Goal: Contribute content: Contribute content

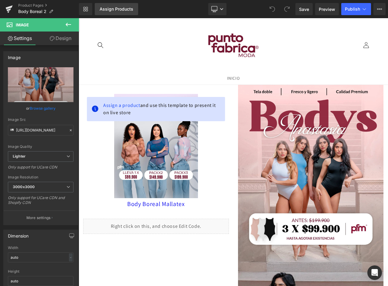
click at [106, 12] on link "Assign Products" at bounding box center [116, 9] width 43 height 12
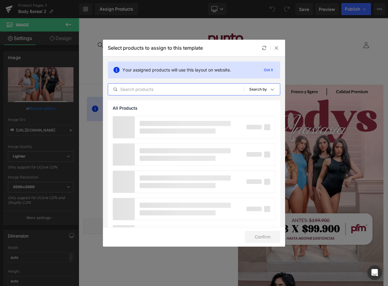
click at [150, 90] on input "text" at bounding box center [176, 89] width 136 height 7
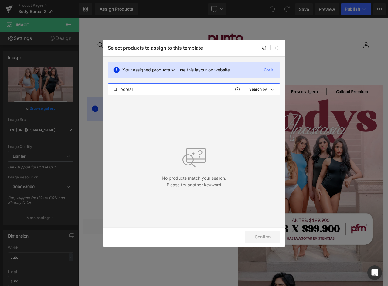
type input "boreal"
click at [259, 46] on div "Select products to assign to this template" at bounding box center [194, 48] width 182 height 17
click at [262, 48] on icon at bounding box center [264, 48] width 5 height 5
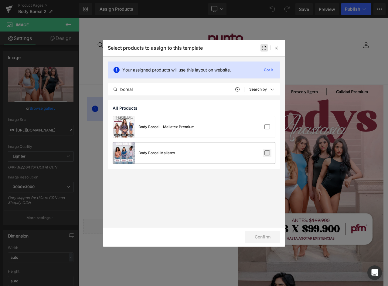
click at [267, 155] on label at bounding box center [266, 152] width 5 height 5
click at [267, 153] on input "checkbox" at bounding box center [267, 153] width 0 height 0
click at [267, 235] on button "Confirm" at bounding box center [262, 237] width 35 height 12
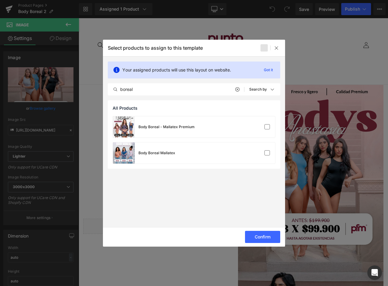
drag, startPoint x: 262, startPoint y: 236, endPoint x: 247, endPoint y: 166, distance: 71.7
click at [246, 167] on div "Select products to assign to this template Your assigned products will use this…" at bounding box center [194, 143] width 182 height 207
click at [268, 153] on label at bounding box center [266, 152] width 5 height 5
click at [267, 153] on input "checkbox" at bounding box center [267, 153] width 0 height 0
click at [264, 235] on button "Confirm" at bounding box center [262, 237] width 35 height 12
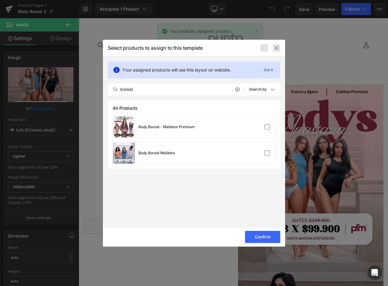
click at [275, 51] on div at bounding box center [276, 47] width 7 height 7
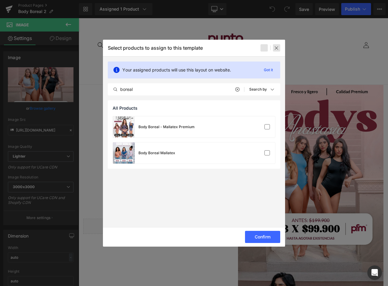
click at [276, 47] on icon at bounding box center [276, 48] width 5 height 5
click at [310, 49] on div at bounding box center [194, 143] width 388 height 286
click at [276, 48] on icon at bounding box center [276, 48] width 5 height 5
drag, startPoint x: 258, startPoint y: 229, endPoint x: 258, endPoint y: 235, distance: 5.5
click at [258, 229] on div "Confirm" at bounding box center [194, 237] width 182 height 19
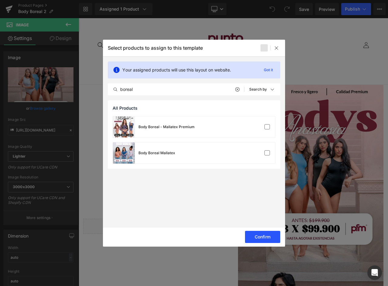
click at [258, 235] on button "Confirm" at bounding box center [262, 237] width 35 height 12
click at [310, 42] on div at bounding box center [194, 143] width 388 height 286
click at [310, 44] on div at bounding box center [194, 143] width 388 height 286
click at [276, 46] on icon at bounding box center [276, 48] width 5 height 5
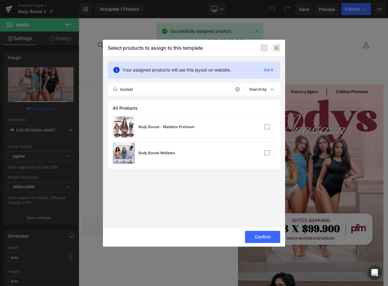
click at [276, 46] on icon at bounding box center [276, 48] width 5 height 5
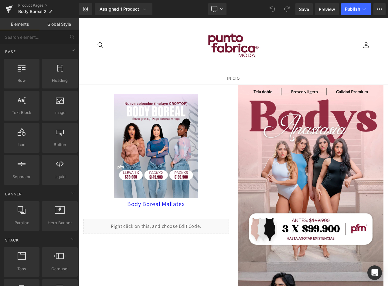
scroll to position [0, 2]
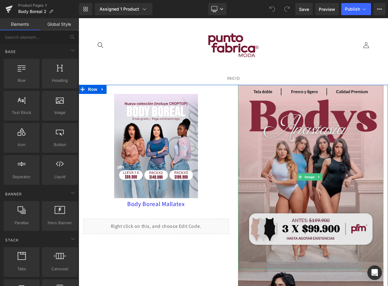
click at [311, 160] on img at bounding box center [311, 177] width 146 height 184
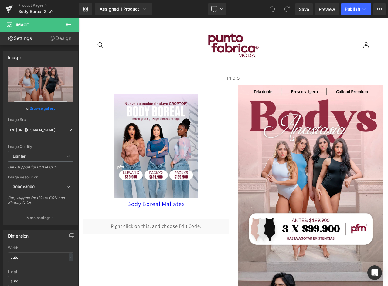
click at [227, 9] on div "Library Assigned 1 Product Product Preview Body Boreal Mallatex Manage assigned…" at bounding box center [233, 9] width 309 height 12
click at [221, 8] on icon at bounding box center [222, 9] width 4 height 4
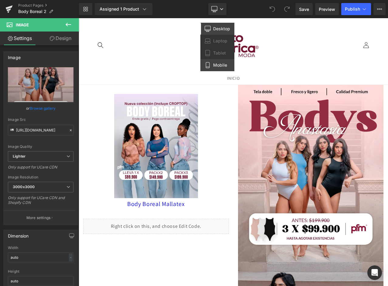
click at [219, 65] on span "Mobile" at bounding box center [220, 64] width 14 height 5
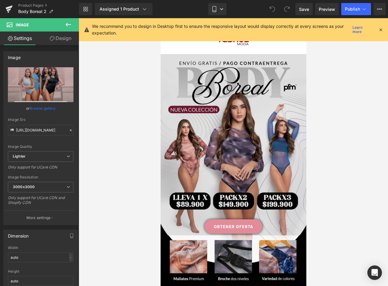
click at [223, 89] on img at bounding box center [233, 145] width 146 height 182
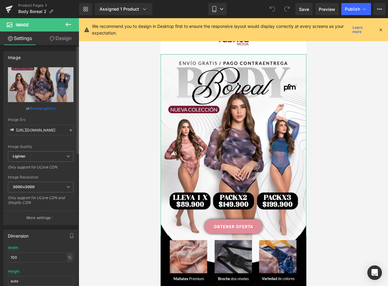
click at [42, 108] on link "Browse gallery" at bounding box center [43, 108] width 26 height 11
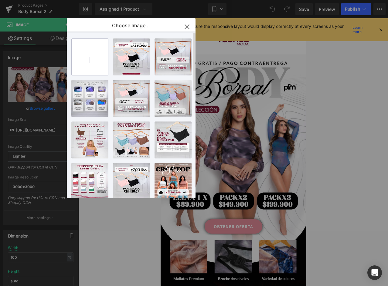
click at [92, 56] on input "file" at bounding box center [90, 57] width 36 height 36
type input "C:\fakepath\landing-Boreal-V02-PDF_01.webp"
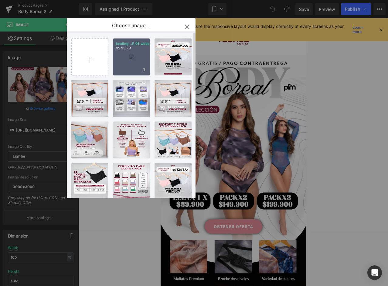
click at [130, 56] on div "landing...F_01.webp 95.93 KB" at bounding box center [131, 57] width 37 height 37
type input "https://ucarecdn.com/e1e48c61-935c-4a5e-8374-36dd7c4b7fee/-/format/auto/-/previ…"
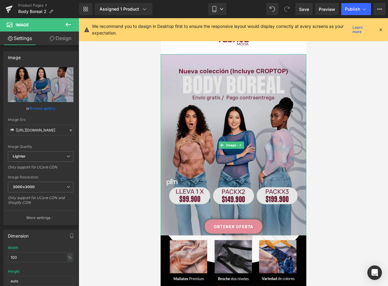
scroll to position [61, 2]
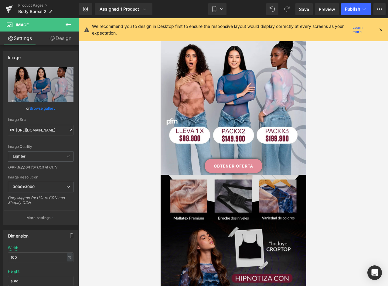
click at [267, 200] on img at bounding box center [233, 266] width 146 height 182
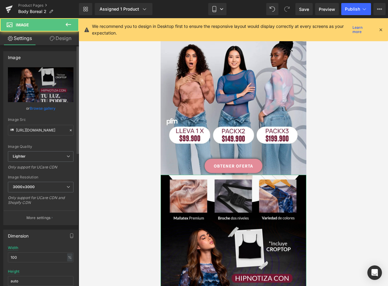
click at [37, 107] on link "Browse gallery" at bounding box center [43, 108] width 26 height 11
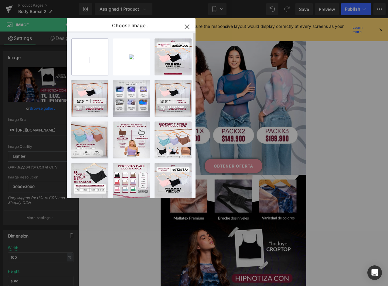
click at [104, 60] on input "file" at bounding box center [90, 57] width 36 height 36
type input "C:\fakepath\landing-Boreal-V02-PDF_02.webp"
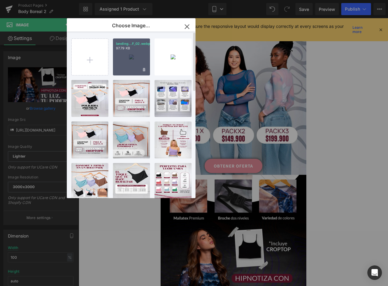
click at [127, 56] on div "landing...F_02.webp 97.79 KB" at bounding box center [131, 57] width 37 height 37
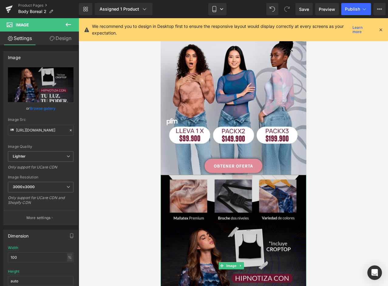
scroll to position [121, 2]
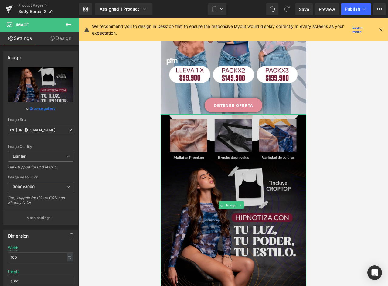
click at [234, 140] on img at bounding box center [233, 205] width 146 height 182
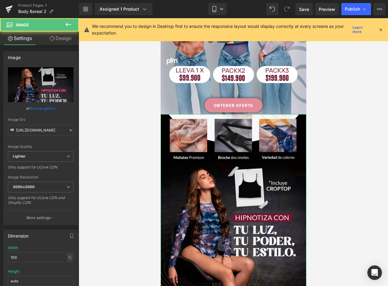
click at [45, 108] on link "Browse gallery" at bounding box center [43, 108] width 26 height 11
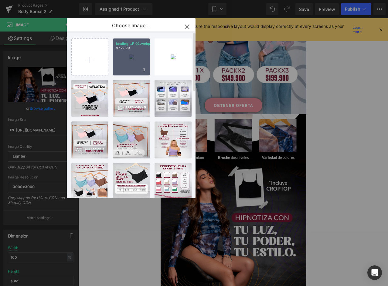
click at [140, 54] on div "landing...F_02.webp 97.79 KB" at bounding box center [131, 57] width 37 height 37
type input "https://ucarecdn.com/255c8526-0eb6-4edc-827c-488a5f224eb1/-/format/auto/-/previ…"
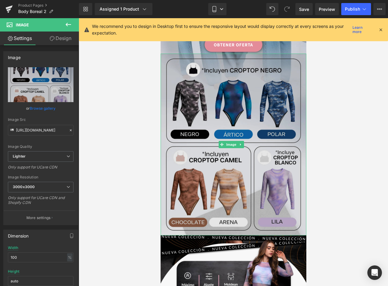
scroll to position [243, 2]
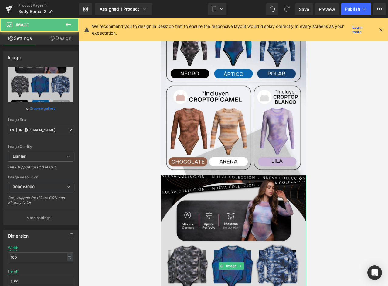
click at [225, 188] on img at bounding box center [233, 266] width 146 height 182
click at [216, 192] on img at bounding box center [233, 266] width 146 height 182
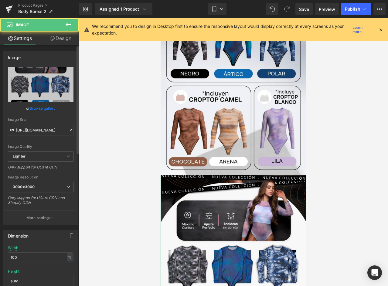
click at [46, 105] on link "Browse gallery" at bounding box center [43, 108] width 26 height 11
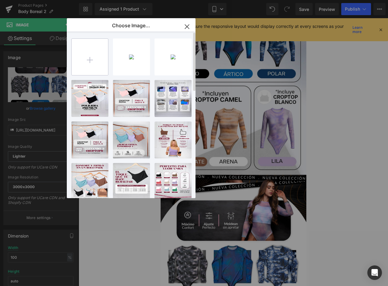
click at [80, 60] on input "file" at bounding box center [90, 57] width 36 height 36
type input "C:\fakepath\landing-Boreal-V02-PDF_03.webp"
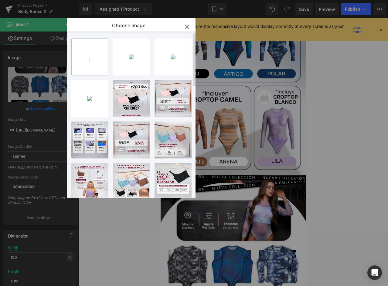
click at [94, 62] on input "file" at bounding box center [90, 57] width 36 height 36
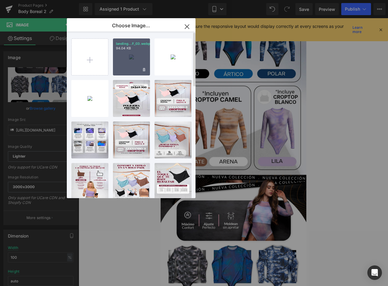
click at [133, 43] on p "landing...F_03.webp" at bounding box center [131, 44] width 31 height 5
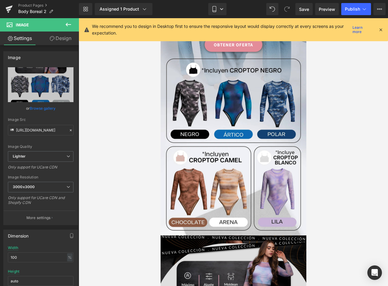
scroll to position [273, 2]
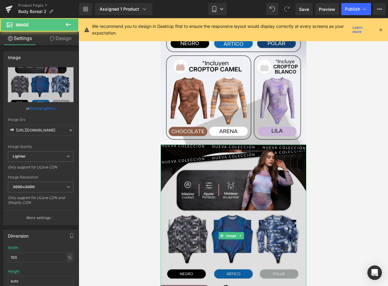
drag, startPoint x: 242, startPoint y: 169, endPoint x: 230, endPoint y: 141, distance: 30.4
click at [242, 169] on img at bounding box center [233, 236] width 146 height 182
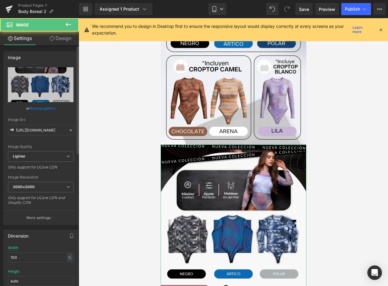
click at [41, 109] on link "Browse gallery" at bounding box center [43, 108] width 26 height 11
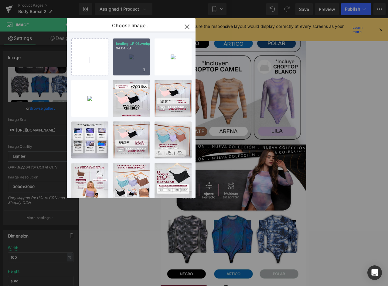
click at [117, 62] on div "landing...F_03.webp 94.04 KB" at bounding box center [131, 57] width 37 height 37
type input "https://ucarecdn.com/aa73c875-b56b-4f5b-976e-a97649c59c16/-/format/auto/-/previ…"
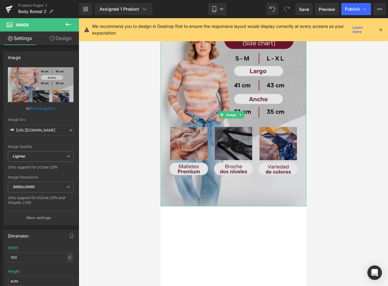
scroll to position [455, 2]
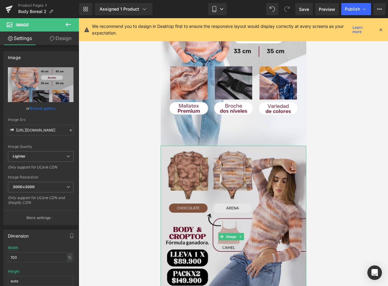
click at [235, 191] on img at bounding box center [233, 237] width 146 height 182
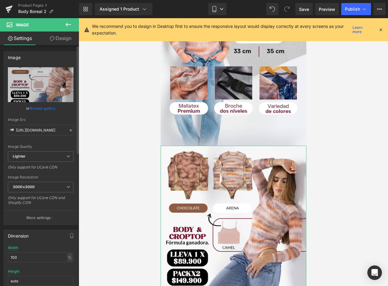
click at [44, 108] on link "Browse gallery" at bounding box center [43, 108] width 26 height 11
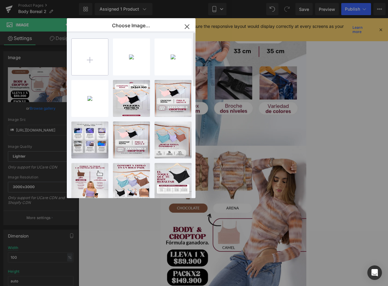
click at [88, 56] on input "file" at bounding box center [90, 57] width 36 height 36
type input "C:\fakepath\landing-Boreal-V02-PDF_04.webp"
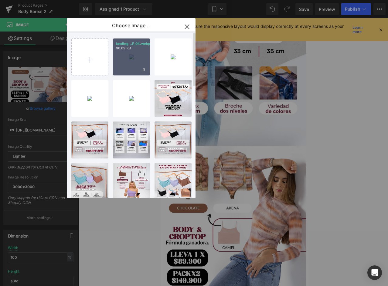
click at [135, 65] on div "landing...F_04.webp 96.69 KB" at bounding box center [131, 57] width 37 height 37
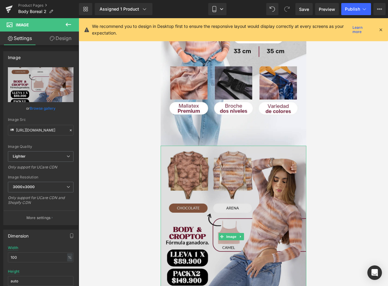
click at [225, 180] on img at bounding box center [233, 237] width 146 height 182
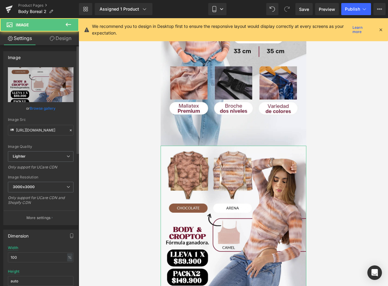
click at [44, 109] on link "Browse gallery" at bounding box center [43, 108] width 26 height 11
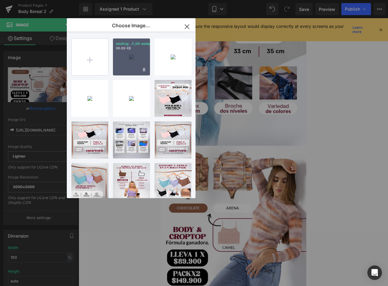
click at [136, 59] on div "landing...F_04.webp 96.69 KB" at bounding box center [131, 57] width 37 height 37
type input "https://ucarecdn.com/340ecff4-a6d7-4327-8cc6-155858a99fa7/-/format/auto/-/previ…"
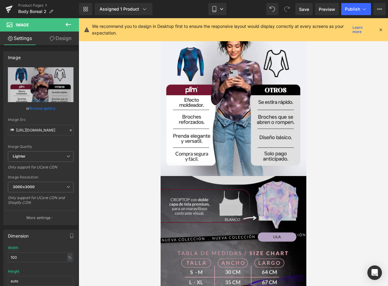
scroll to position [667, 2]
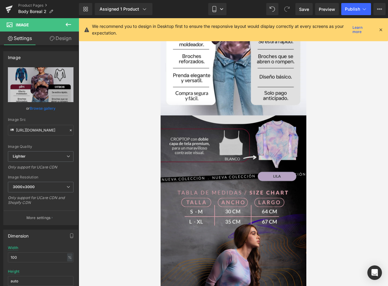
click at [218, 158] on img at bounding box center [233, 207] width 146 height 182
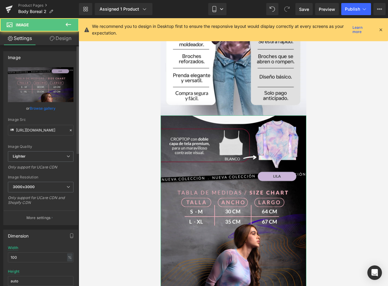
click at [41, 108] on link "Browse gallery" at bounding box center [43, 108] width 26 height 11
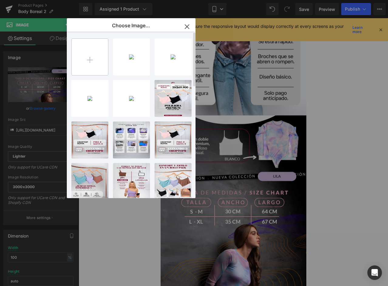
click at [95, 59] on input "file" at bounding box center [90, 57] width 36 height 36
type input "C:\fakepath\landing-Boreal-V02-PDF_05.webp"
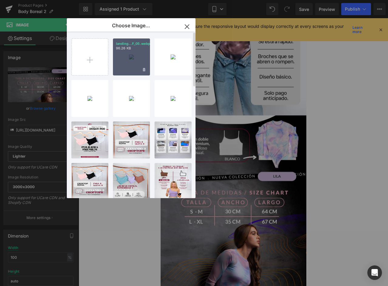
click at [123, 52] on div "landing...F_05.webp 96.26 KB" at bounding box center [131, 57] width 37 height 37
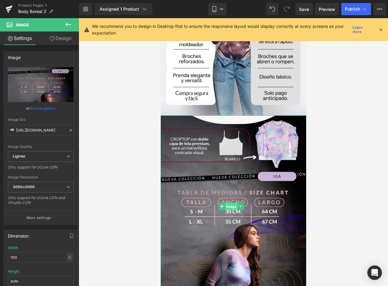
click at [229, 203] on span "Image" at bounding box center [231, 206] width 13 height 7
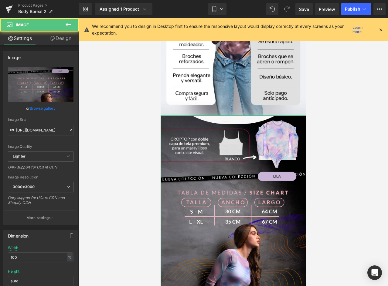
drag, startPoint x: 45, startPoint y: 108, endPoint x: 109, endPoint y: 86, distance: 67.6
click at [45, 108] on link "Browse gallery" at bounding box center [43, 108] width 26 height 11
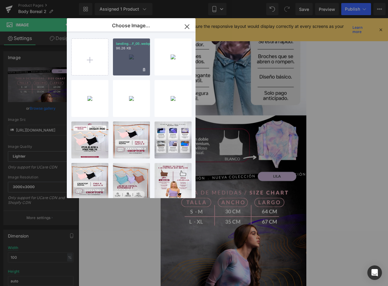
click at [136, 59] on div "landing...F_05.webp 96.26 KB" at bounding box center [131, 57] width 37 height 37
type input "https://ucarecdn.com/3e879ecf-8380-495a-be66-934f6e442c8d/-/format/auto/-/previ…"
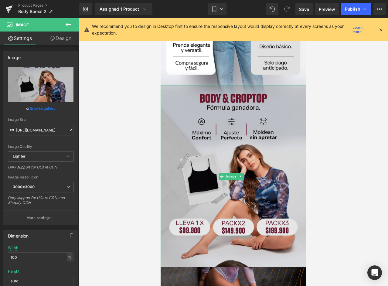
scroll to position [758, 2]
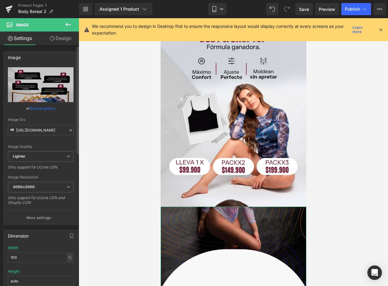
click at [42, 109] on link "Browse gallery" at bounding box center [43, 108] width 26 height 11
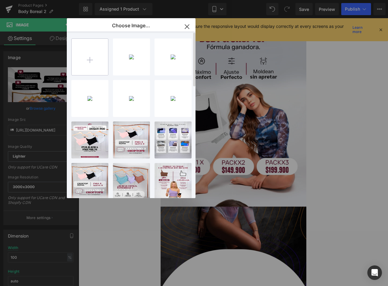
click at [94, 56] on input "file" at bounding box center [90, 57] width 36 height 36
type input "C:\fakepath\landing-Boreal-V02-PDF_06.webp"
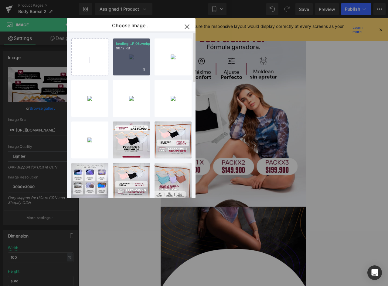
click at [128, 57] on div "landing...F_06.webp 98.12 KB" at bounding box center [131, 57] width 37 height 37
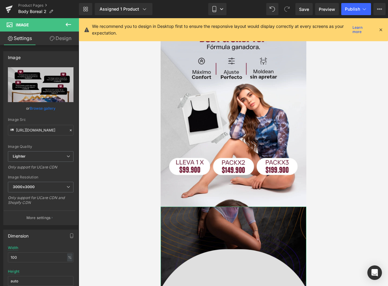
scroll to position [819, 2]
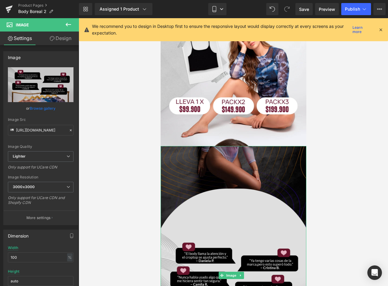
click at [234, 164] on img at bounding box center [233, 275] width 146 height 259
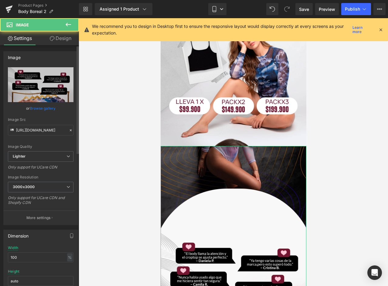
click at [48, 109] on link "Browse gallery" at bounding box center [43, 108] width 26 height 11
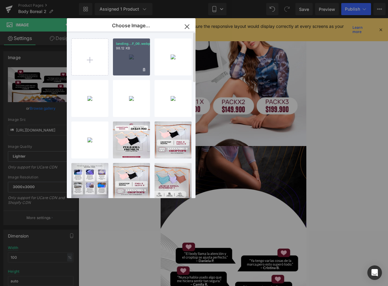
click at [117, 59] on div "landing...F_06.webp 98.12 KB" at bounding box center [131, 57] width 37 height 37
type input "https://ucarecdn.com/6eab0a72-0147-4022-b22b-b4db3fa7a847/-/format/auto/-/previ…"
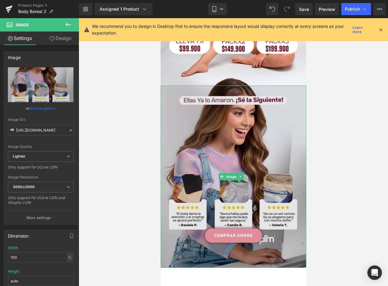
scroll to position [910, 2]
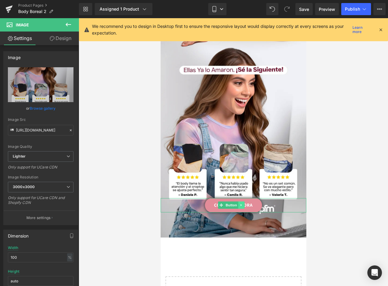
click at [242, 202] on link at bounding box center [241, 205] width 6 height 7
click at [208, 198] on div "COMPRAR AHORA Button" at bounding box center [233, 205] width 146 height 14
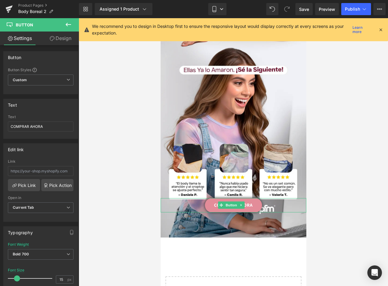
click at [214, 198] on link "COMPRAR AHORA" at bounding box center [232, 205] width 57 height 14
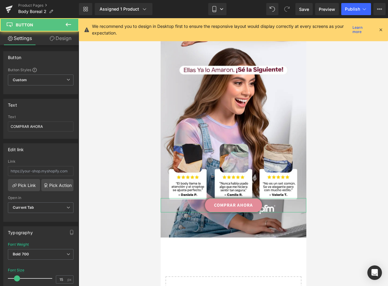
click at [64, 39] on link "Design" at bounding box center [60, 39] width 39 height 14
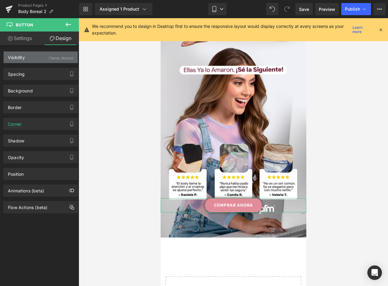
click at [29, 57] on div "Visibility (Tablet, Mobile)" at bounding box center [41, 58] width 74 height 12
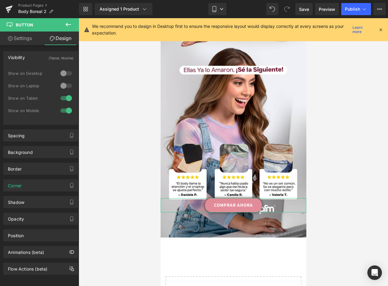
click at [59, 39] on link "Design" at bounding box center [60, 39] width 39 height 14
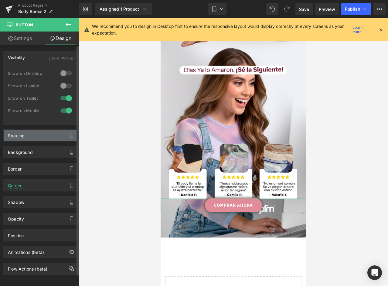
click at [38, 135] on div "Spacing" at bounding box center [41, 136] width 74 height 12
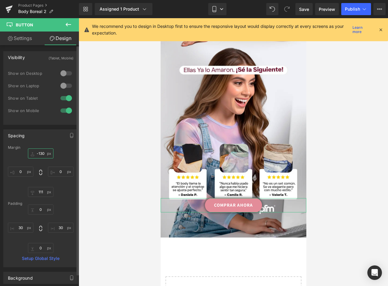
click at [38, 156] on input "-130" at bounding box center [40, 154] width 25 height 10
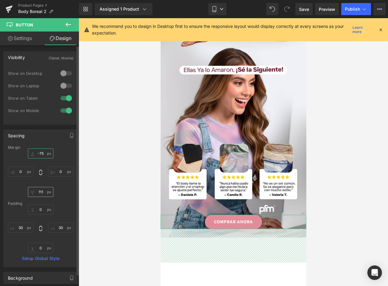
type input "-75"
click at [40, 192] on input "111" at bounding box center [40, 192] width 25 height 10
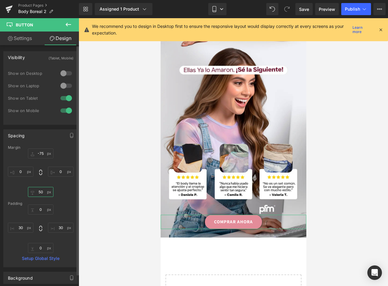
type input "5"
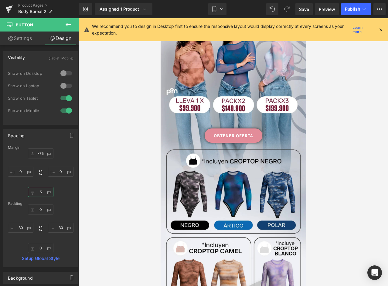
scroll to position [61, 2]
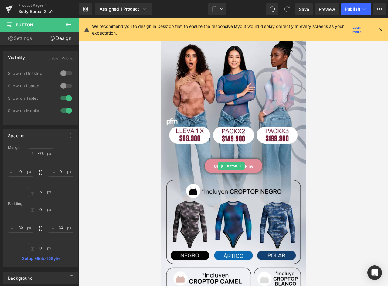
click at [255, 159] on link "OBTENER OFERTA" at bounding box center [233, 166] width 58 height 14
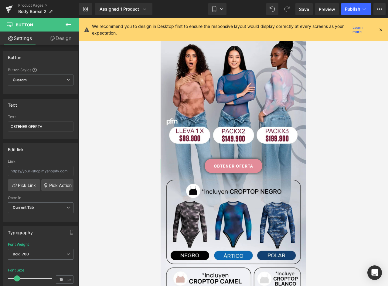
click at [63, 39] on link "Design" at bounding box center [60, 39] width 39 height 14
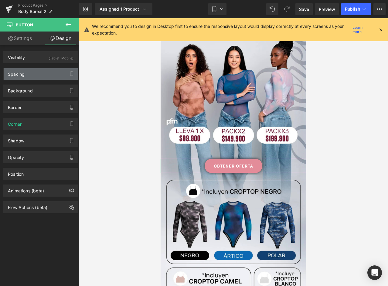
type input "-55"
type input "0"
type input "6"
type input "0"
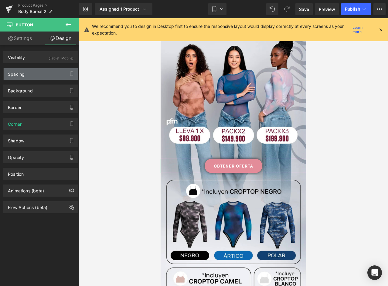
type input "30"
type input "0"
type input "30"
click at [39, 78] on div "Spacing" at bounding box center [41, 74] width 74 height 12
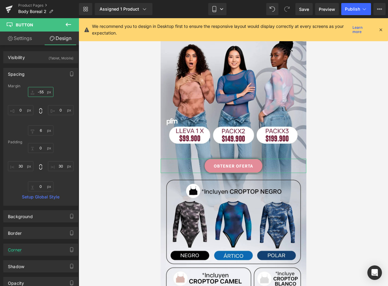
click at [40, 91] on input "-55" at bounding box center [40, 92] width 25 height 10
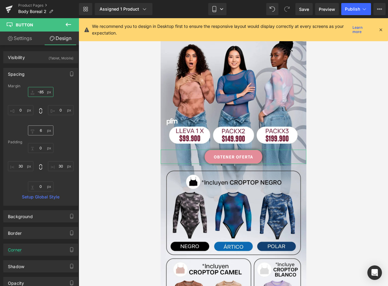
type input "-85"
click at [40, 130] on input "6" at bounding box center [40, 131] width 25 height 10
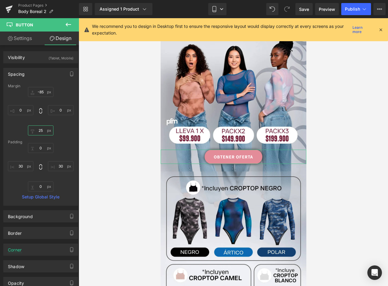
type input "2"
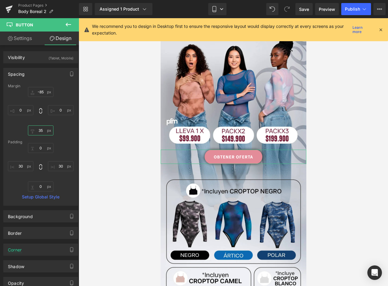
type input "3"
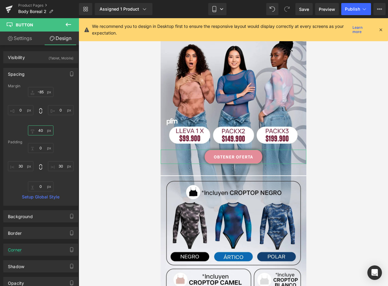
type input "4"
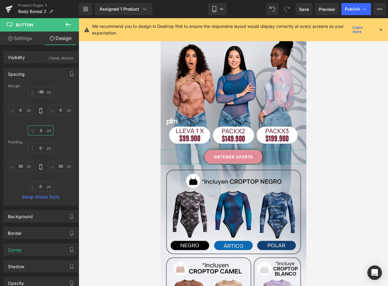
type input "37"
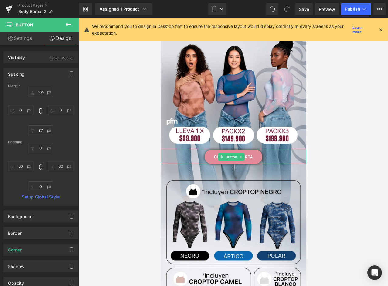
click at [252, 150] on link "OBTENER OFERTA" at bounding box center [233, 157] width 58 height 14
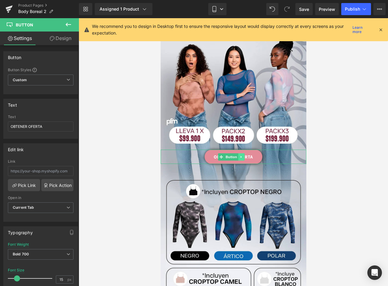
click at [240, 156] on icon at bounding box center [240, 157] width 1 height 2
click at [236, 155] on icon at bounding box center [237, 156] width 3 height 3
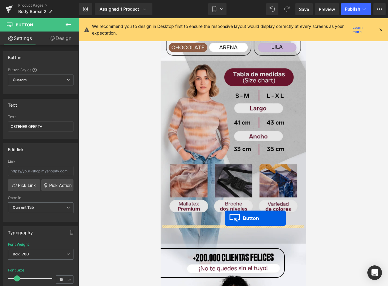
drag, startPoint x: 220, startPoint y: 149, endPoint x: 223, endPoint y: 218, distance: 68.6
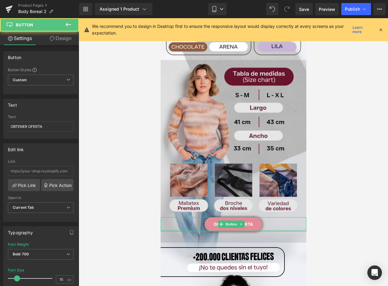
scroll to position [357, 2]
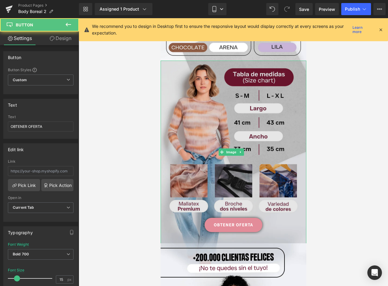
click at [268, 217] on img at bounding box center [233, 152] width 146 height 183
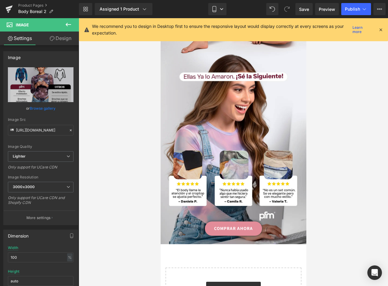
scroll to position [995, 2]
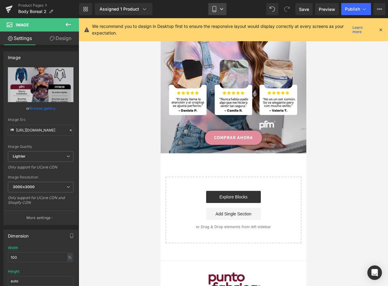
click at [216, 11] on icon at bounding box center [214, 9] width 6 height 6
click at [379, 29] on icon at bounding box center [380, 29] width 5 height 5
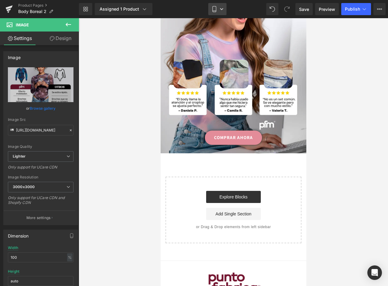
click at [221, 8] on icon at bounding box center [222, 9] width 4 height 4
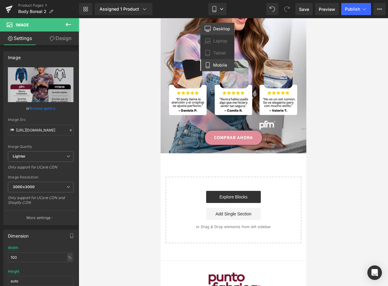
click at [218, 29] on span "Desktop" at bounding box center [221, 28] width 17 height 5
type input "auto"
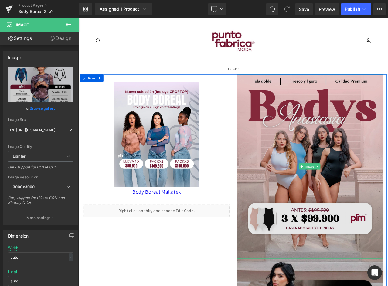
scroll to position [30, 1]
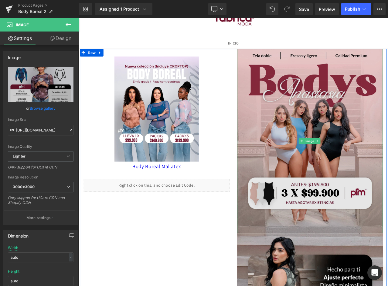
click at [336, 117] on img at bounding box center [353, 164] width 173 height 219
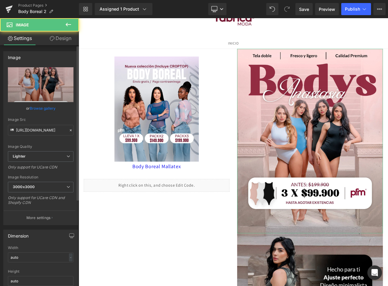
click at [46, 108] on link "Browse gallery" at bounding box center [43, 108] width 26 height 11
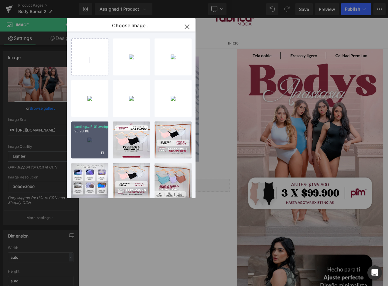
click at [93, 134] on div "landing...F_01.webp 95.93 KB" at bounding box center [89, 140] width 37 height 37
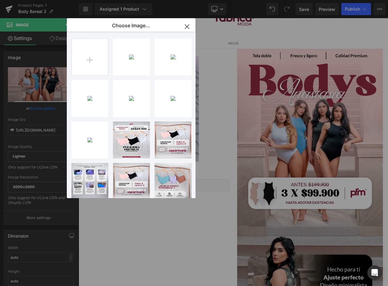
type input "https://ucarecdn.com/e1e48c61-935c-4a5e-8374-36dd7c4b7fee/-/format/auto/-/previ…"
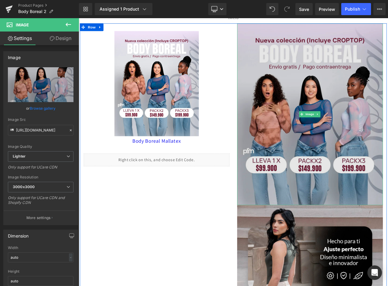
scroll to position [121, 1]
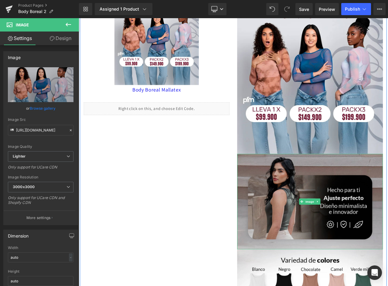
click at [342, 193] on img at bounding box center [353, 236] width 173 height 113
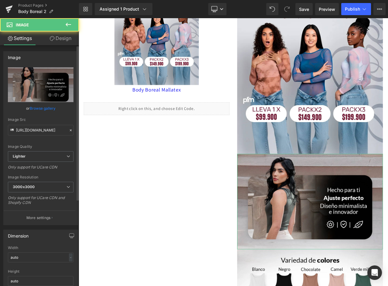
click at [42, 108] on link "Browse gallery" at bounding box center [43, 108] width 26 height 11
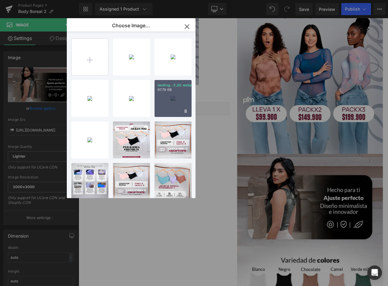
click at [169, 96] on div "landing...F_02.webp 97.79 KB" at bounding box center [172, 98] width 37 height 37
type input "https://ucarecdn.com/255c8526-0eb6-4edc-827c-488a5f224eb1/-/format/auto/-/previ…"
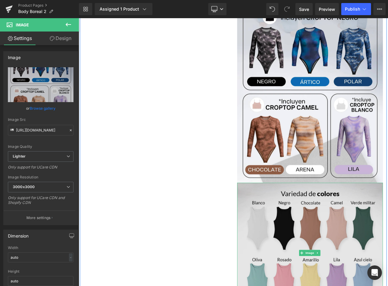
scroll to position [394, 1]
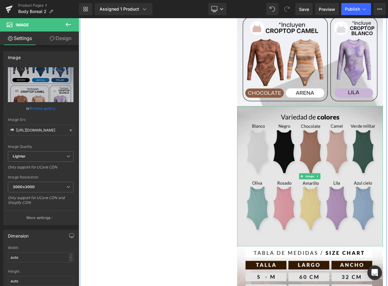
click at [354, 173] on img at bounding box center [353, 206] width 173 height 167
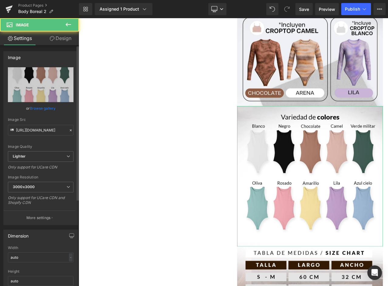
click at [47, 107] on link "Browse gallery" at bounding box center [43, 108] width 26 height 11
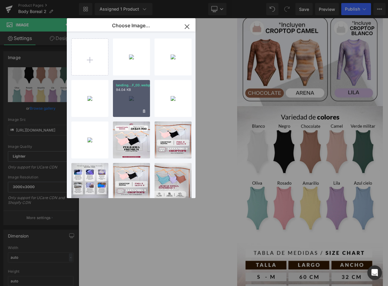
click at [127, 100] on div "landing...F_03.webp 94.04 KB" at bounding box center [131, 98] width 37 height 37
type input "https://ucarecdn.com/aa73c875-b56b-4f5b-976e-a97649c59c16/-/format/auto/-/previ…"
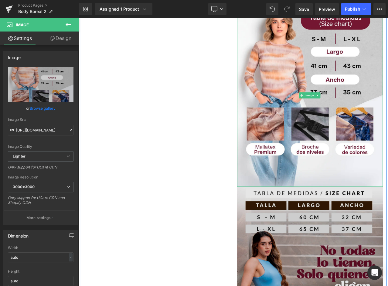
scroll to position [576, 1]
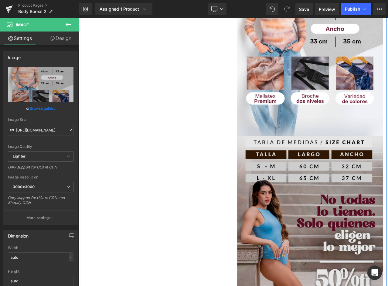
click at [349, 203] on img at bounding box center [353, 266] width 173 height 217
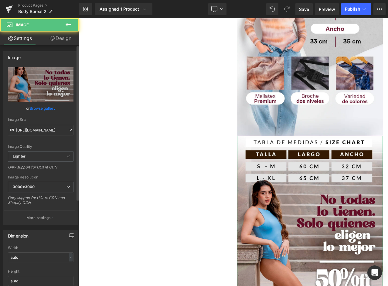
click at [48, 108] on link "Browse gallery" at bounding box center [43, 108] width 26 height 11
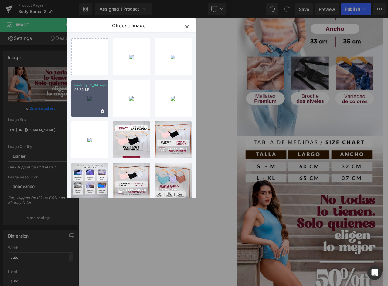
click at [96, 104] on div "landing...F_04.webp 96.69 KB" at bounding box center [89, 98] width 37 height 37
type input "https://ucarecdn.com/340ecff4-a6d7-4327-8cc6-155858a99fa7/-/format/auto/-/previ…"
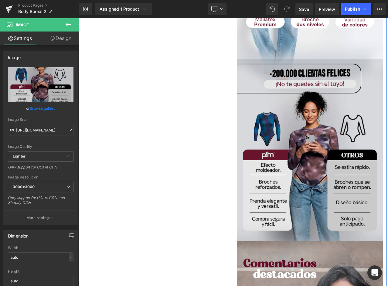
scroll to position [789, 1]
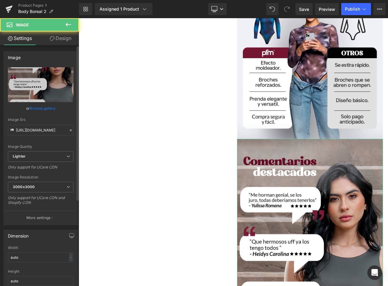
click at [40, 108] on link "Browse gallery" at bounding box center [43, 108] width 26 height 11
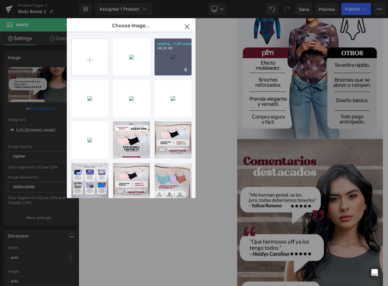
click at [157, 65] on div "landing...F_05.webp 96.26 KB" at bounding box center [172, 57] width 37 height 37
type input "https://ucarecdn.com/3e879ecf-8380-495a-be66-934f6e442c8d/-/format/auto/-/previ…"
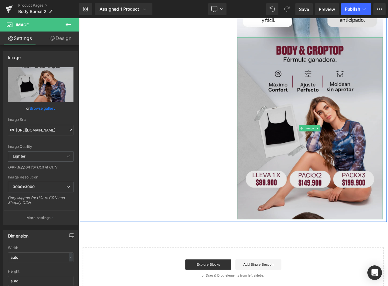
scroll to position [941, 1]
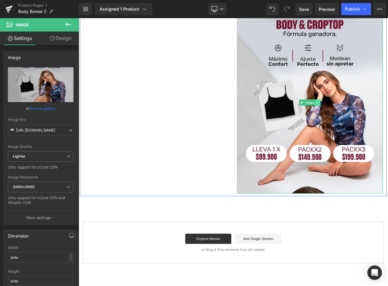
click at [360, 117] on icon at bounding box center [361, 119] width 3 height 4
click at [357, 117] on icon at bounding box center [358, 118] width 3 height 3
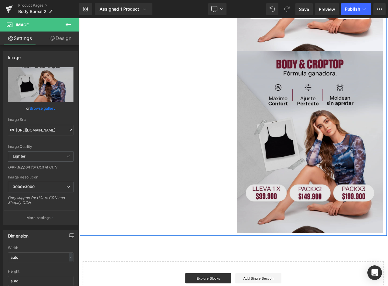
click at [361, 137] on img at bounding box center [353, 165] width 173 height 217
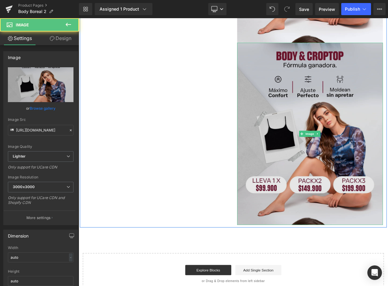
click at [350, 94] on img at bounding box center [353, 155] width 173 height 217
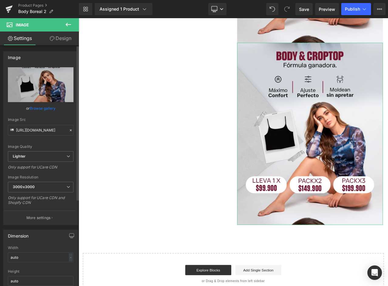
click at [47, 108] on link "Browse gallery" at bounding box center [43, 108] width 26 height 11
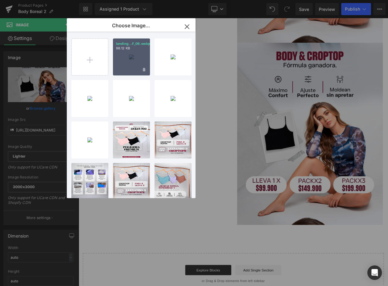
click at [120, 53] on div "landing...F_06.webp 98.12 KB" at bounding box center [131, 57] width 37 height 37
type input "https://ucarecdn.com/6eab0a72-0147-4022-b22b-b4db3fa7a847/-/format/auto/-/previ…"
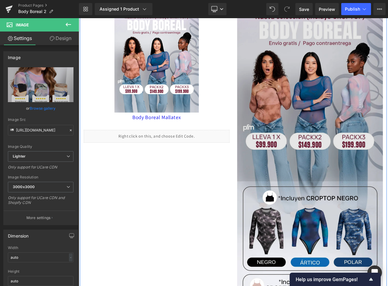
scroll to position [0, 1]
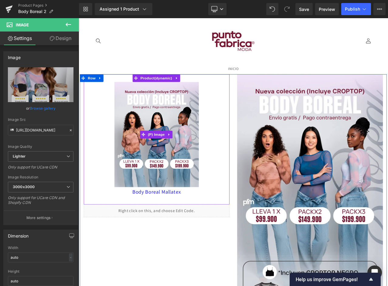
click at [235, 97] on div "Sale Off" at bounding box center [171, 156] width 167 height 125
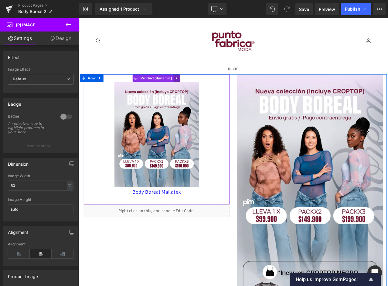
click at [195, 89] on icon at bounding box center [195, 89] width 4 height 5
click at [197, 88] on icon at bounding box center [199, 89] width 4 height 4
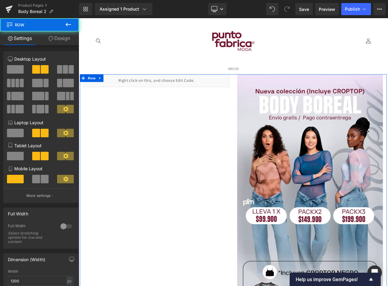
click at [19, 70] on span at bounding box center [15, 69] width 17 height 8
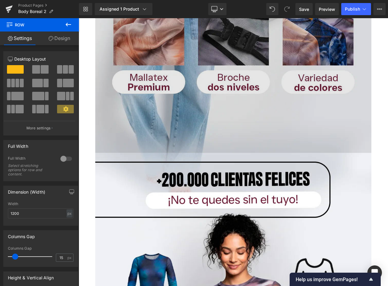
scroll to position [1123, 1]
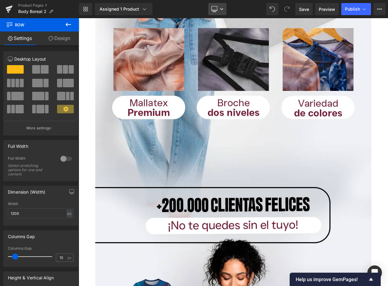
click at [221, 7] on link "Desktop" at bounding box center [217, 9] width 18 height 12
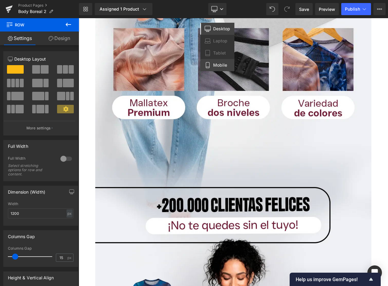
click at [216, 65] on span "Mobile" at bounding box center [220, 64] width 14 height 5
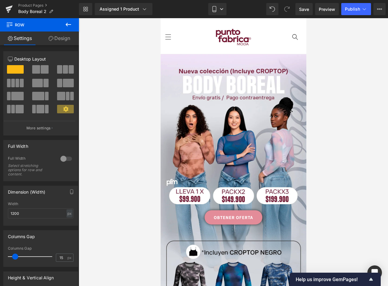
scroll to position [30, 1]
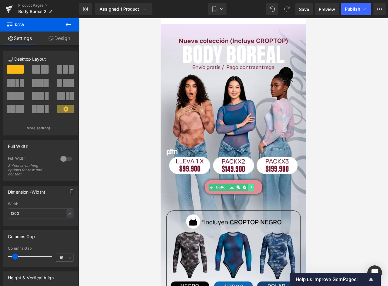
click at [252, 184] on link at bounding box center [250, 187] width 6 height 7
click at [239, 186] on icon at bounding box center [240, 188] width 3 height 4
click at [238, 186] on icon at bounding box center [237, 187] width 3 height 3
click at [53, 36] on link "Design" at bounding box center [58, 39] width 39 height 14
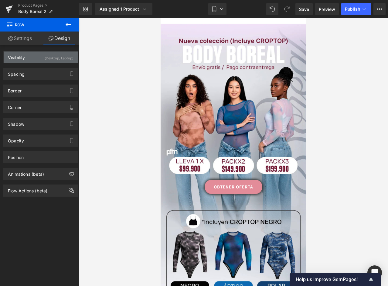
click at [34, 60] on div "Visibility (Desktop, Laptop)" at bounding box center [41, 58] width 74 height 12
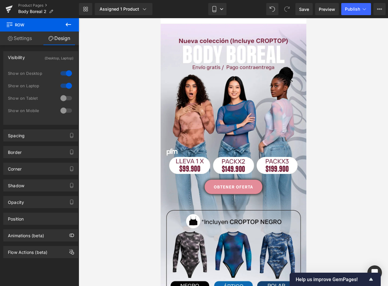
click at [63, 99] on div at bounding box center [66, 98] width 15 height 10
click at [66, 112] on div at bounding box center [66, 111] width 15 height 10
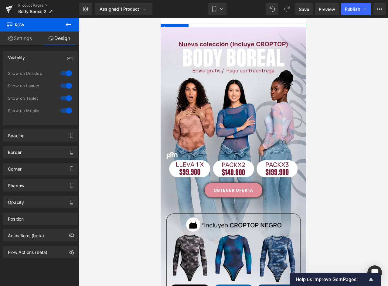
click at [66, 86] on div at bounding box center [66, 86] width 15 height 10
click at [66, 77] on div at bounding box center [66, 74] width 15 height 10
click at [220, 9] on icon at bounding box center [222, 9] width 4 height 4
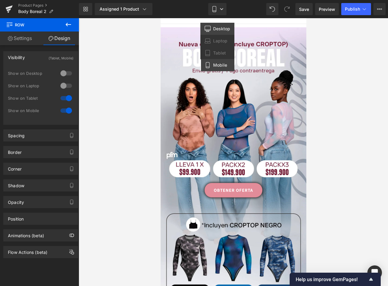
click at [216, 28] on span "Desktop" at bounding box center [221, 28] width 17 height 5
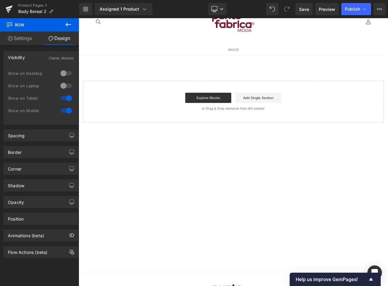
scroll to position [0, 1]
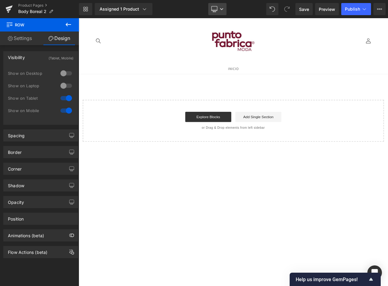
click at [217, 7] on icon at bounding box center [214, 9] width 6 height 6
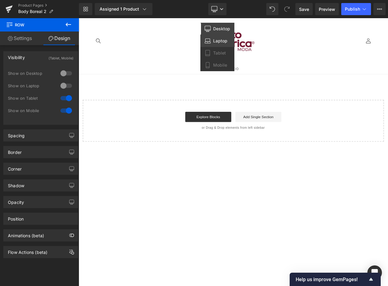
click at [218, 41] on span "Laptop" at bounding box center [220, 40] width 14 height 5
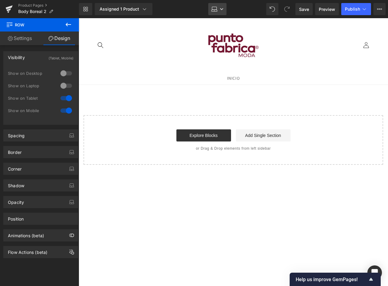
click at [222, 6] on link "Laptop" at bounding box center [217, 9] width 18 height 12
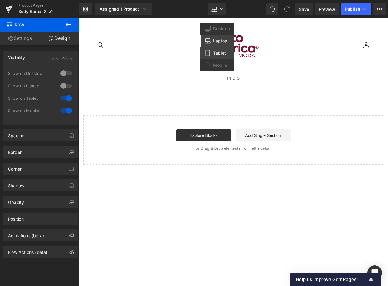
click at [222, 54] on span "Tablet" at bounding box center [219, 52] width 13 height 5
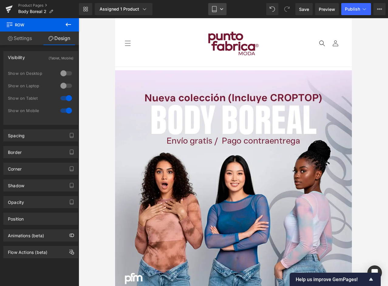
click at [222, 8] on icon at bounding box center [222, 9] width 4 height 4
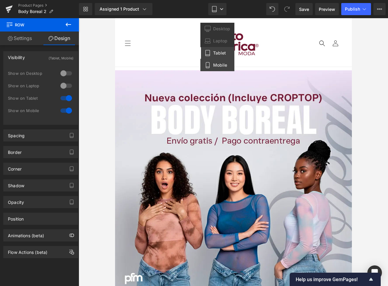
click at [222, 66] on span "Mobile" at bounding box center [220, 64] width 14 height 5
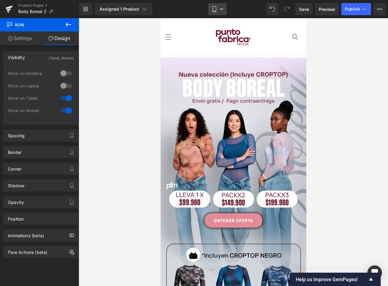
click at [220, 6] on link "Mobile" at bounding box center [217, 9] width 18 height 12
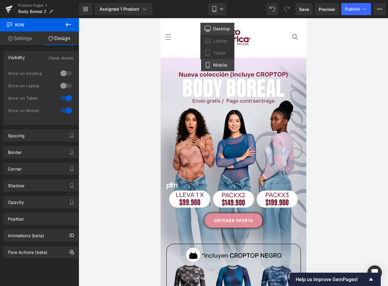
click at [218, 29] on span "Desktop" at bounding box center [221, 28] width 17 height 5
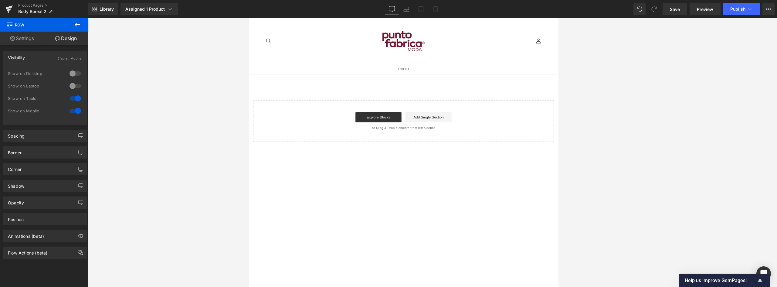
click at [387, 6] on div "Library Assigned 1 Product Product Preview Body Boreal Mallatex Manage assigned…" at bounding box center [432, 9] width 689 height 12
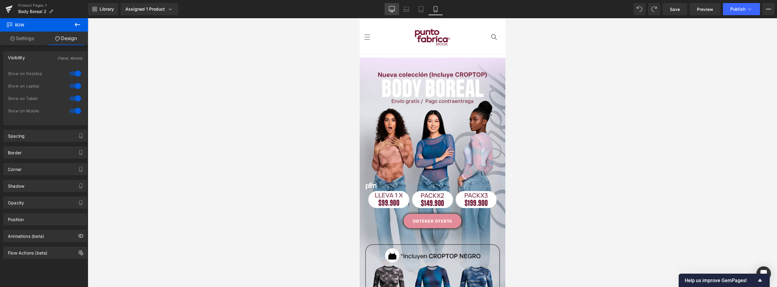
click at [387, 7] on link "Desktop" at bounding box center [391, 9] width 15 height 12
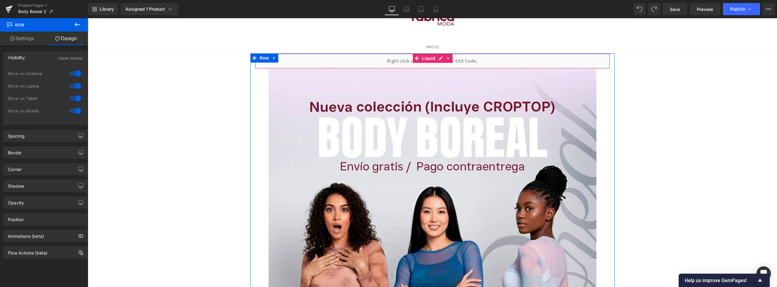
click at [387, 62] on div "Liquid" at bounding box center [432, 60] width 355 height 15
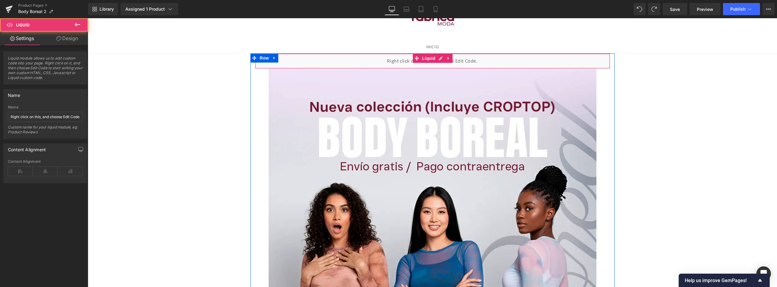
click at [387, 62] on div "Liquid" at bounding box center [432, 60] width 355 height 15
click at [387, 58] on icon at bounding box center [448, 58] width 4 height 5
click at [387, 58] on link "Liquid" at bounding box center [413, 58] width 24 height 9
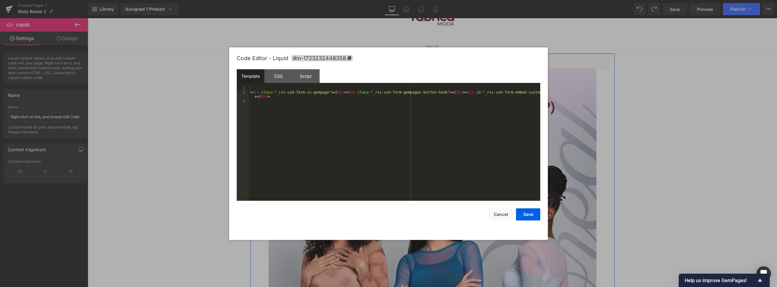
click at [387, 58] on div "Liquid" at bounding box center [432, 60] width 355 height 15
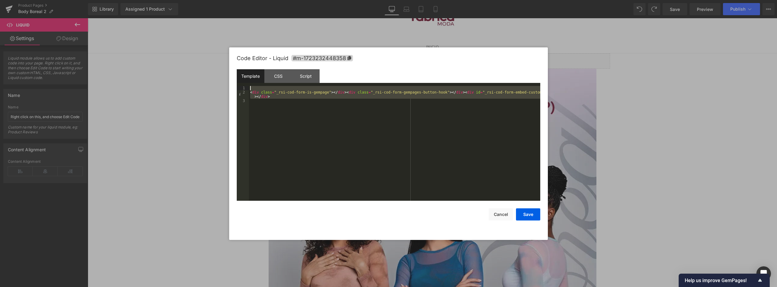
drag, startPoint x: 292, startPoint y: 103, endPoint x: 228, endPoint y: 71, distance: 71.0
click at [228, 71] on body "Liquid You are previewing how the will restyle your page. You can not edit Elem…" at bounding box center [388, 143] width 777 height 287
click at [387, 215] on button "Cancel" at bounding box center [500, 214] width 24 height 12
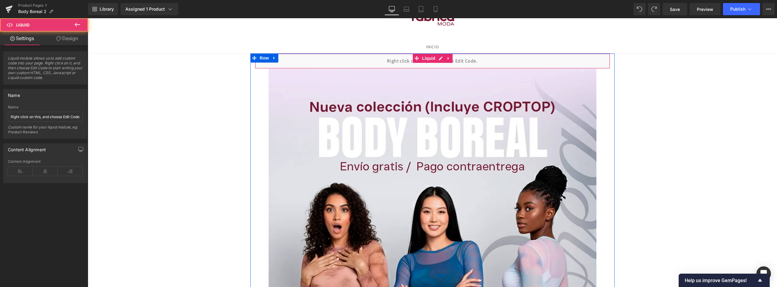
click at [387, 61] on div "Liquid" at bounding box center [432, 60] width 355 height 15
click at [387, 59] on icon at bounding box center [448, 58] width 4 height 5
click at [387, 57] on icon at bounding box center [452, 58] width 4 height 4
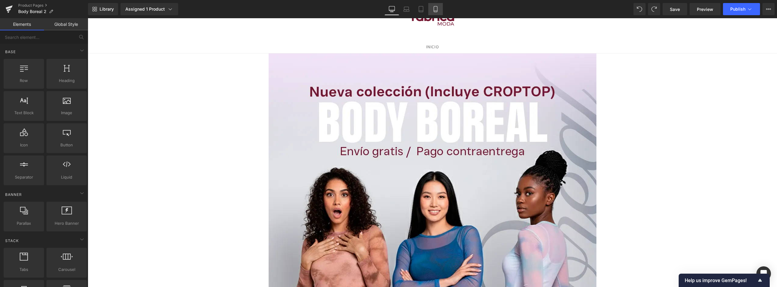
click at [387, 10] on icon at bounding box center [435, 9] width 6 height 6
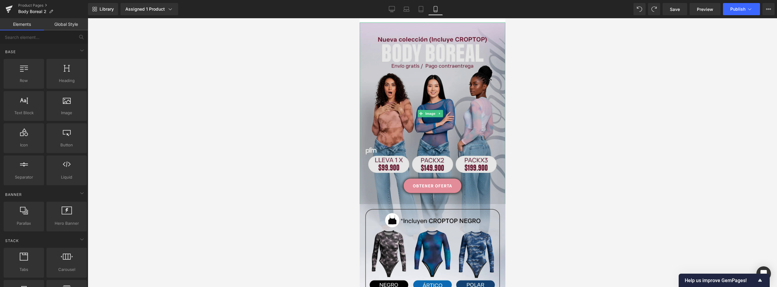
scroll to position [0, 0]
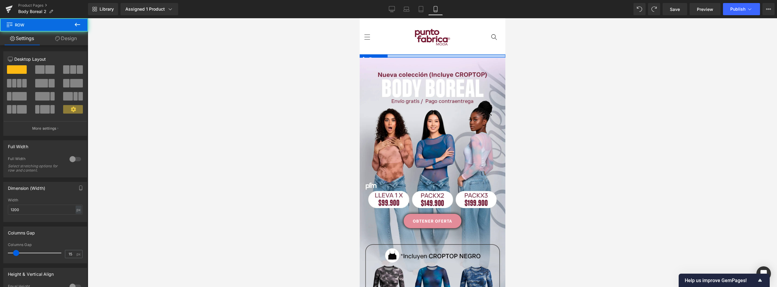
click at [387, 55] on div at bounding box center [432, 56] width 146 height 3
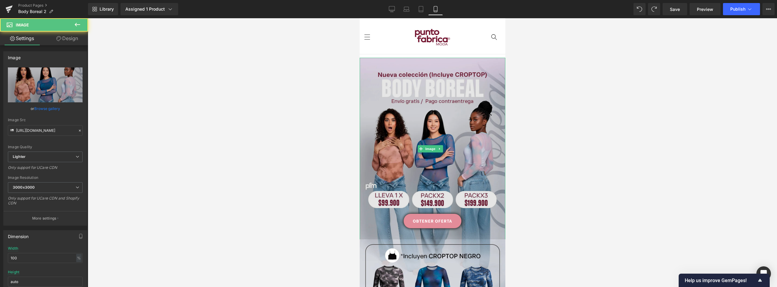
click at [387, 71] on img at bounding box center [432, 149] width 146 height 182
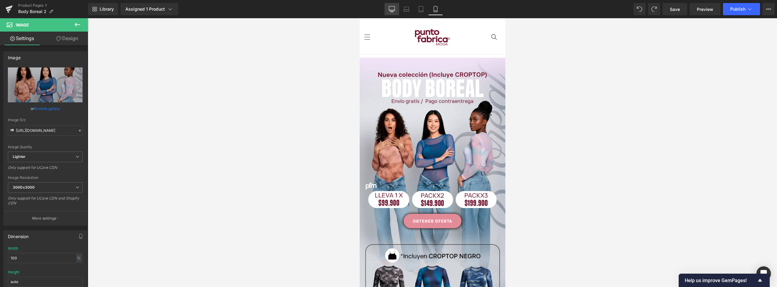
click at [387, 11] on icon at bounding box center [392, 8] width 6 height 5
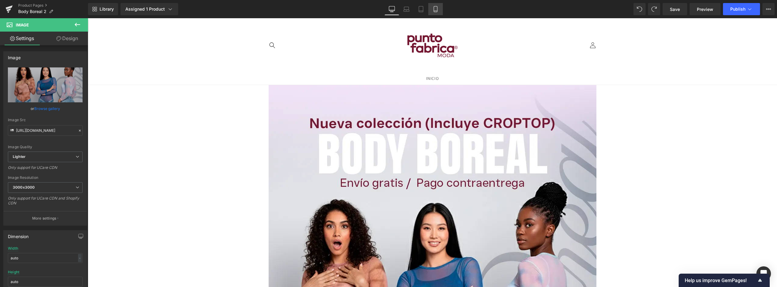
click at [387, 8] on link "Mobile" at bounding box center [435, 9] width 15 height 12
type input "100"
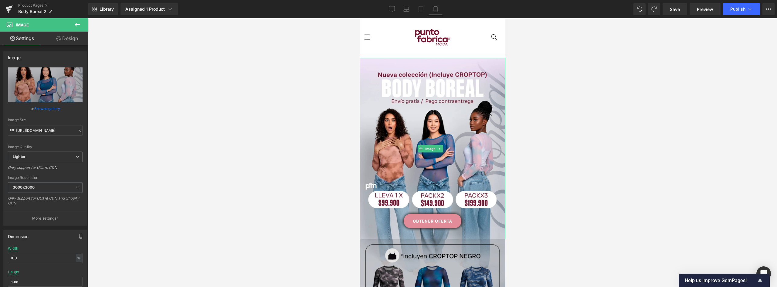
scroll to position [152, 0]
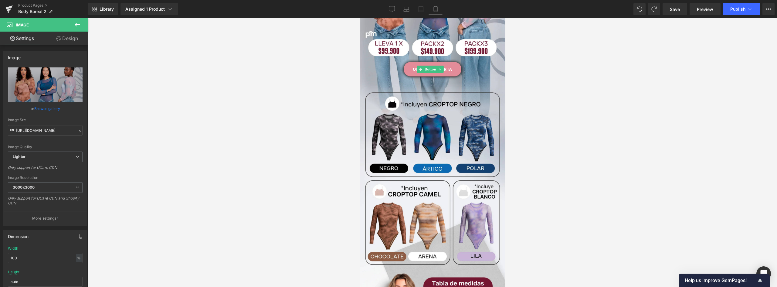
click at [387, 62] on link "OBTENER OFERTA" at bounding box center [432, 69] width 58 height 14
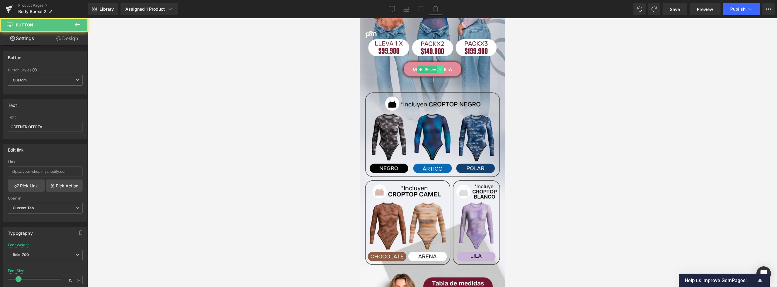
click at [387, 68] on icon at bounding box center [439, 69] width 1 height 2
click at [387, 67] on icon at bounding box center [436, 68] width 3 height 3
click at [67, 38] on link "Design" at bounding box center [67, 39] width 44 height 14
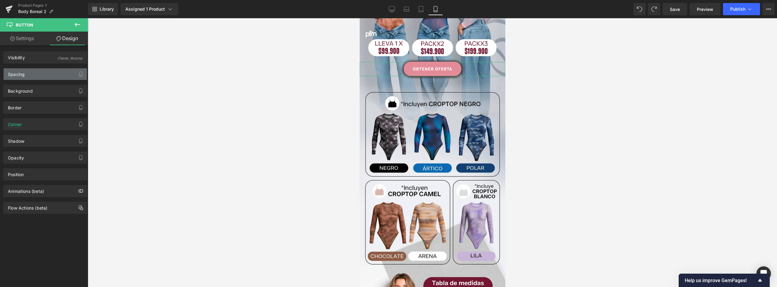
click at [38, 74] on div "Spacing" at bounding box center [45, 74] width 83 height 12
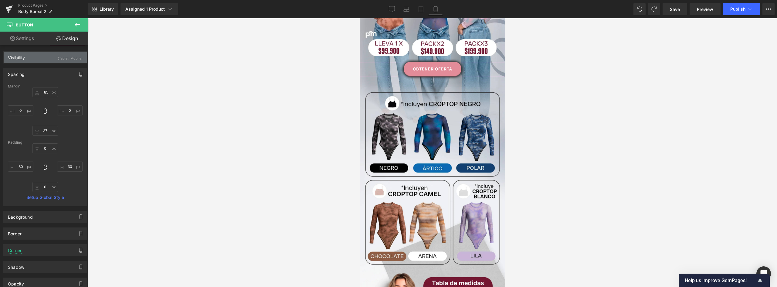
click at [40, 58] on div "Visibility (Tablet, Mobile)" at bounding box center [45, 58] width 83 height 12
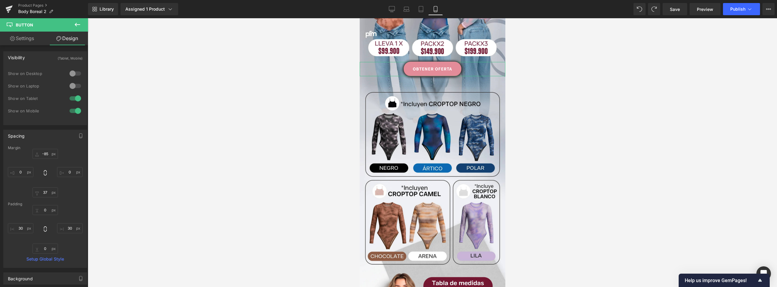
click at [71, 72] on div at bounding box center [75, 74] width 15 height 10
click at [72, 84] on div at bounding box center [75, 86] width 15 height 10
click at [73, 98] on div at bounding box center [75, 98] width 15 height 10
click at [74, 110] on div at bounding box center [75, 111] width 15 height 10
click at [387, 62] on link "OBTENER OFERTA" at bounding box center [432, 69] width 58 height 14
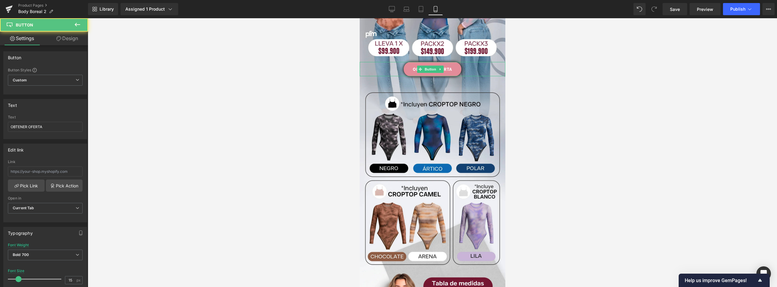
click at [387, 62] on link "OBTENER OFERTA" at bounding box center [432, 69] width 58 height 14
click at [67, 36] on link "Design" at bounding box center [67, 39] width 44 height 14
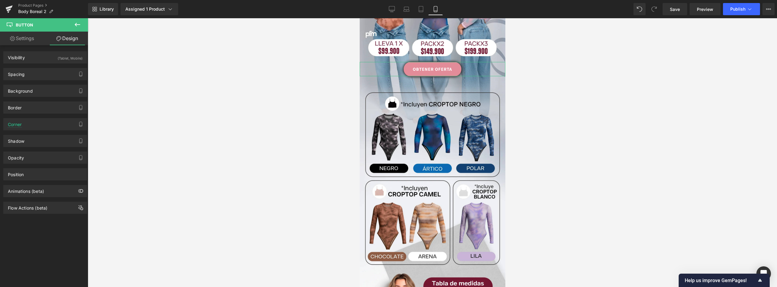
click at [25, 39] on link "Settings" at bounding box center [22, 39] width 44 height 14
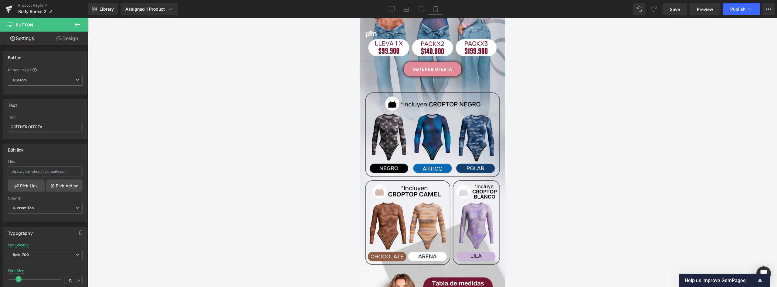
type input "100"
click at [387, 8] on icon at bounding box center [392, 9] width 6 height 6
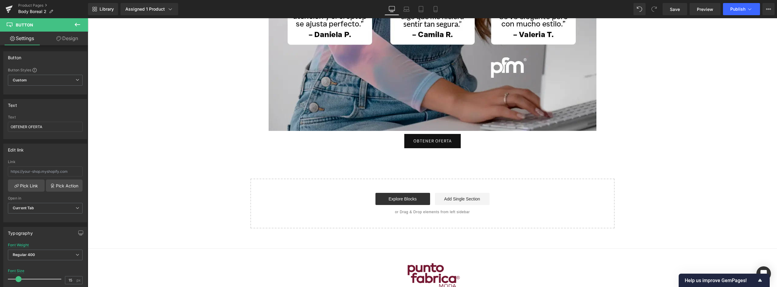
scroll to position [2409, 0]
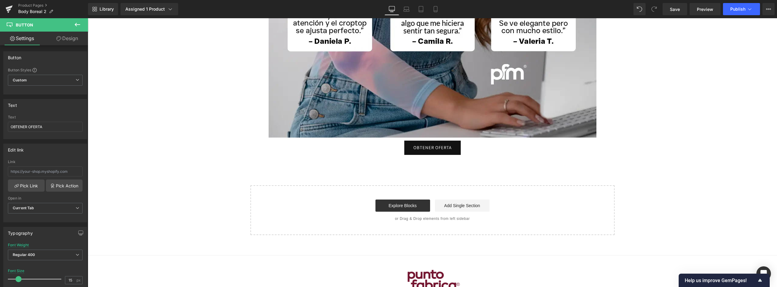
click at [387, 149] on link "OBTENER OFERTA" at bounding box center [432, 147] width 56 height 14
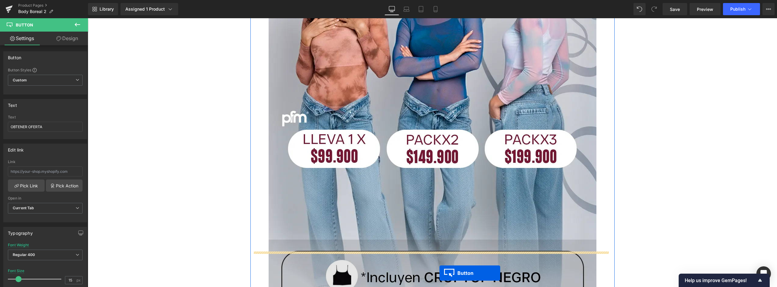
scroll to position [279, 0]
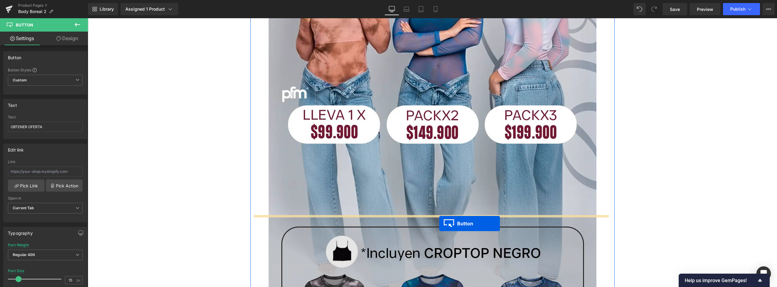
drag, startPoint x: 412, startPoint y: 146, endPoint x: 439, endPoint y: 223, distance: 81.7
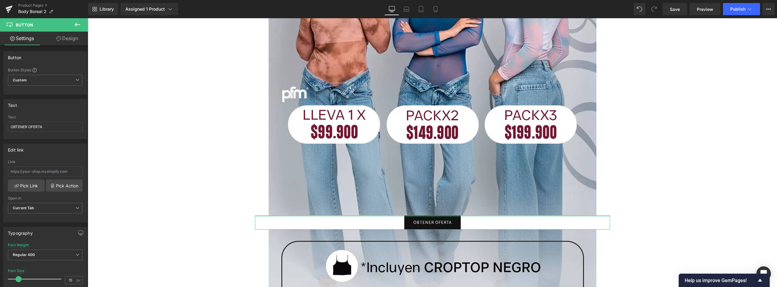
click at [76, 35] on link "Design" at bounding box center [67, 39] width 44 height 14
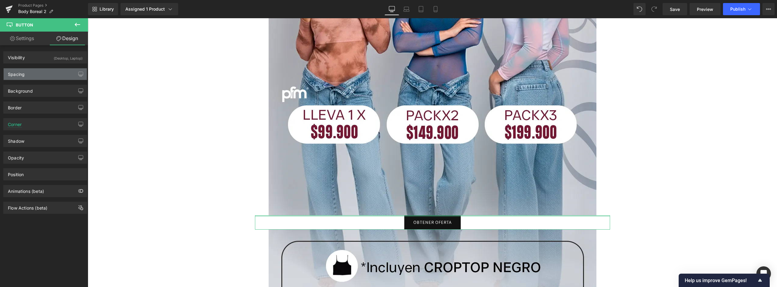
click at [25, 73] on div "Spacing" at bounding box center [45, 74] width 83 height 12
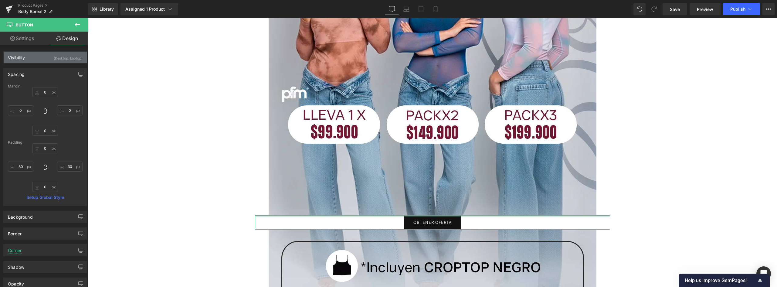
click at [28, 60] on div "Visibility (Desktop, Laptop)" at bounding box center [45, 58] width 83 height 12
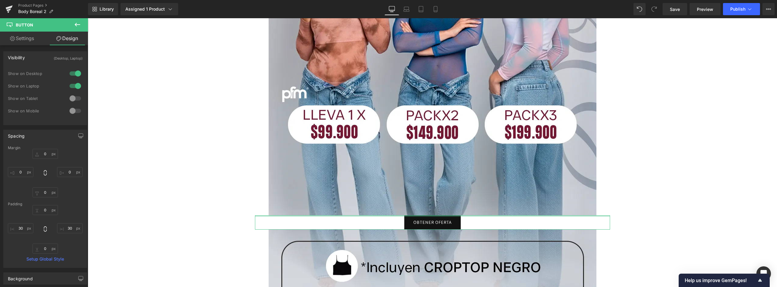
click at [27, 56] on div "Visibility (Desktop, Laptop)" at bounding box center [45, 58] width 83 height 12
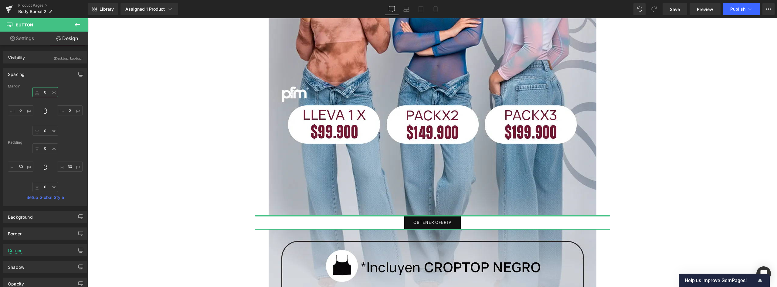
click at [45, 89] on input "0" at bounding box center [44, 92] width 25 height 10
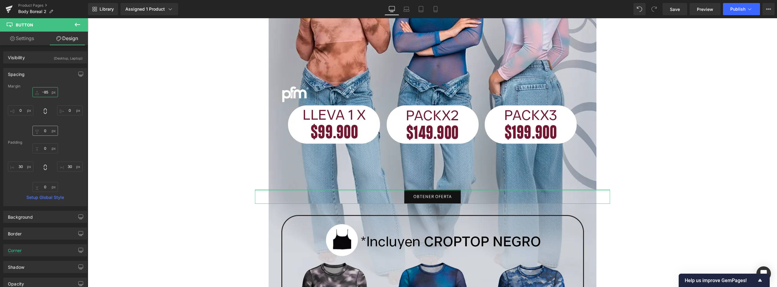
type input "-85"
click at [45, 131] on input "0" at bounding box center [44, 131] width 25 height 10
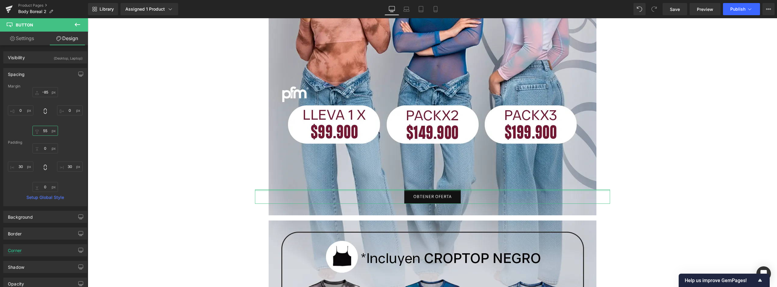
type input "5"
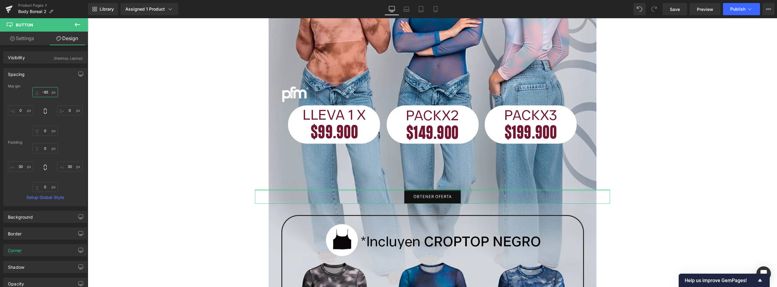
click at [46, 93] on input "-85" at bounding box center [44, 92] width 25 height 10
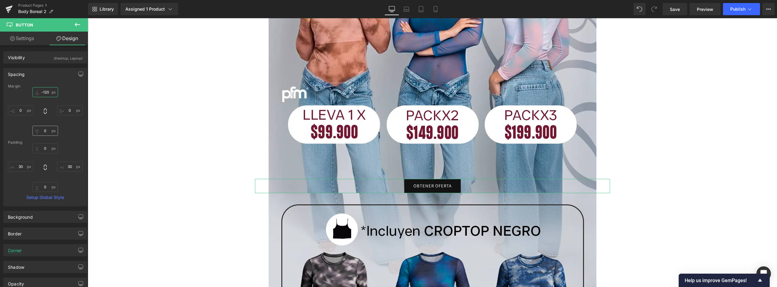
type input "-120"
click at [47, 133] on input "text" at bounding box center [44, 131] width 25 height 10
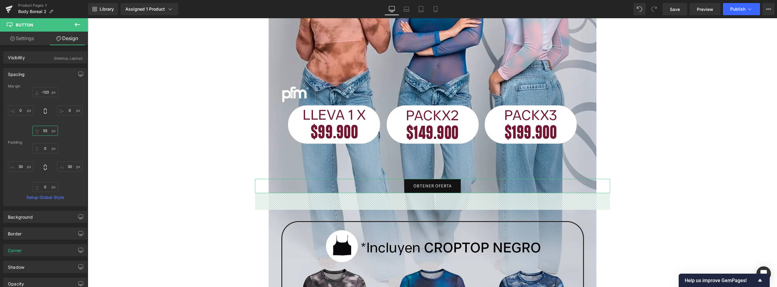
type input "5"
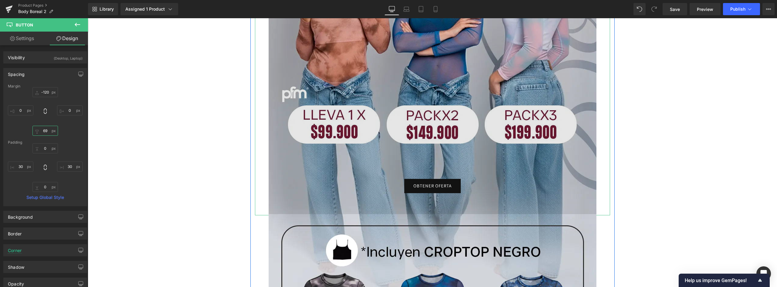
type input "6"
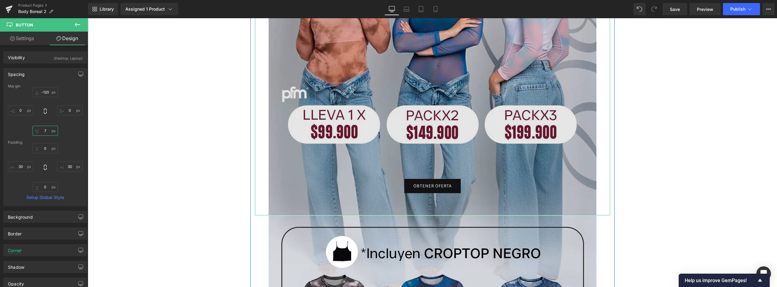
type input "73"
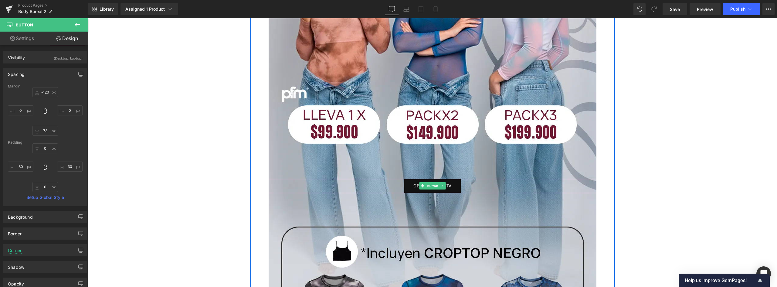
click at [387, 185] on link "OBTENER OFERTA" at bounding box center [432, 186] width 56 height 14
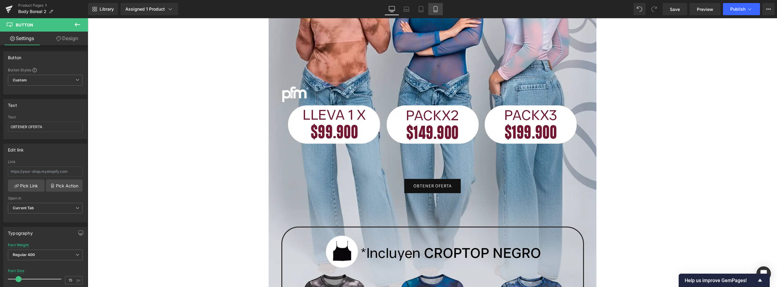
click at [387, 6] on icon at bounding box center [435, 9] width 6 height 6
type input "#e38c99"
type input "100"
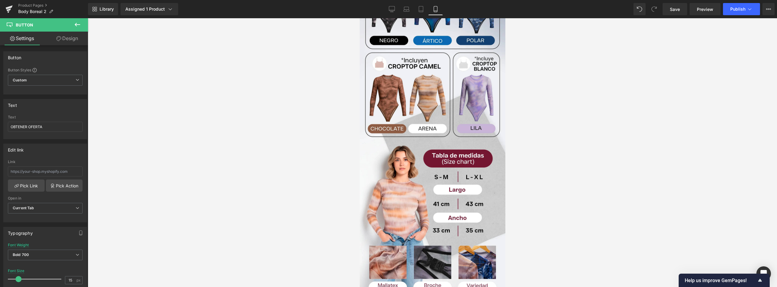
scroll to position [0, 0]
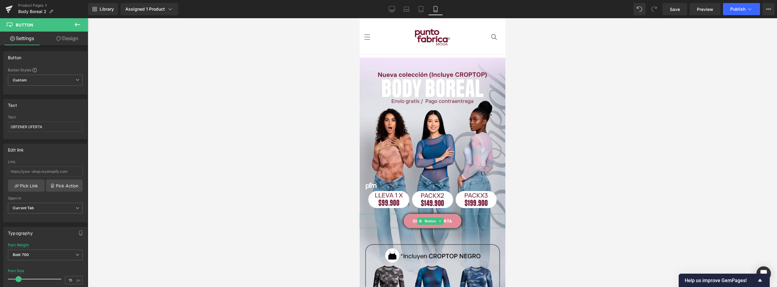
click at [387, 214] on link "OBTENER OFERTA" at bounding box center [432, 221] width 58 height 14
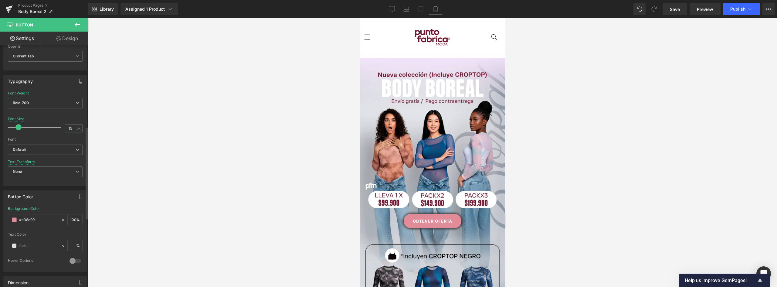
scroll to position [212, 0]
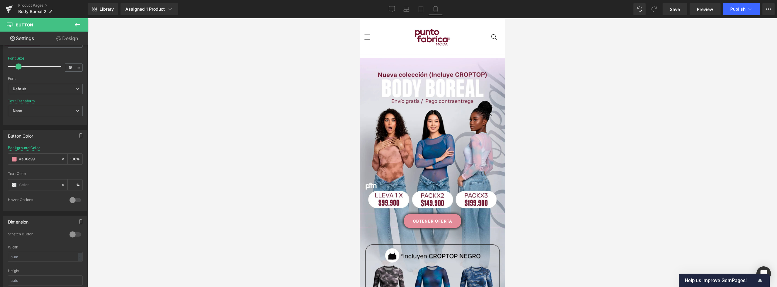
drag, startPoint x: 37, startPoint y: 159, endPoint x: -10, endPoint y: 159, distance: 46.4
click at [0, 159] on html "Button You are previewing how the will restyle your page. You can not edit Elem…" at bounding box center [388, 143] width 777 height 287
click at [387, 8] on icon at bounding box center [392, 9] width 6 height 6
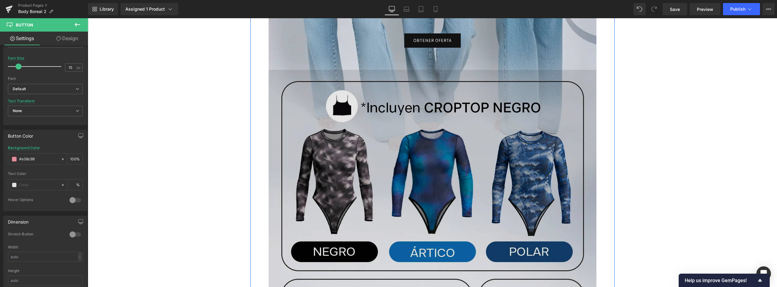
scroll to position [334, 0]
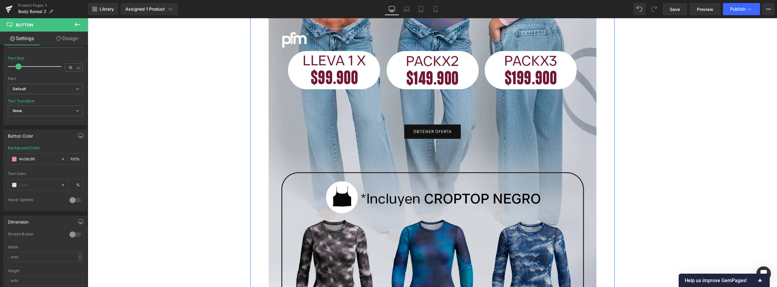
click at [387, 126] on link "OBTENER OFERTA" at bounding box center [432, 131] width 56 height 14
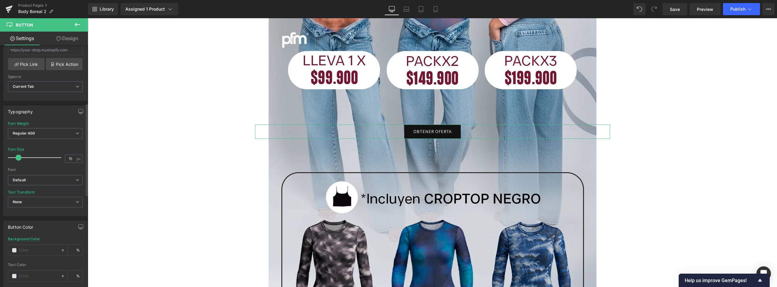
scroll to position [152, 0]
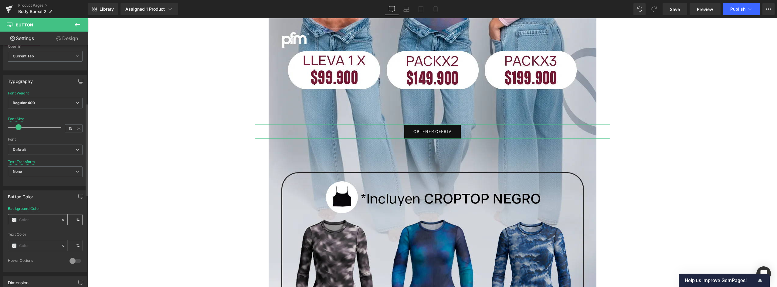
click at [24, 219] on input "text" at bounding box center [38, 219] width 39 height 7
type input "#e38c99"
type input "100"
type input "#e38c99"
drag, startPoint x: 18, startPoint y: 127, endPoint x: 22, endPoint y: 128, distance: 4.9
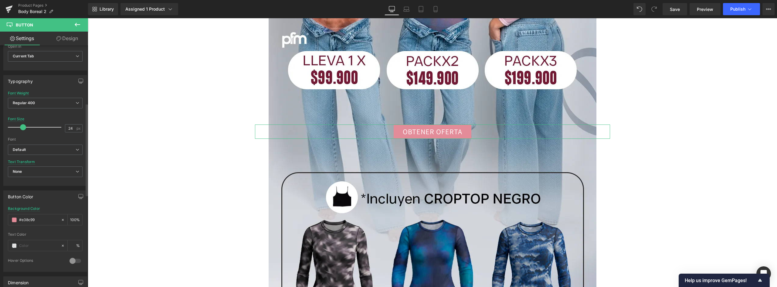
click at [22, 127] on span at bounding box center [23, 127] width 6 height 6
click at [40, 103] on span "Regular 400" at bounding box center [45, 103] width 75 height 11
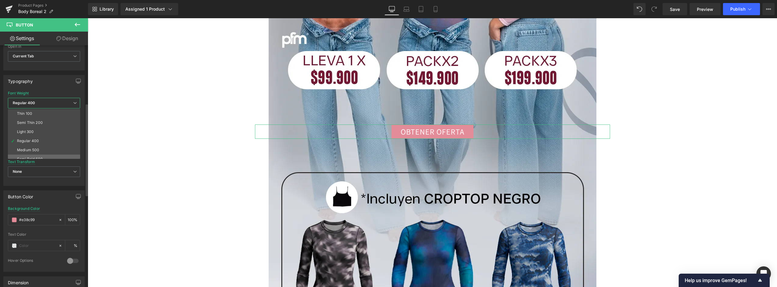
scroll to position [50, 0]
click at [25, 145] on div "Lighter" at bounding box center [23, 145] width 12 height 4
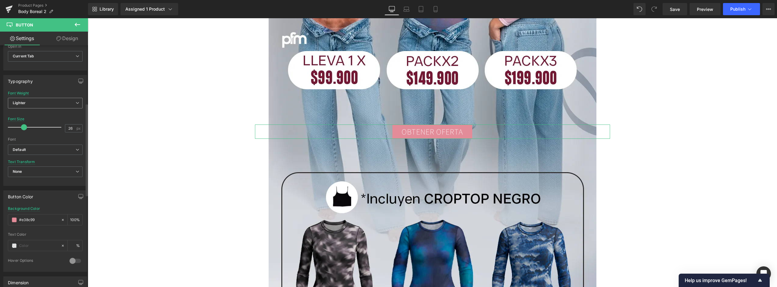
click at [36, 103] on span "Lighter" at bounding box center [45, 103] width 75 height 11
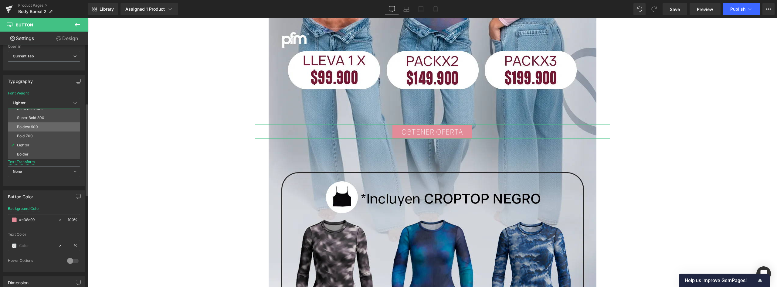
click at [35, 127] on div "Boldest 900" at bounding box center [27, 127] width 21 height 4
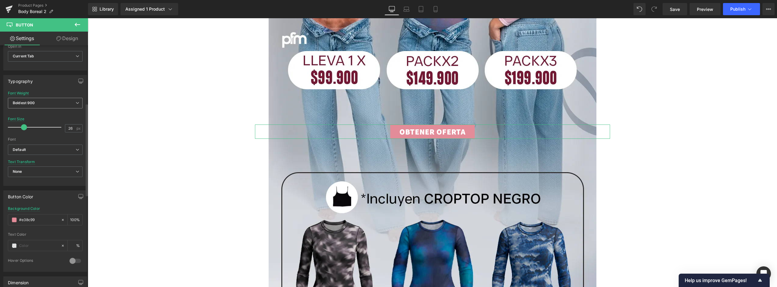
click at [39, 99] on span "Boldest 900" at bounding box center [45, 103] width 75 height 11
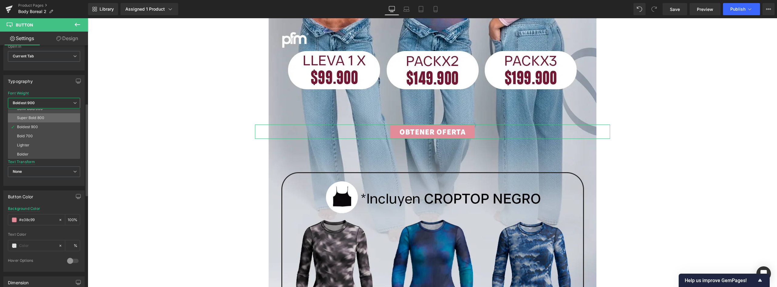
click at [34, 120] on div "Super Bold 800" at bounding box center [30, 118] width 27 height 4
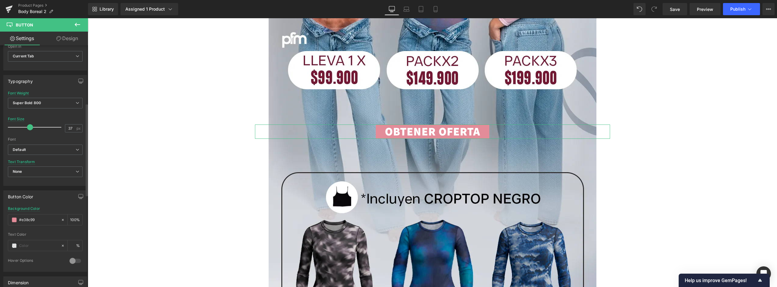
type input "36"
drag, startPoint x: 23, startPoint y: 127, endPoint x: 28, endPoint y: 125, distance: 5.3
click at [28, 125] on span at bounding box center [29, 127] width 6 height 6
drag, startPoint x: 73, startPoint y: 37, endPoint x: 52, endPoint y: 144, distance: 108.6
click at [73, 37] on link "Design" at bounding box center [67, 39] width 44 height 14
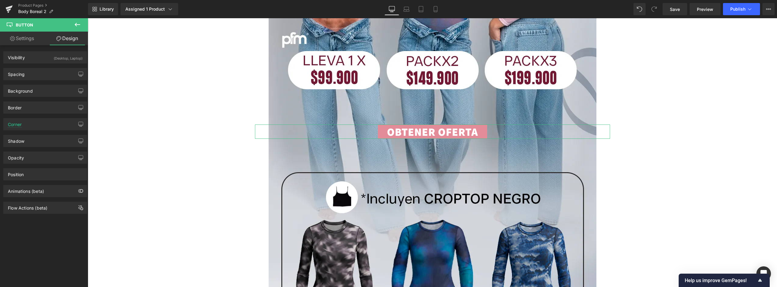
type input "0"
click at [35, 123] on div "Corner" at bounding box center [45, 124] width 83 height 12
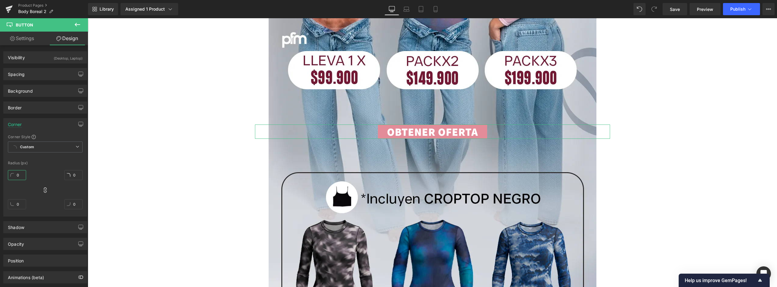
click at [19, 175] on input "0" at bounding box center [17, 175] width 18 height 10
type input "8"
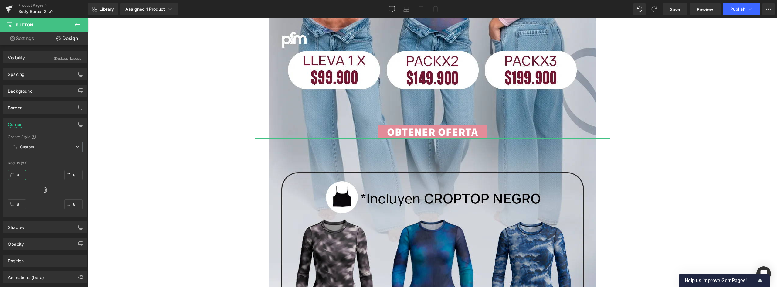
type input "85"
drag, startPoint x: 23, startPoint y: 175, endPoint x: 14, endPoint y: 175, distance: 8.5
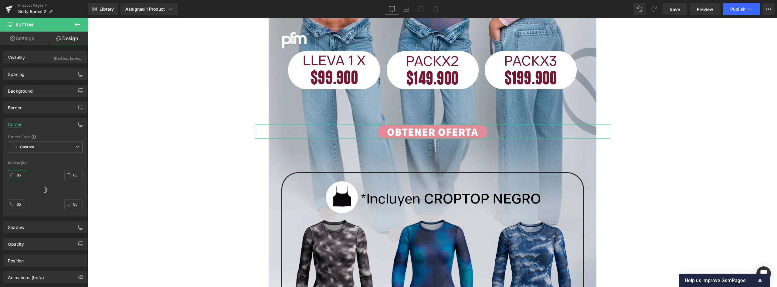
click at [14, 175] on input "85" at bounding box center [17, 175] width 18 height 10
type input "7"
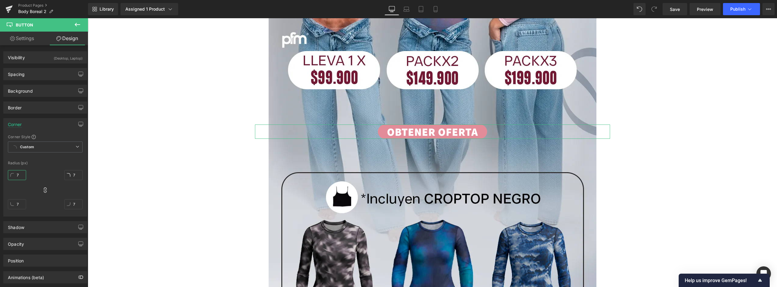
type input "75"
click at [387, 129] on link "OBTENER OFERTA" at bounding box center [432, 131] width 109 height 14
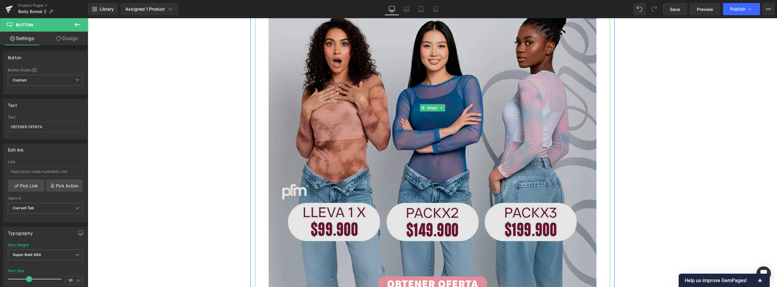
scroll to position [303, 0]
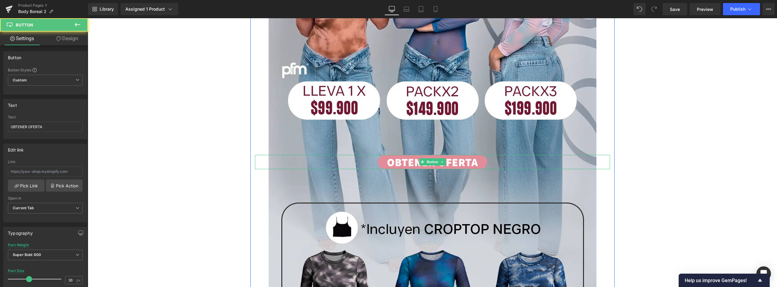
click at [387, 160] on link "OBTENER OFERTA" at bounding box center [432, 162] width 109 height 14
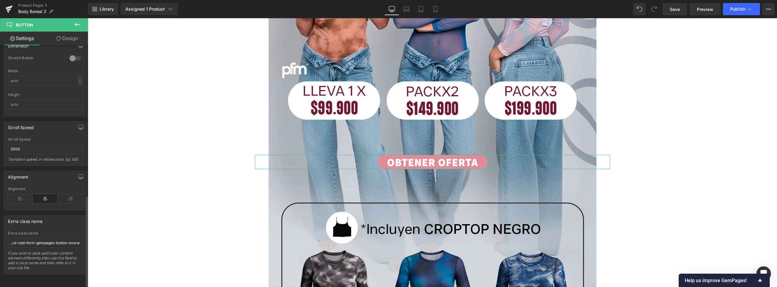
scroll to position [302, 0]
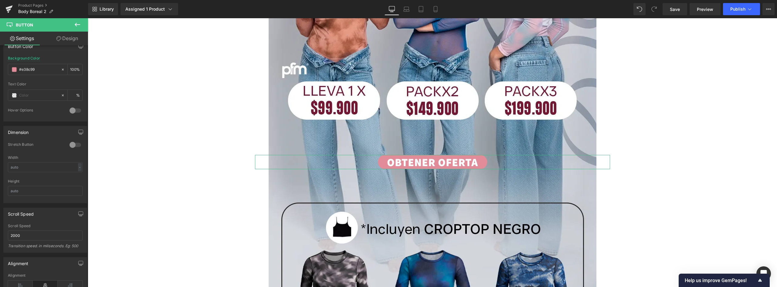
click at [69, 39] on link "Design" at bounding box center [67, 39] width 44 height 14
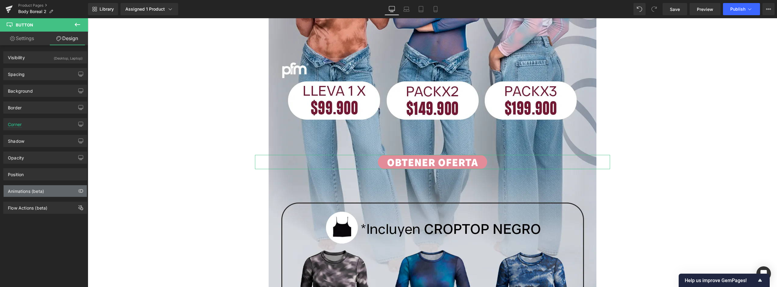
click at [40, 191] on div "Animations (beta)" at bounding box center [26, 189] width 36 height 8
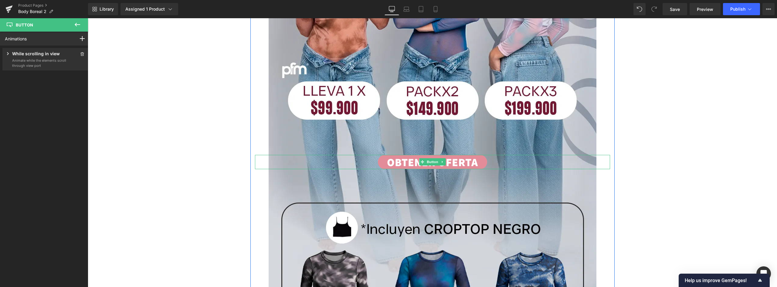
click at [387, 162] on link "OBTENER OFERTA" at bounding box center [432, 162] width 109 height 14
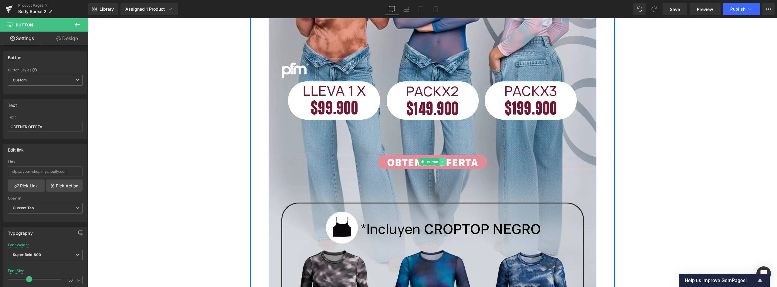
click at [387, 161] on icon at bounding box center [442, 162] width 3 height 4
click at [387, 160] on icon at bounding box center [438, 161] width 3 height 3
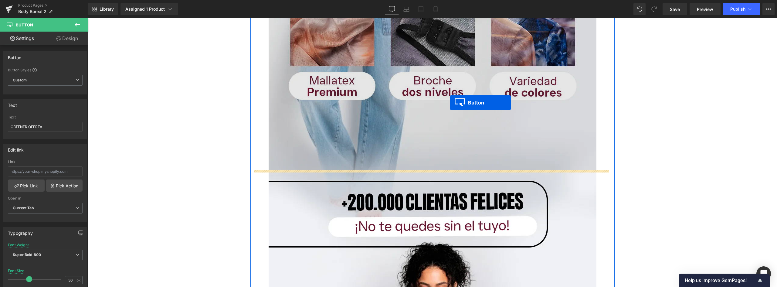
drag, startPoint x: 421, startPoint y: 161, endPoint x: 448, endPoint y: 108, distance: 59.7
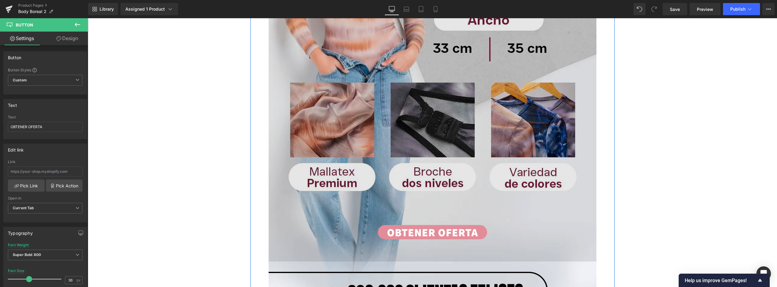
scroll to position [1116, 0]
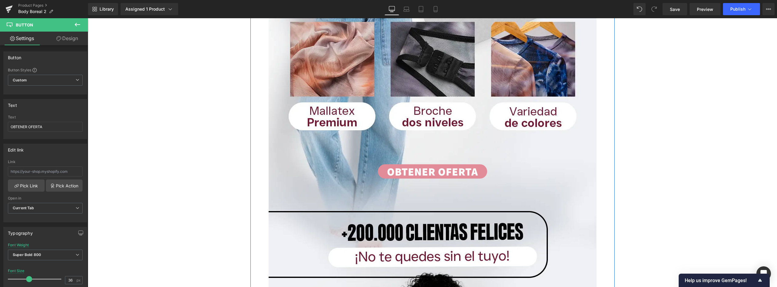
click at [387, 171] on link "OBTENER OFERTA" at bounding box center [432, 171] width 109 height 14
click at [387, 171] on link at bounding box center [442, 170] width 6 height 7
click at [387, 171] on icon at bounding box center [438, 171] width 3 height 3
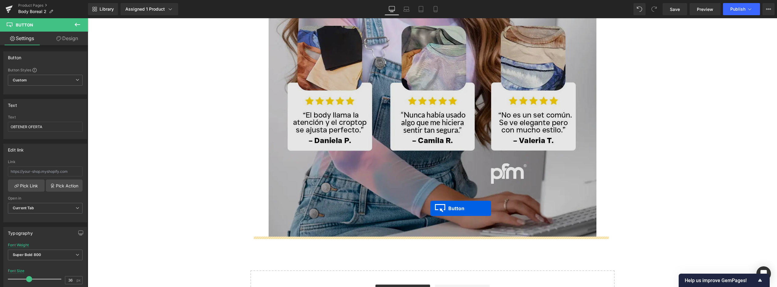
drag, startPoint x: 419, startPoint y: 173, endPoint x: 430, endPoint y: 208, distance: 37.0
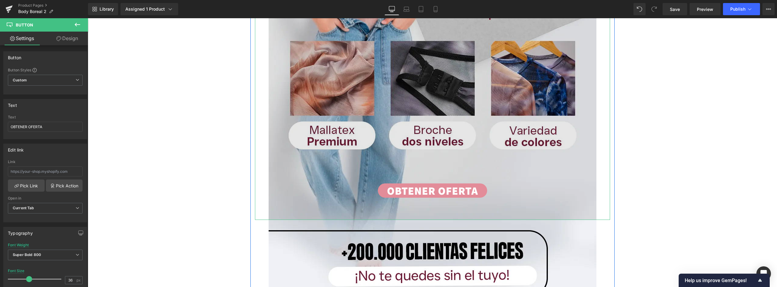
scroll to position [1218, 0]
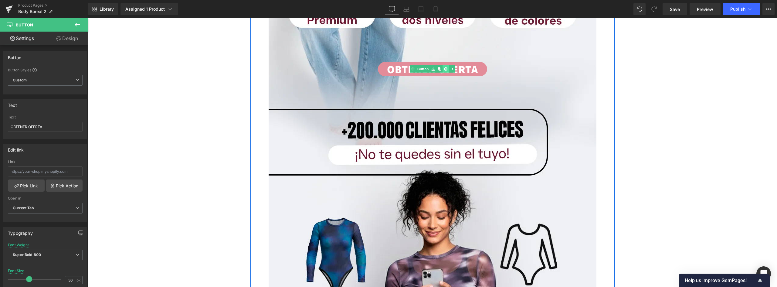
click at [387, 69] on link at bounding box center [445, 68] width 6 height 7
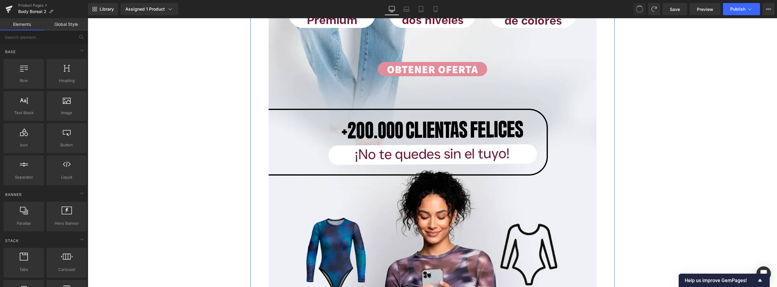
click at [387, 69] on link "OBTENER OFERTA" at bounding box center [432, 69] width 109 height 14
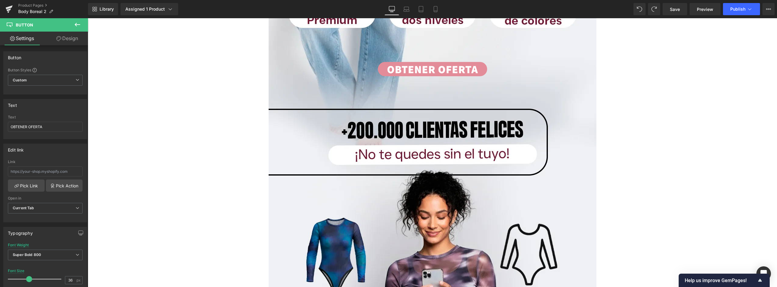
drag, startPoint x: 56, startPoint y: 125, endPoint x: -34, endPoint y: 112, distance: 91.0
click at [0, 112] on html "Button You are previewing how the will restyle your page. You can not edit Elem…" at bounding box center [388, 143] width 777 height 287
click at [36, 125] on input "ELEGIR COLOR Y TALLA" at bounding box center [45, 127] width 75 height 10
type input "ELEGIR COLORES Y TALLA"
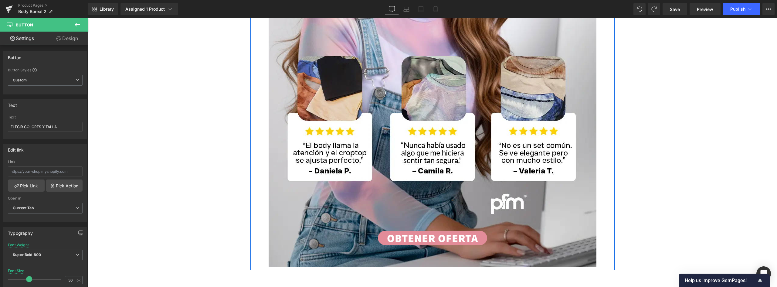
scroll to position [2401, 0]
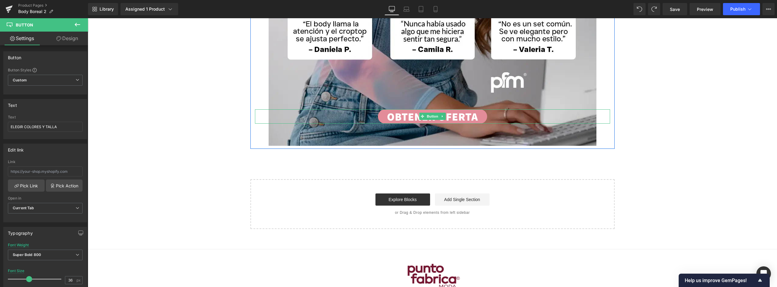
click at [387, 116] on link "OBTENER OFERTA" at bounding box center [432, 116] width 109 height 14
drag, startPoint x: 41, startPoint y: 124, endPoint x: -11, endPoint y: 115, distance: 53.1
click at [0, 115] on html "Button You are previewing how the will restyle your page. You can not edit Elem…" at bounding box center [388, 143] width 777 height 287
drag, startPoint x: 12, startPoint y: 117, endPoint x: -48, endPoint y: 109, distance: 60.6
click at [0, 109] on html "Button You are previewing how the will restyle your page. You can not edit Elem…" at bounding box center [388, 143] width 777 height 287
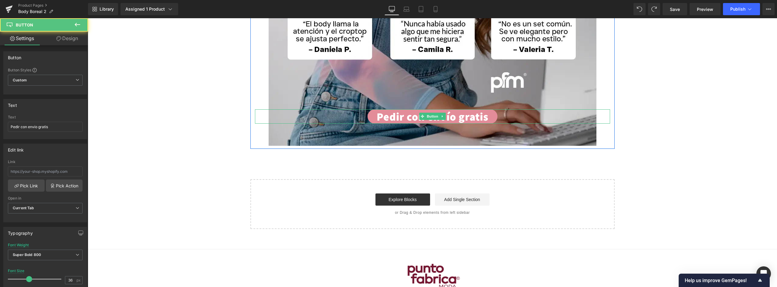
click at [387, 118] on link "Pedir con envío gratis" at bounding box center [432, 116] width 130 height 14
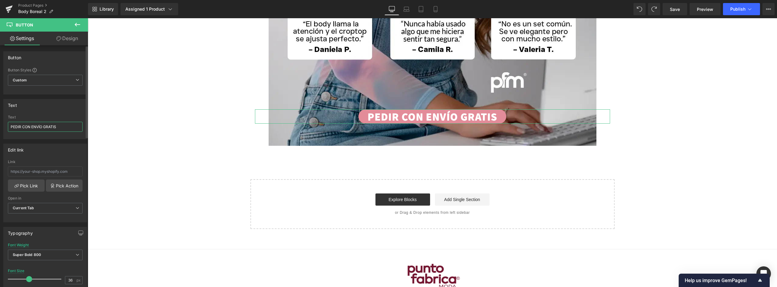
click at [22, 127] on input "PEDIR CON ENVÍO GRATIS" at bounding box center [45, 127] width 75 height 10
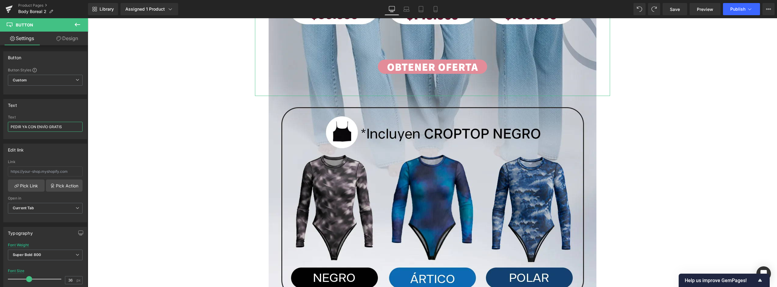
scroll to position [277, 0]
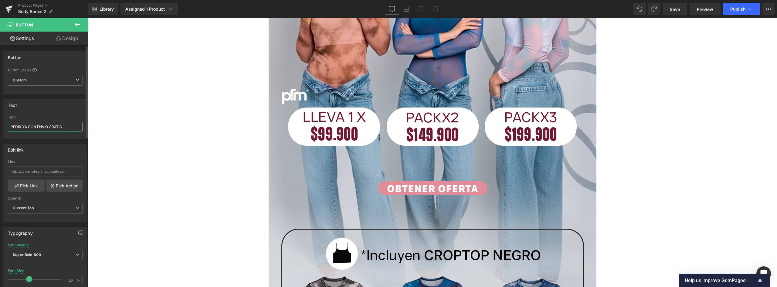
type input "PEDIR YA CON ENVÍO GRATIS"
click at [387, 187] on link "OBTENER OFERTA" at bounding box center [432, 188] width 109 height 14
drag, startPoint x: 33, startPoint y: 128, endPoint x: -23, endPoint y: 128, distance: 55.8
click at [0, 128] on html "Button You are previewing how the will restyle your page. You can not edit Elem…" at bounding box center [388, 143] width 777 height 287
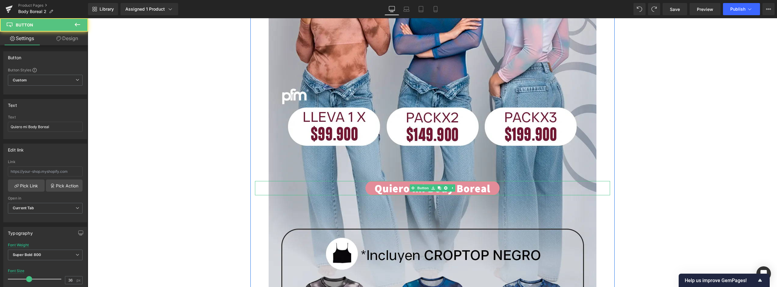
click at [387, 187] on link "Quiero mi Body Boreal" at bounding box center [432, 188] width 134 height 14
drag, startPoint x: 58, startPoint y: 127, endPoint x: -59, endPoint y: 118, distance: 117.7
click at [0, 118] on html "Button You are previewing how the will restyle your page. You can not edit Elem…" at bounding box center [388, 143] width 777 height 287
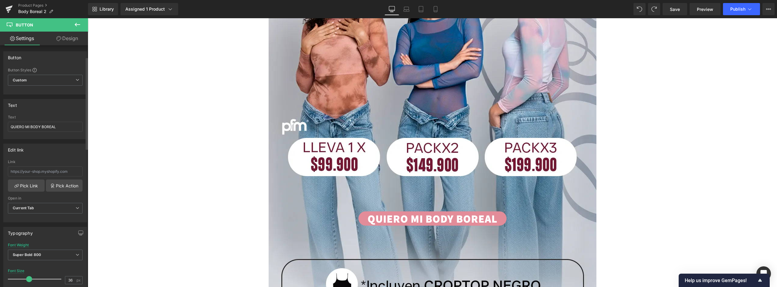
scroll to position [30, 0]
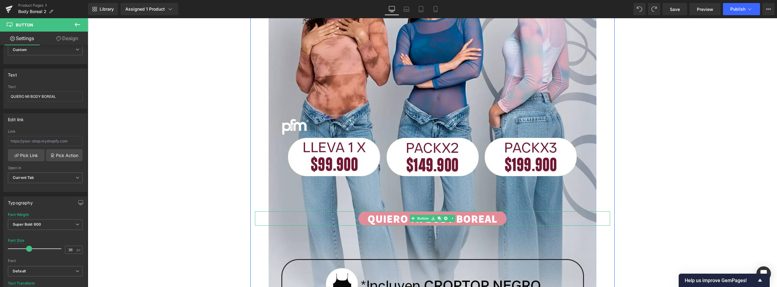
click at [387, 216] on link "QUIERO MI BODY BOREAL" at bounding box center [432, 218] width 148 height 14
drag, startPoint x: 64, startPoint y: 97, endPoint x: -28, endPoint y: 97, distance: 91.3
click at [0, 97] on html "Button You are previewing how the will restyle your page. You can not edit Elem…" at bounding box center [388, 143] width 777 height 287
click at [387, 220] on link "Armar mi pack perfecto" at bounding box center [432, 218] width 139 height 14
click at [387, 219] on link "Armar mi pack perfecto" at bounding box center [432, 218] width 139 height 14
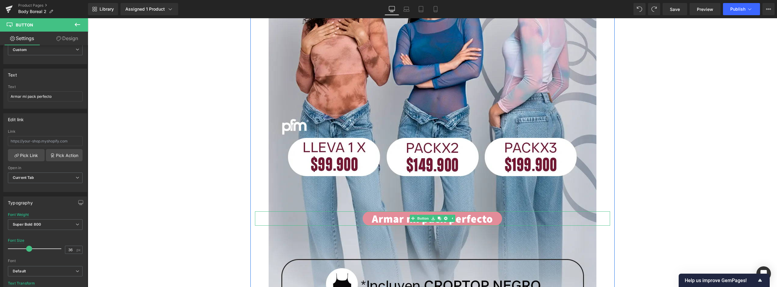
click at [387, 217] on link "Armar mi pack perfecto" at bounding box center [432, 218] width 139 height 14
drag, startPoint x: 57, startPoint y: 96, endPoint x: -28, endPoint y: 92, distance: 85.0
click at [0, 92] on html "Button You are previewing how the will restyle your page. You can not edit Elem…" at bounding box center [388, 143] width 777 height 287
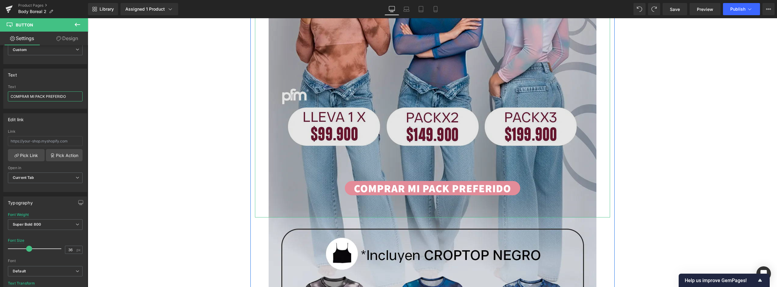
scroll to position [217, 0]
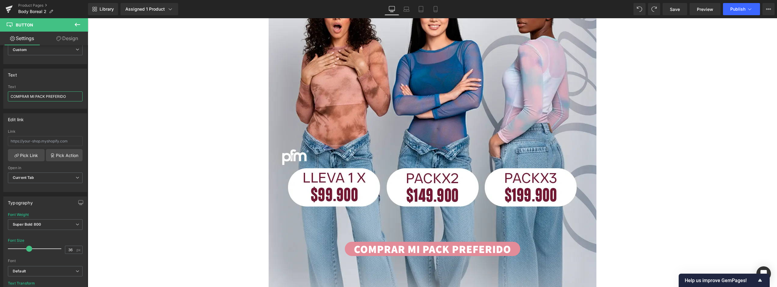
type input "COMPRAR MI PACK PREFERIDO"
click at [387, 10] on icon at bounding box center [435, 9] width 6 height 6
type input "15"
type input "100"
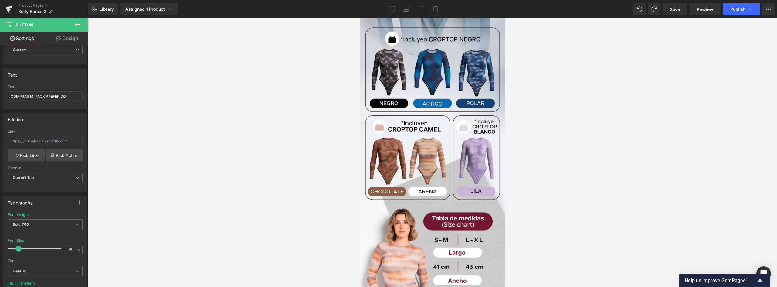
scroll to position [0, 0]
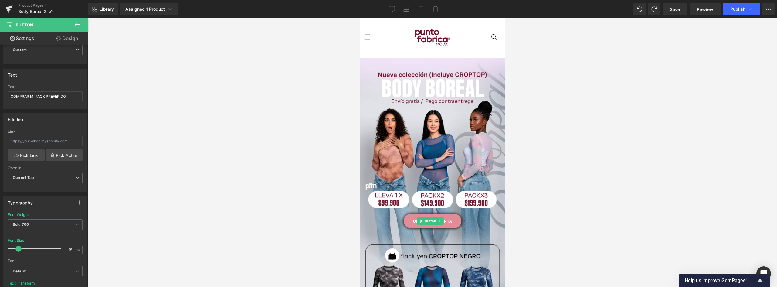
click at [387, 215] on link "OBTENER OFERTA" at bounding box center [432, 221] width 58 height 14
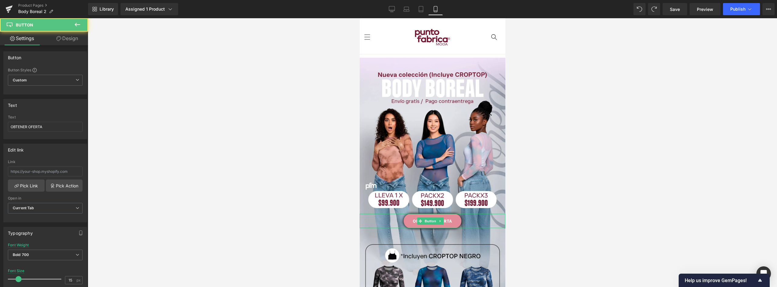
click at [387, 216] on link "OBTENER OFERTA" at bounding box center [432, 221] width 58 height 14
drag, startPoint x: 55, startPoint y: 125, endPoint x: -45, endPoint y: 121, distance: 99.9
click at [0, 121] on html "Button You are previewing how the will restyle your page. You can not edit Elem…" at bounding box center [388, 143] width 777 height 287
click at [387, 215] on link "OBTENER OFERTA" at bounding box center [432, 221] width 58 height 14
click at [387, 214] on link "OBTENER OFERTA" at bounding box center [432, 221] width 58 height 14
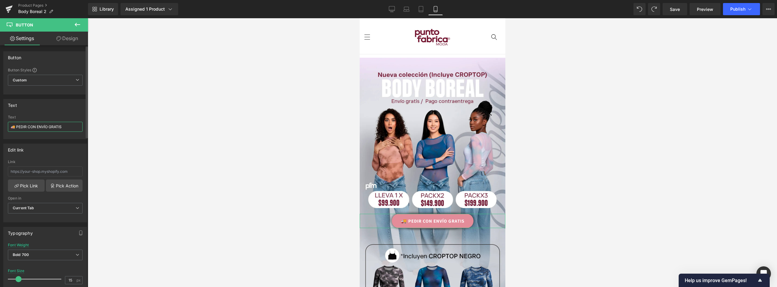
drag, startPoint x: 27, startPoint y: 126, endPoint x: 0, endPoint y: 122, distance: 26.9
click at [0, 122] on div "Text 🚚 PEDIR CON ENVÍO GRATIS Text 🚚 PEDIR CON ENVÍO GRATIS" at bounding box center [45, 116] width 91 height 45
type input "COMPRAR CON ENVÍO GRATIS"
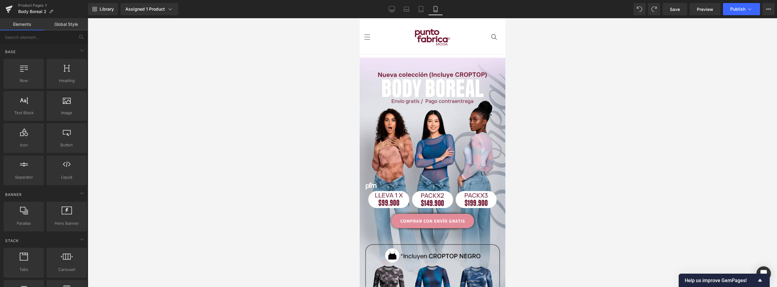
click at [387, 230] on div at bounding box center [432, 152] width 689 height 269
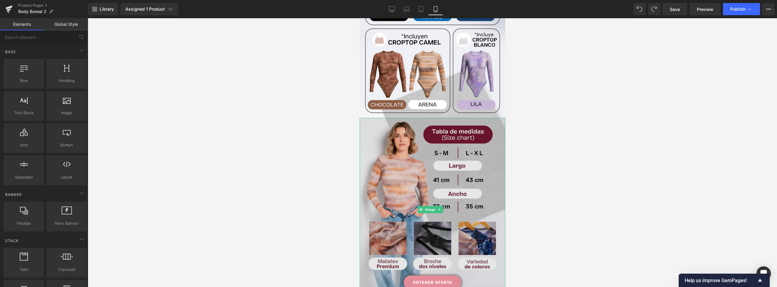
scroll to position [364, 0]
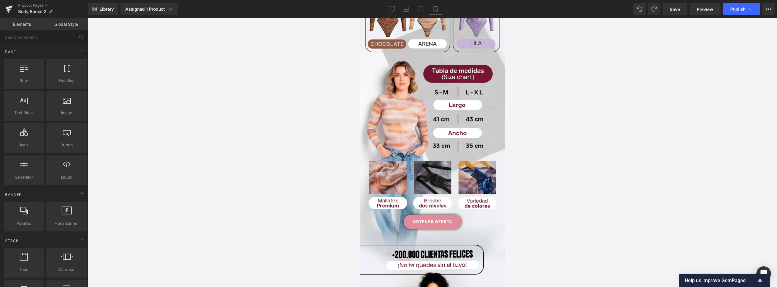
click at [387, 215] on link "OBTENER OFERTA" at bounding box center [432, 222] width 58 height 14
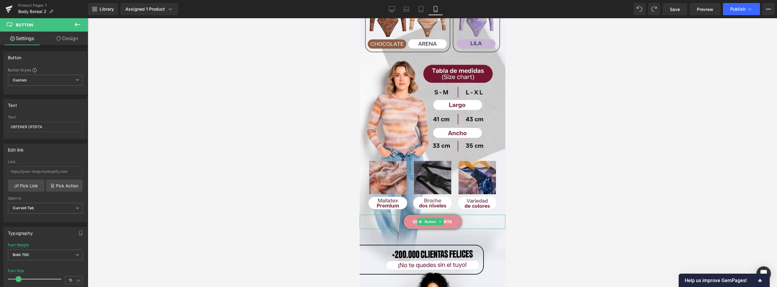
click at [387, 215] on link "OBTENER OFERTA" at bounding box center [432, 222] width 58 height 14
click at [54, 130] on input "OBTENER OFERTA" at bounding box center [45, 127] width 75 height 10
drag, startPoint x: 29, startPoint y: 127, endPoint x: -43, endPoint y: 127, distance: 71.9
click at [0, 127] on html "Button You are previewing how the will restyle your page. You can not edit Elem…" at bounding box center [388, 143] width 777 height 287
type input "W"
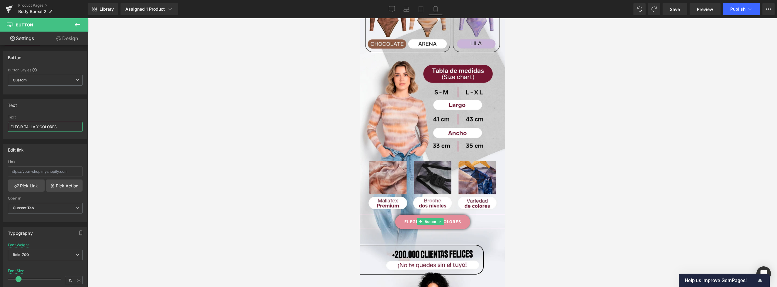
type input "ELEGIR TALLA Y COLORES"
drag, startPoint x: 457, startPoint y: 204, endPoint x: 380, endPoint y: 223, distance: 79.2
click at [387, 215] on link "ELEGIR TALLA Y COLORES" at bounding box center [432, 222] width 75 height 14
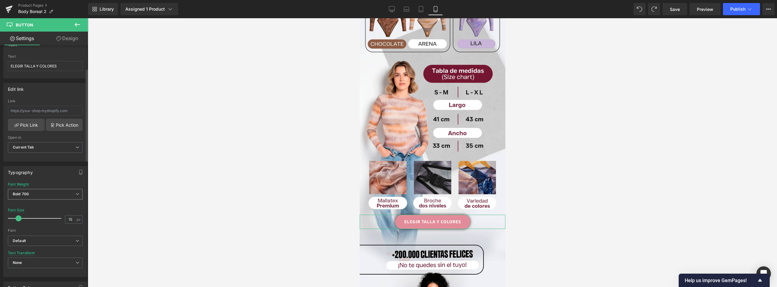
click at [34, 194] on span "Bold 700" at bounding box center [45, 194] width 75 height 11
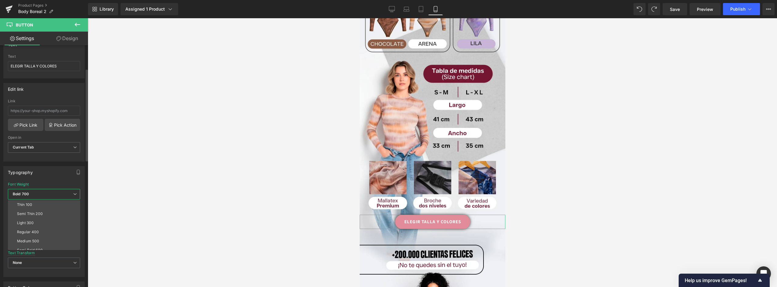
scroll to position [50, 0]
click at [43, 215] on li "Boldest 900" at bounding box center [45, 217] width 75 height 9
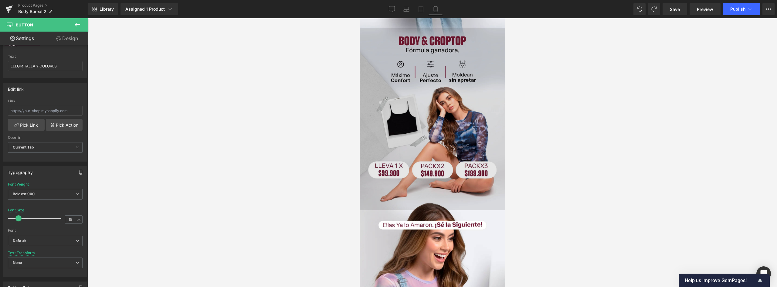
scroll to position [880, 0]
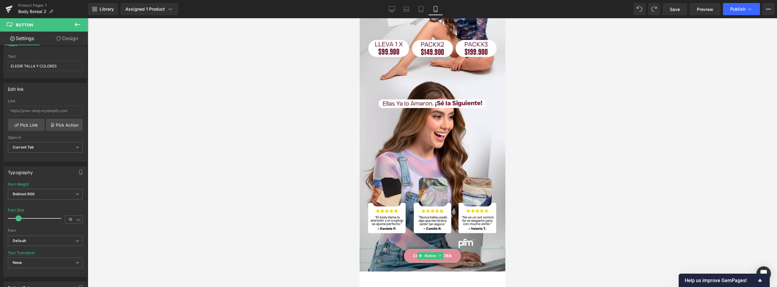
click at [387, 248] on link "COMPRAR AHORA" at bounding box center [432, 255] width 57 height 14
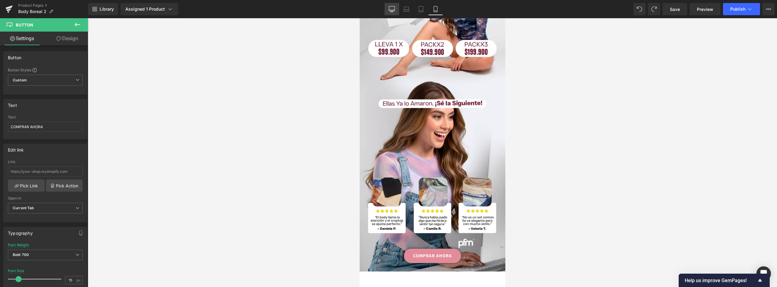
click at [387, 8] on icon at bounding box center [392, 9] width 6 height 6
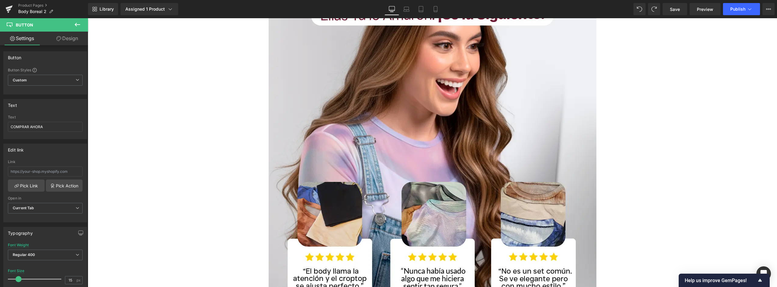
scroll to position [2336, 0]
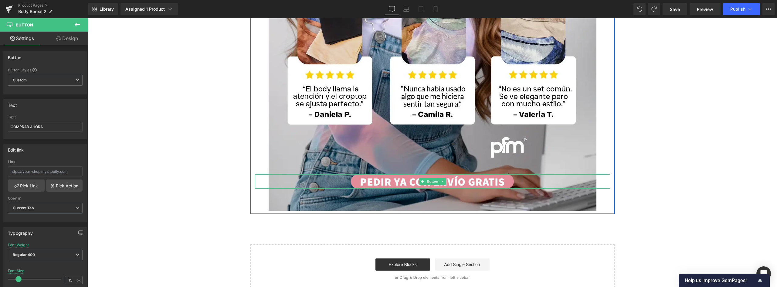
click at [387, 181] on link "PEDIR YA CON ENVÍO GRATIS" at bounding box center [432, 181] width 163 height 14
click at [387, 8] on link "Mobile" at bounding box center [435, 9] width 15 height 12
type input "15"
type input "100"
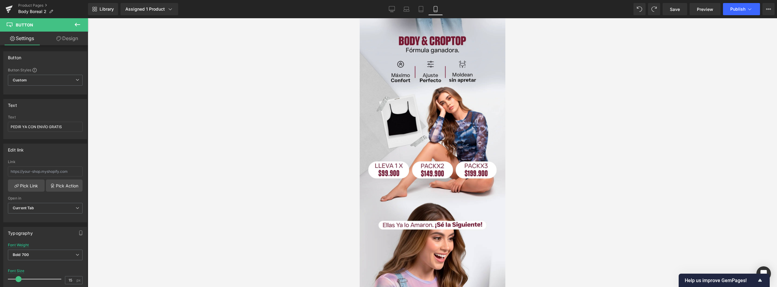
scroll to position [880, 0]
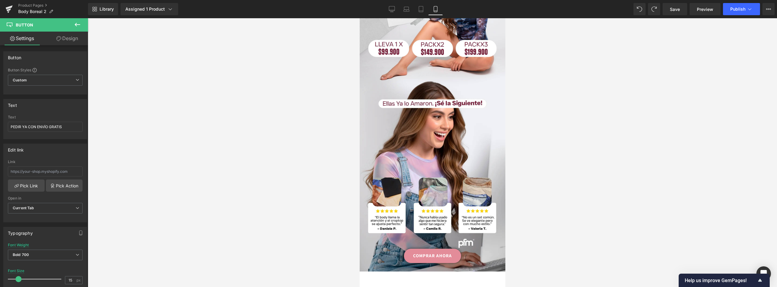
click at [387, 248] on link "COMPRAR AHORA" at bounding box center [432, 255] width 57 height 14
drag, startPoint x: 22, startPoint y: 120, endPoint x: -28, endPoint y: 116, distance: 49.7
click at [0, 116] on html "Button You are previewing how the will restyle your page. You can not edit Elem…" at bounding box center [388, 143] width 777 height 287
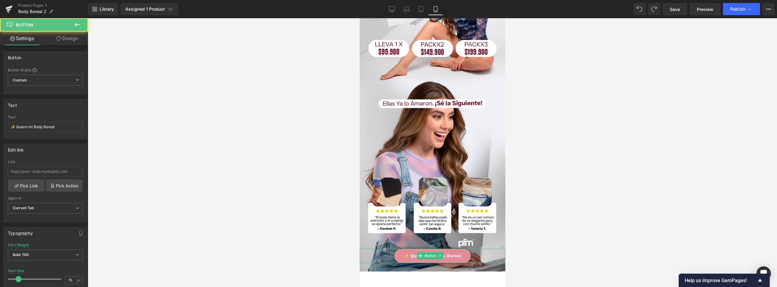
click at [387, 248] on link "✨ Quiero mi Body Boreal" at bounding box center [432, 255] width 76 height 14
drag, startPoint x: 63, startPoint y: 127, endPoint x: -45, endPoint y: 126, distance: 108.3
click at [0, 126] on html "Button You are previewing how the will restyle your page. You can not edit Elem…" at bounding box center [388, 143] width 777 height 287
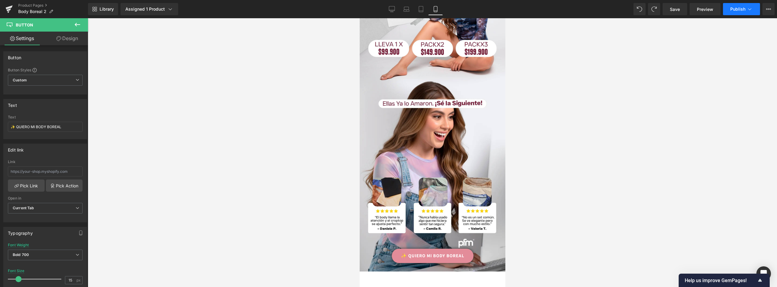
type input "✨ QUIERO MI BODY BOREAL"
click at [387, 12] on button "Publish" at bounding box center [741, 9] width 37 height 12
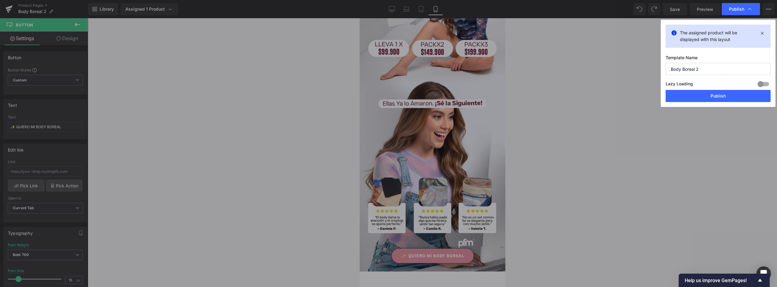
click at [387, 95] on button "Publish" at bounding box center [717, 96] width 105 height 12
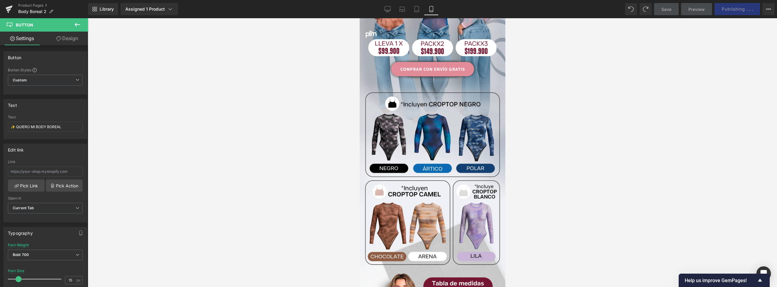
scroll to position [0, 0]
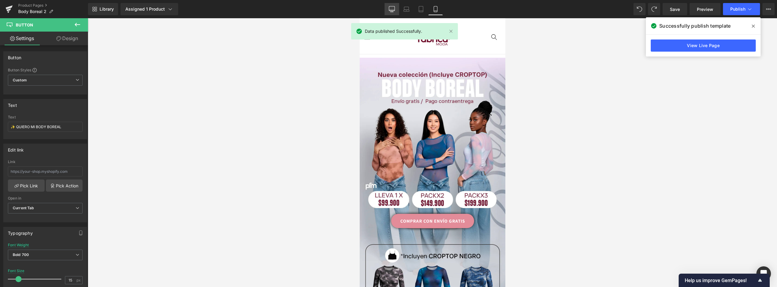
click at [387, 6] on icon at bounding box center [392, 8] width 6 height 5
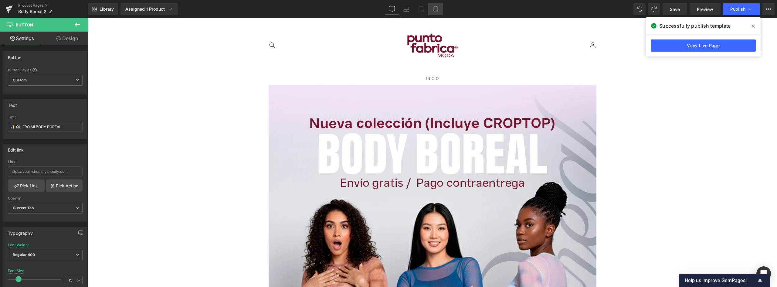
click at [387, 9] on icon at bounding box center [435, 9] width 6 height 6
type input "100"
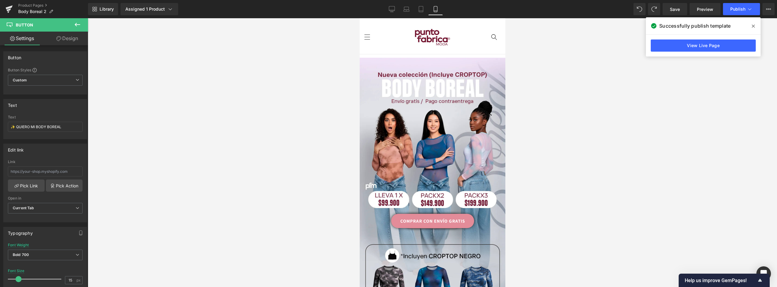
drag, startPoint x: 502, startPoint y: 180, endPoint x: 865, endPoint y: 62, distance: 381.4
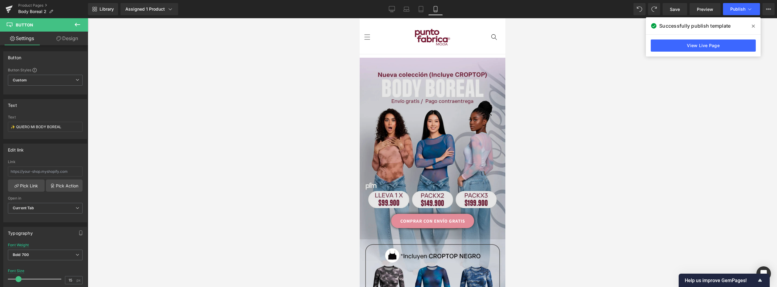
click at [387, 90] on img at bounding box center [432, 149] width 146 height 182
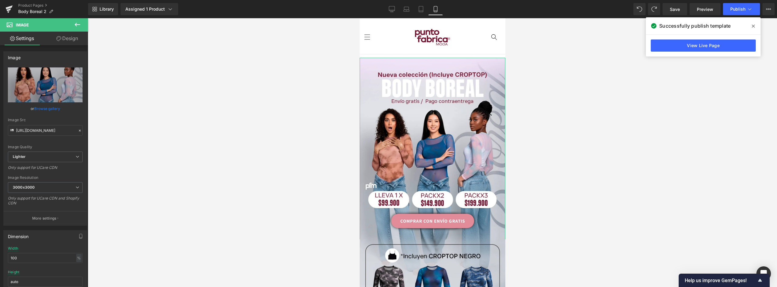
click at [75, 38] on link "Design" at bounding box center [67, 39] width 44 height 14
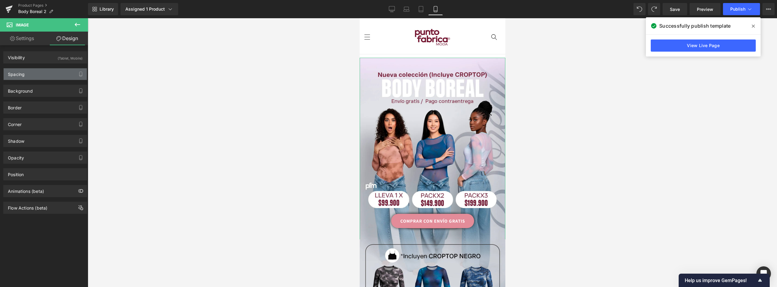
type input "0"
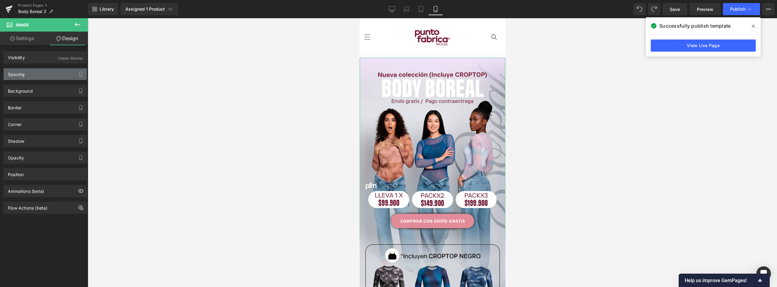
type input "0"
click at [32, 73] on div "Spacing" at bounding box center [45, 74] width 83 height 12
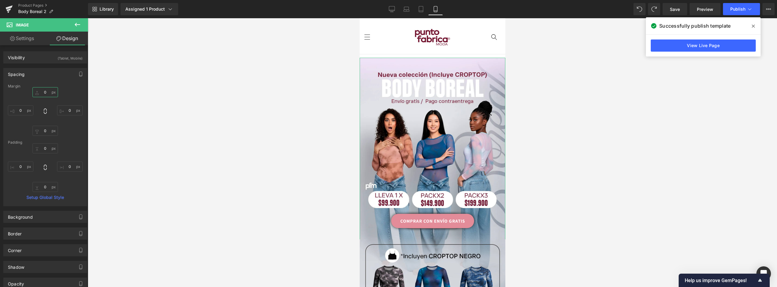
click at [44, 92] on input "0" at bounding box center [44, 92] width 25 height 10
drag, startPoint x: 46, startPoint y: 90, endPoint x: 40, endPoint y: 91, distance: 6.3
click at [40, 91] on input "-1" at bounding box center [44, 92] width 25 height 10
type input "0"
click at [52, 130] on input "0" at bounding box center [44, 131] width 25 height 10
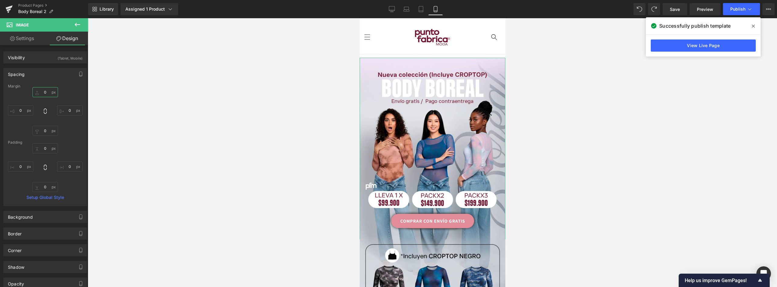
click at [45, 92] on input "0" at bounding box center [44, 92] width 25 height 10
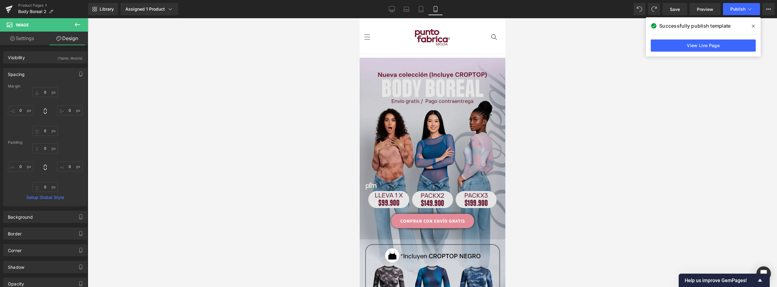
click at [387, 88] on img at bounding box center [432, 149] width 146 height 182
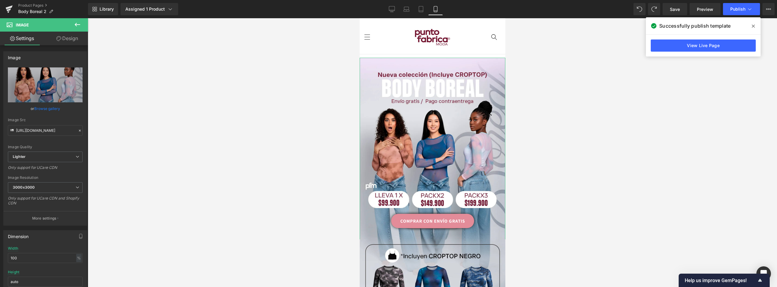
click at [69, 41] on link "Design" at bounding box center [67, 39] width 44 height 14
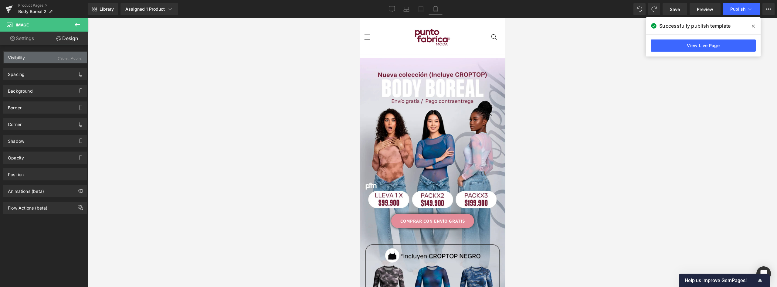
click at [26, 56] on div "Visibility (Tablet, Mobile)" at bounding box center [45, 58] width 83 height 12
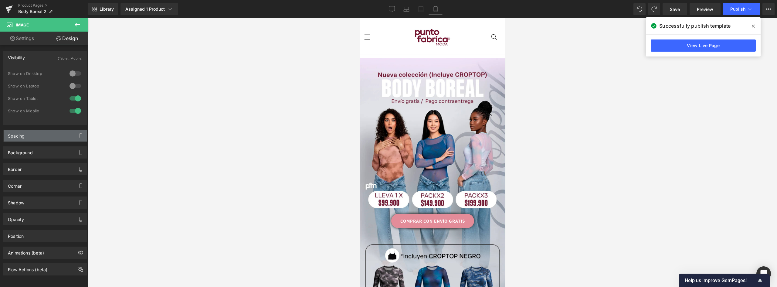
click at [52, 138] on div "Spacing" at bounding box center [45, 136] width 83 height 12
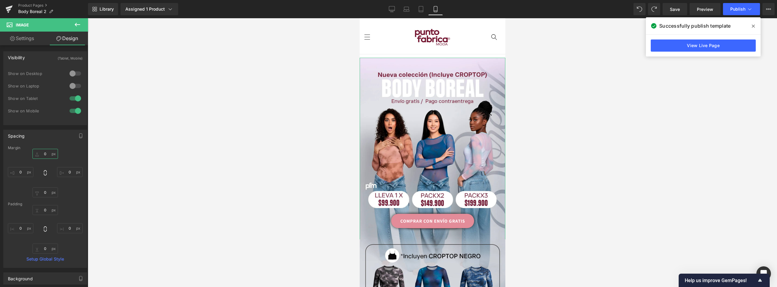
click at [42, 152] on input "0" at bounding box center [44, 154] width 25 height 10
type input "-"
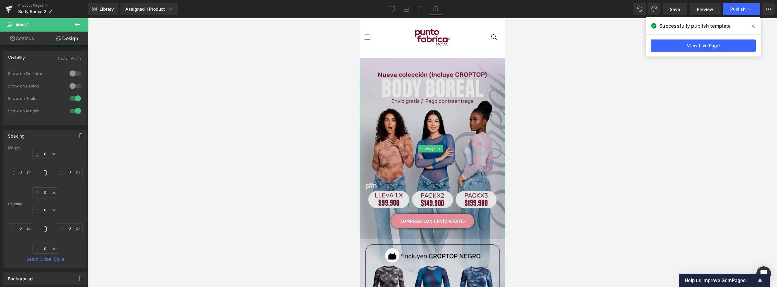
click at [387, 100] on img at bounding box center [432, 149] width 146 height 182
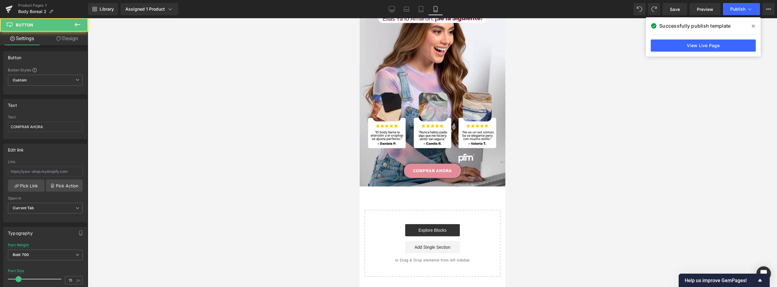
scroll to position [984, 0]
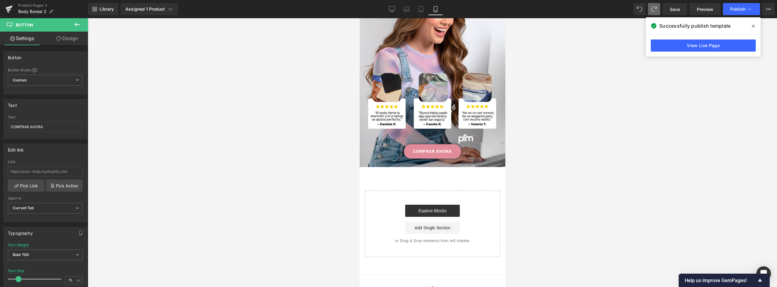
type input "✨ QUIERO MI BODY BOREAL"
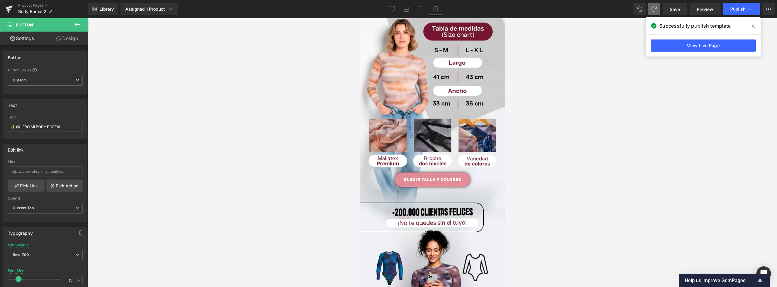
scroll to position [0, 0]
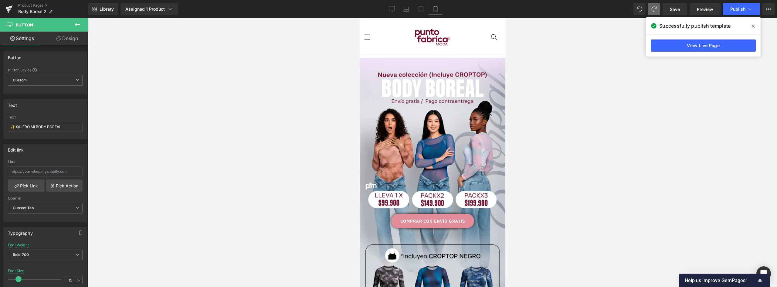
drag, startPoint x: 502, startPoint y: 208, endPoint x: 869, endPoint y: 43, distance: 402.0
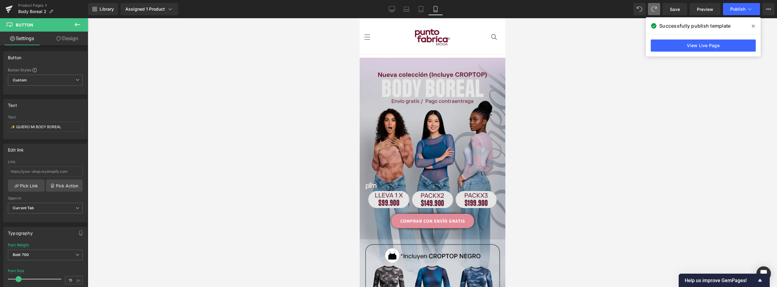
click at [387, 66] on img at bounding box center [432, 149] width 146 height 182
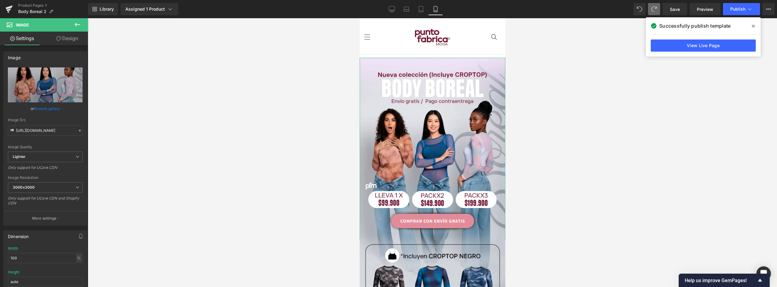
drag, startPoint x: 70, startPoint y: 36, endPoint x: 28, endPoint y: 78, distance: 59.4
click at [70, 37] on link "Design" at bounding box center [67, 39] width 44 height 14
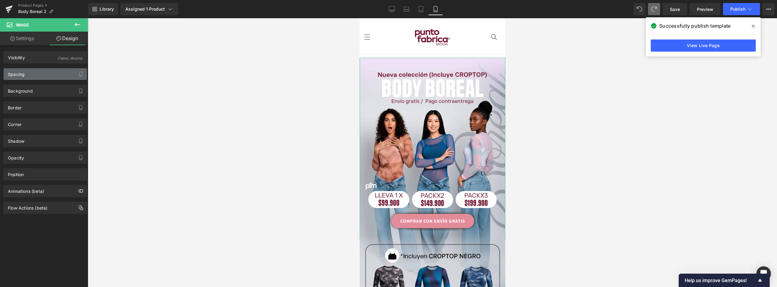
type input "0"
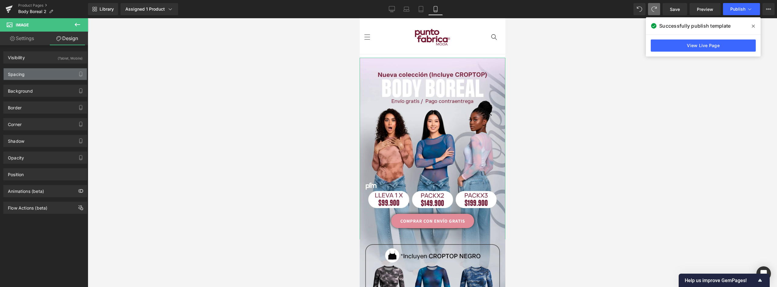
type input "0"
click at [27, 74] on div "Spacing" at bounding box center [45, 74] width 83 height 12
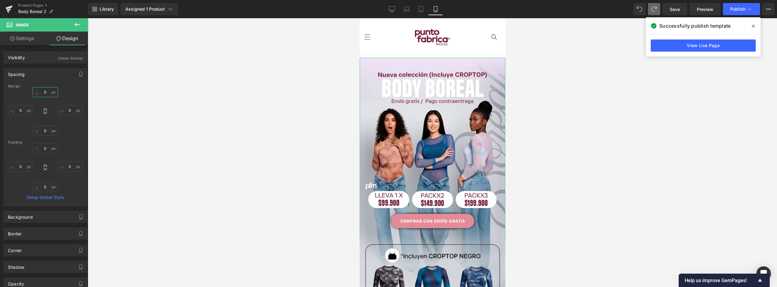
click at [44, 90] on input "0" at bounding box center [44, 92] width 25 height 10
drag, startPoint x: 46, startPoint y: 90, endPoint x: 38, endPoint y: 91, distance: 7.9
click at [39, 91] on input "-" at bounding box center [44, 92] width 25 height 10
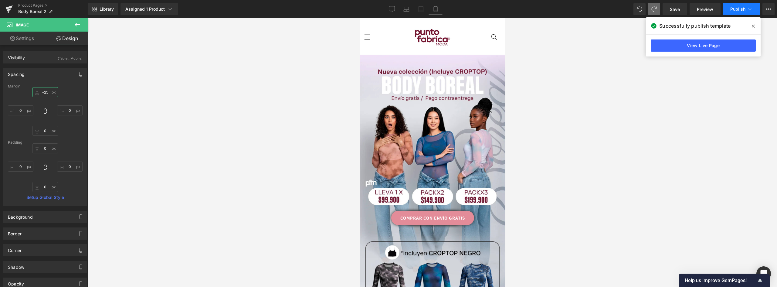
type input "-25"
click at [387, 13] on button "Publish" at bounding box center [741, 9] width 37 height 12
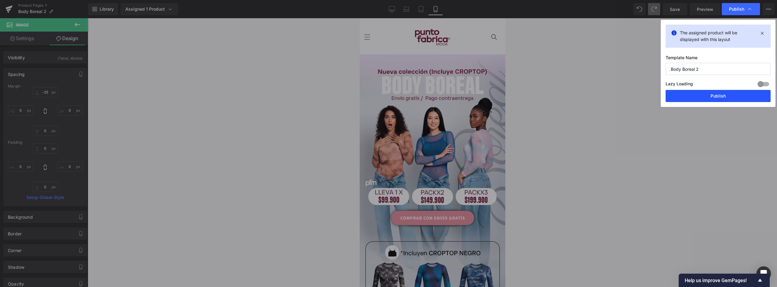
click at [387, 90] on button "Publish" at bounding box center [717, 96] width 105 height 12
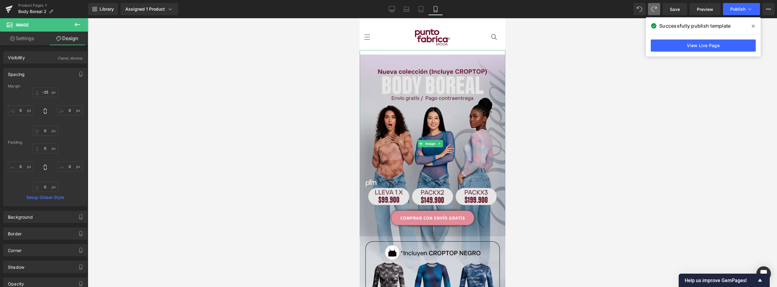
drag, startPoint x: 451, startPoint y: 84, endPoint x: 414, endPoint y: 91, distance: 37.9
click at [387, 84] on img at bounding box center [432, 146] width 146 height 182
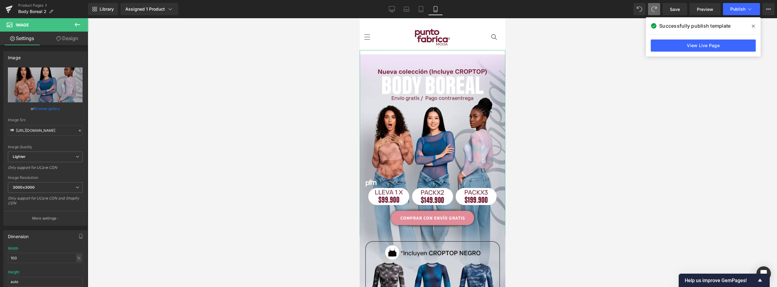
click at [73, 37] on link "Design" at bounding box center [67, 39] width 44 height 14
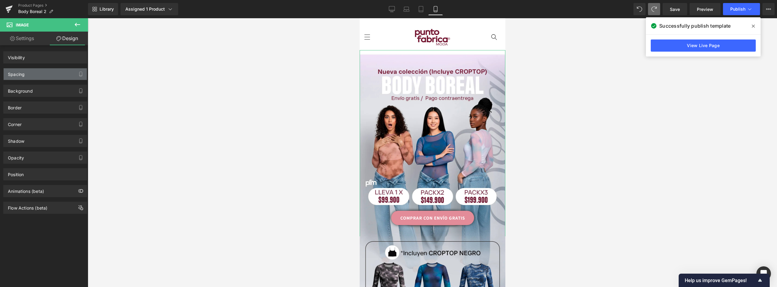
click at [41, 70] on div "Spacing" at bounding box center [45, 74] width 83 height 12
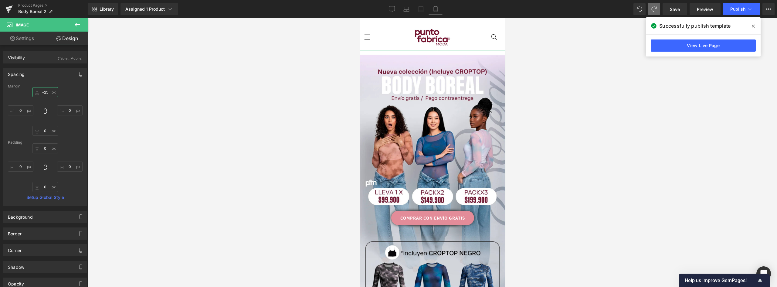
click at [49, 91] on input "-25" at bounding box center [44, 92] width 25 height 10
type input "-30"
click at [387, 8] on span "Publish" at bounding box center [737, 9] width 15 height 5
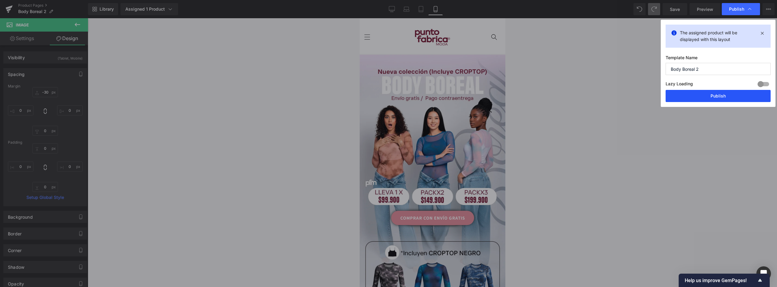
click at [387, 94] on button "Publish" at bounding box center [717, 96] width 105 height 12
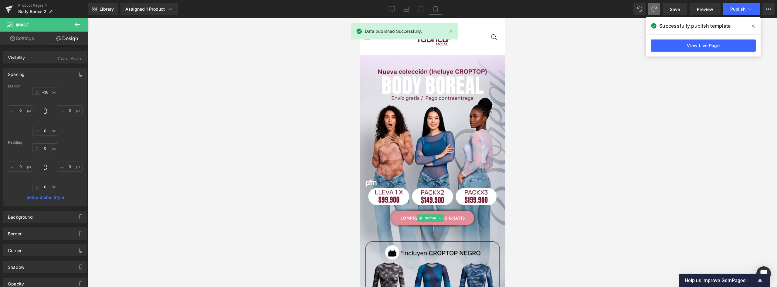
click at [387, 211] on link "COMPRAR CON ENVÍO GRATIS" at bounding box center [432, 218] width 83 height 14
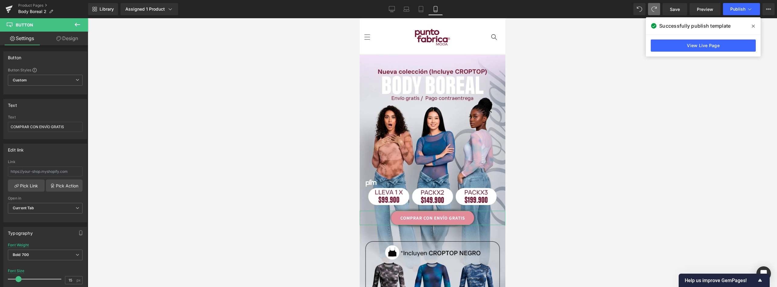
click at [66, 37] on link "Design" at bounding box center [67, 39] width 44 height 14
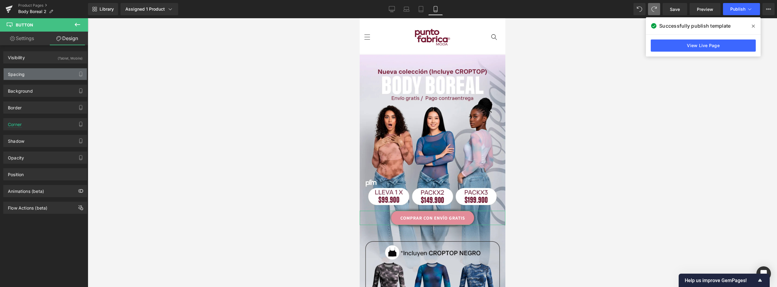
click at [26, 76] on div "Spacing" at bounding box center [45, 74] width 83 height 12
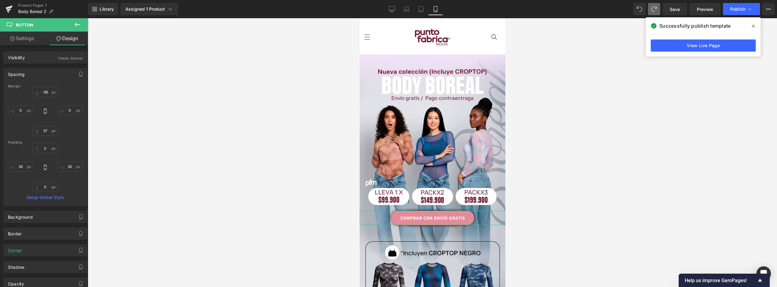
type input "-85"
type input "0"
type input "37"
type input "0"
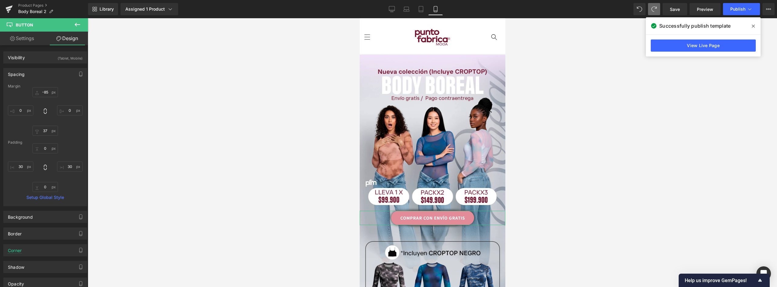
type input "30"
type input "0"
type input "30"
click at [43, 91] on input "-85" at bounding box center [44, 92] width 25 height 10
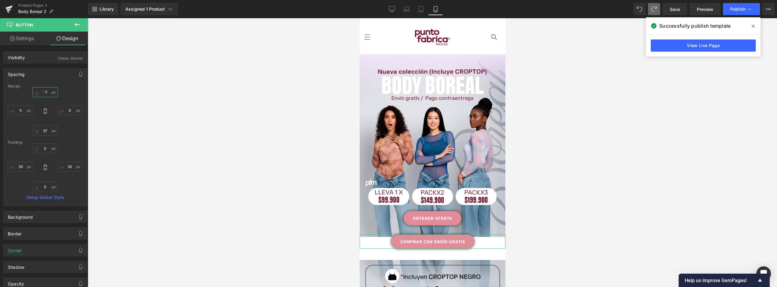
type input "-70"
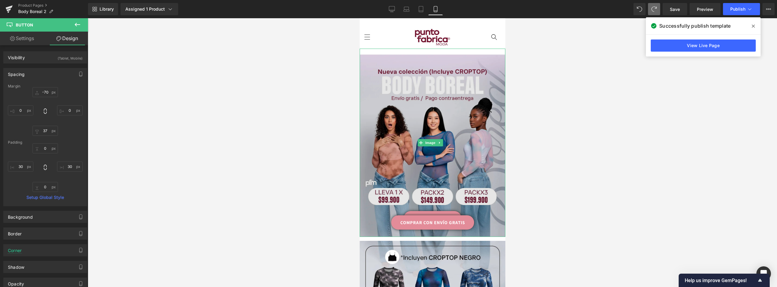
click at [387, 204] on img at bounding box center [432, 146] width 146 height 182
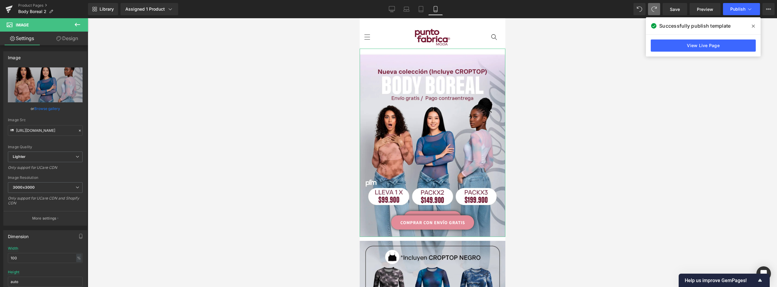
drag, startPoint x: 66, startPoint y: 39, endPoint x: 32, endPoint y: 62, distance: 41.1
click at [66, 39] on link "Design" at bounding box center [67, 39] width 44 height 14
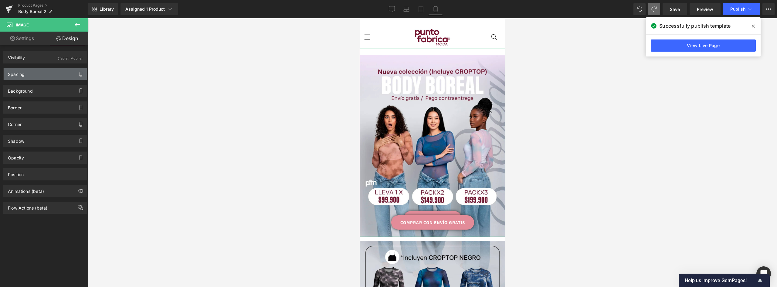
type input "-30"
type input "0"
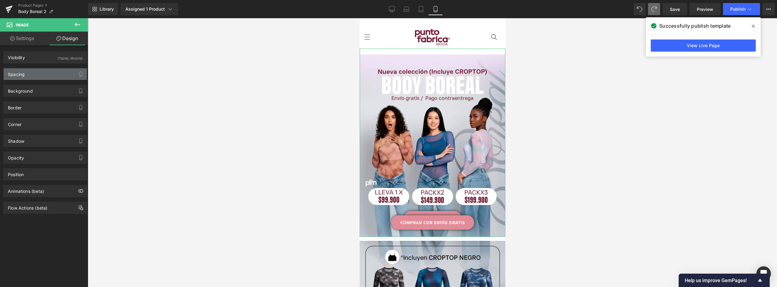
type input "0"
drag, startPoint x: 32, startPoint y: 71, endPoint x: 53, endPoint y: 95, distance: 31.4
click at [32, 72] on div "Spacing" at bounding box center [45, 74] width 83 height 12
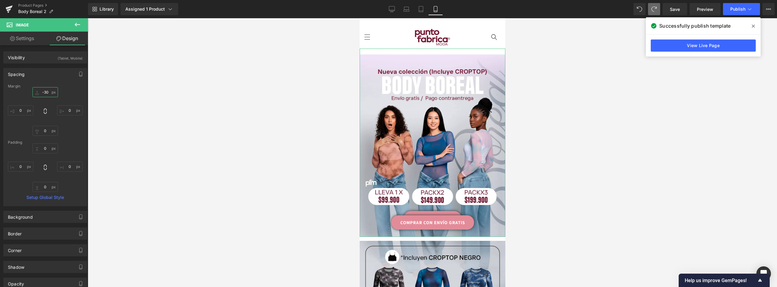
click at [47, 93] on input "-30" at bounding box center [44, 92] width 25 height 10
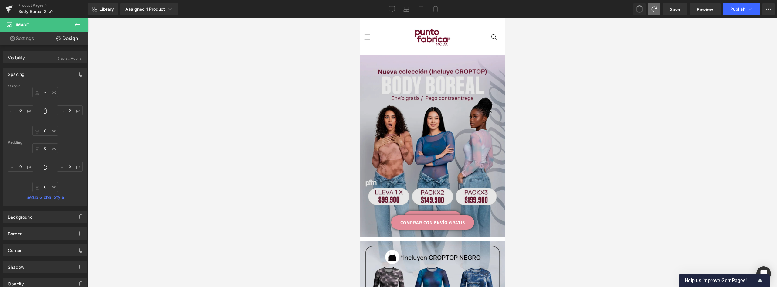
type input "-30"
type input "0"
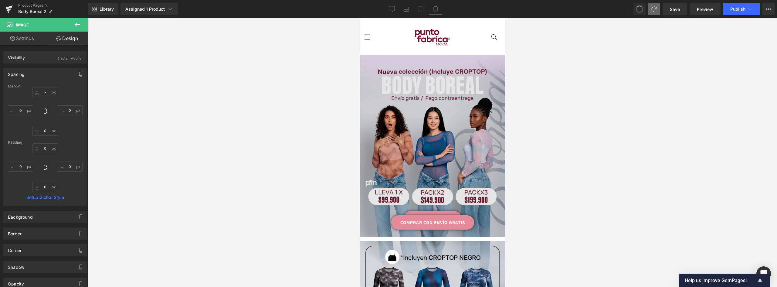
type input "0"
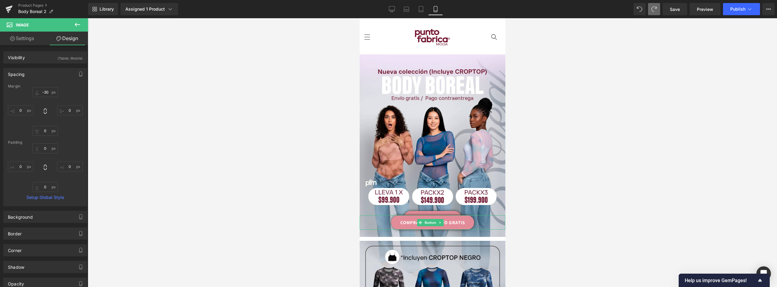
click at [387, 217] on link "COMPRAR CON ENVÍO GRATIS" at bounding box center [432, 222] width 83 height 14
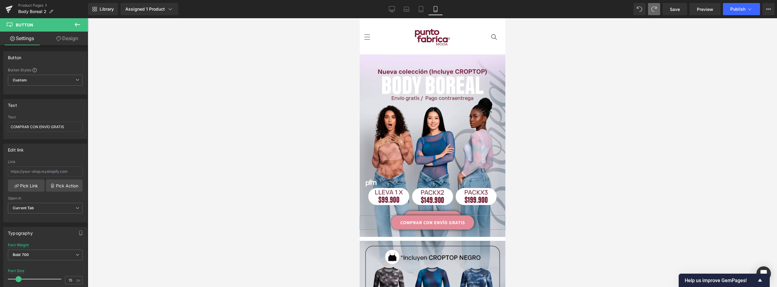
drag, startPoint x: 65, startPoint y: 39, endPoint x: 35, endPoint y: 72, distance: 44.5
click at [65, 39] on link "Design" at bounding box center [67, 39] width 44 height 14
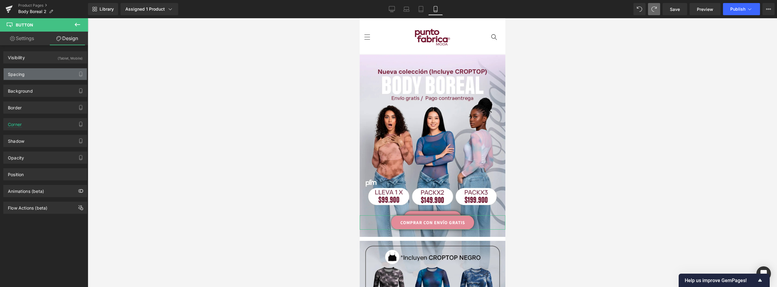
click at [35, 72] on div "Spacing" at bounding box center [45, 74] width 83 height 12
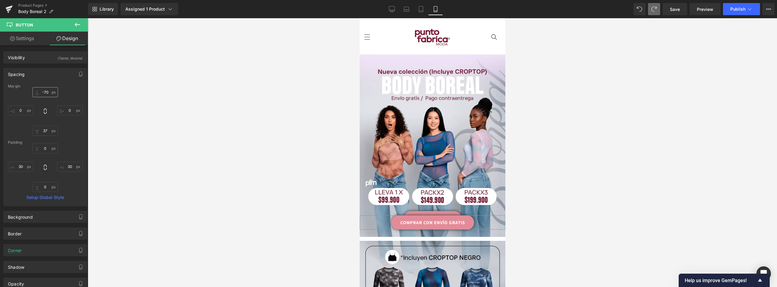
type input "-70"
type input "0"
type input "37"
type input "0"
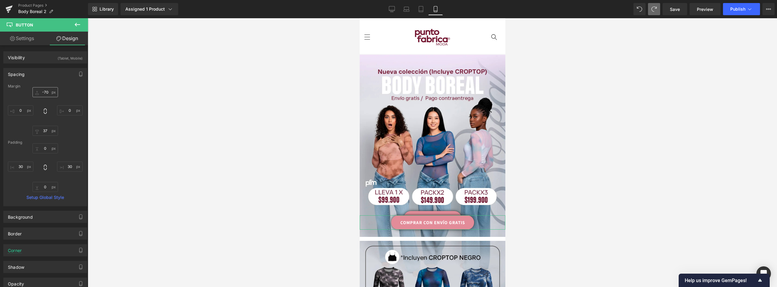
type input "30"
type input "0"
type input "30"
click at [47, 90] on input "-70" at bounding box center [44, 92] width 25 height 10
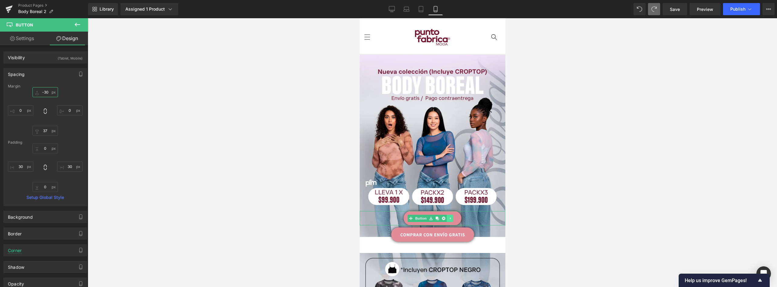
type input "-30"
click at [387, 215] on link at bounding box center [449, 218] width 6 height 7
click at [387, 211] on link "OBTENER OFERTA" at bounding box center [432, 218] width 58 height 14
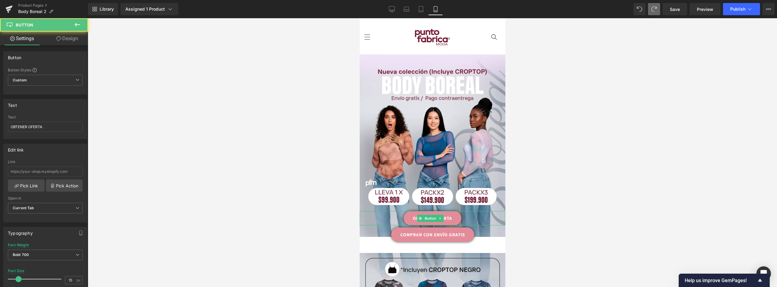
click at [387, 217] on icon at bounding box center [439, 218] width 1 height 2
click at [387, 216] on icon at bounding box center [442, 217] width 3 height 3
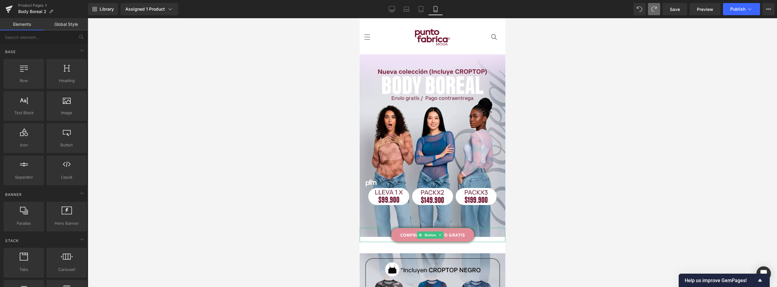
click at [387, 228] on link "COMPRAR CON ENVÍO GRATIS" at bounding box center [432, 235] width 83 height 14
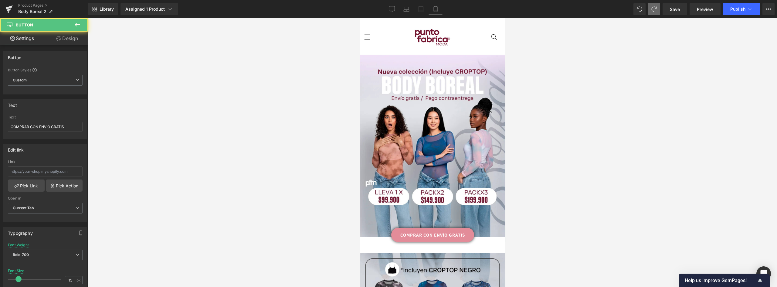
click at [71, 39] on link "Design" at bounding box center [67, 39] width 44 height 14
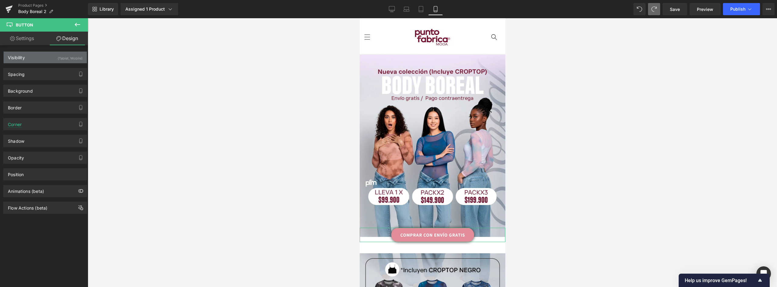
click at [26, 56] on div "Visibility (Tablet, Mobile)" at bounding box center [45, 58] width 83 height 12
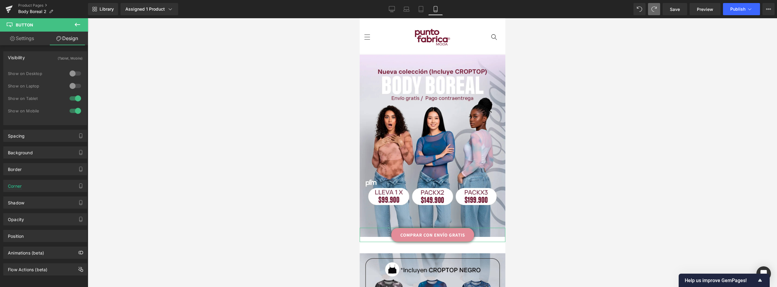
click at [29, 55] on div "Visibility (Tablet, Mobile)" at bounding box center [45, 58] width 83 height 12
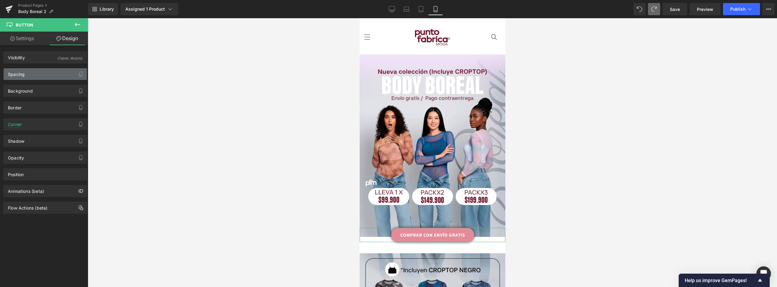
click at [31, 74] on div "Spacing" at bounding box center [45, 74] width 83 height 12
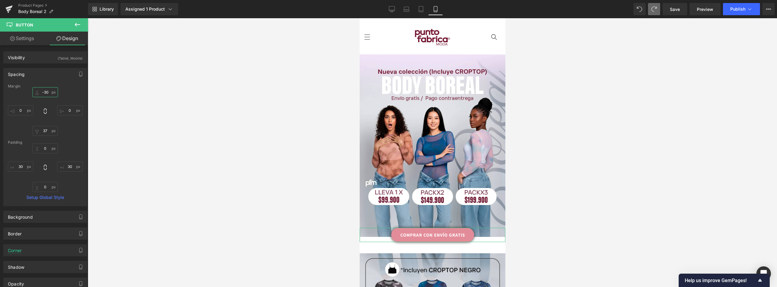
click at [48, 92] on input "-30" at bounding box center [44, 92] width 25 height 10
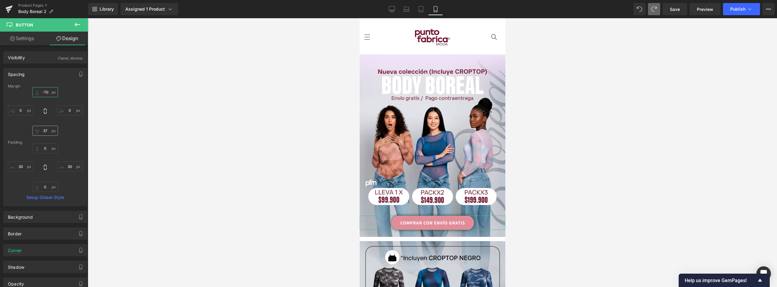
type input "-70"
click at [46, 132] on input "37" at bounding box center [44, 131] width 25 height 10
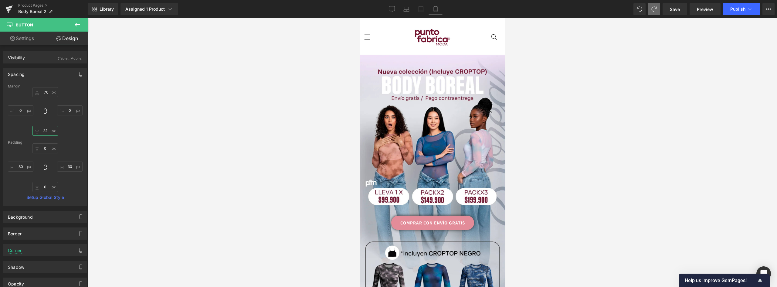
type input "22"
drag, startPoint x: 738, startPoint y: 2, endPoint x: 738, endPoint y: 8, distance: 5.2
click at [387, 3] on div "Library Assigned 1 Product Product Preview Body Boreal Mallatex Manage assigned…" at bounding box center [432, 9] width 689 height 18
click at [387, 9] on span "Publish" at bounding box center [737, 9] width 15 height 5
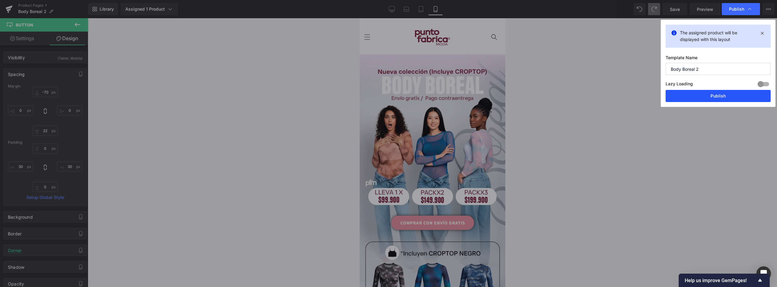
click at [387, 93] on button "Publish" at bounding box center [717, 96] width 105 height 12
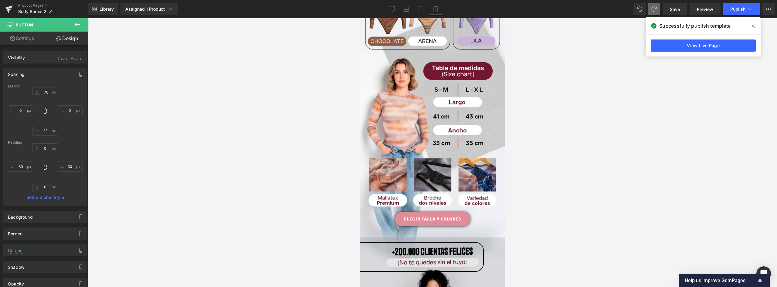
scroll to position [455, 0]
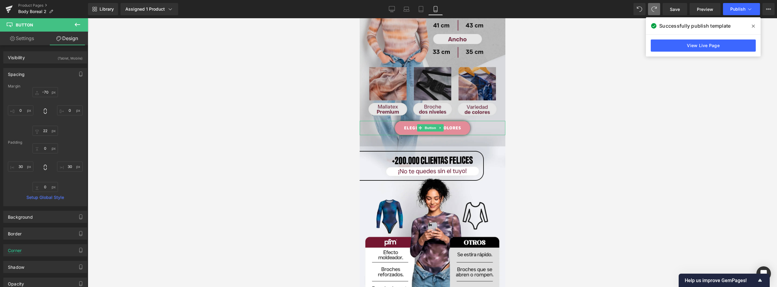
click at [387, 121] on link "ELEGIR TALLA Y COLORES" at bounding box center [431, 128] width 75 height 14
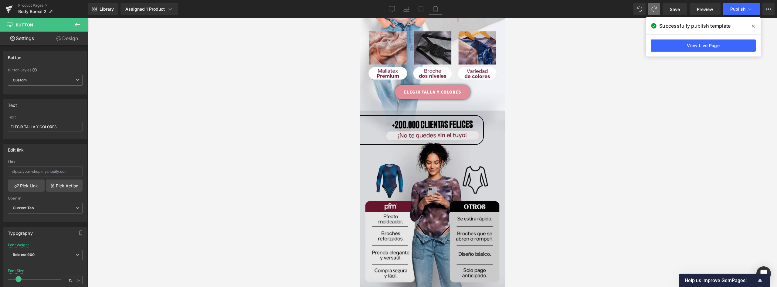
scroll to position [400, 0]
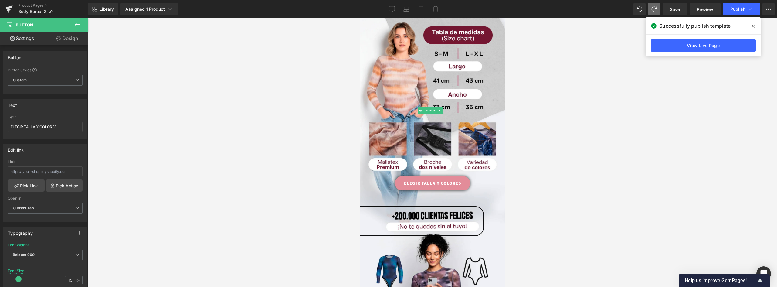
click at [387, 176] on link "ELEGIR TALLA Y COLORES" at bounding box center [431, 183] width 75 height 14
click at [76, 39] on link "Design" at bounding box center [67, 39] width 44 height 14
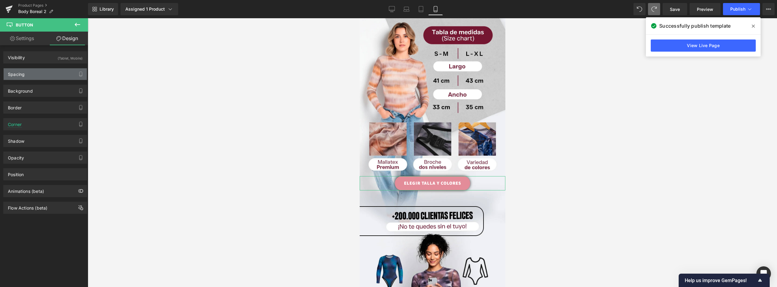
drag, startPoint x: 39, startPoint y: 73, endPoint x: 39, endPoint y: 77, distance: 4.3
click at [39, 73] on div "Spacing" at bounding box center [45, 74] width 83 height 12
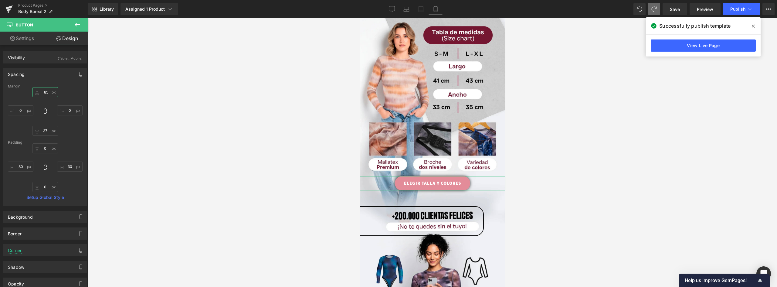
click at [47, 93] on input "-85" at bounding box center [44, 92] width 25 height 10
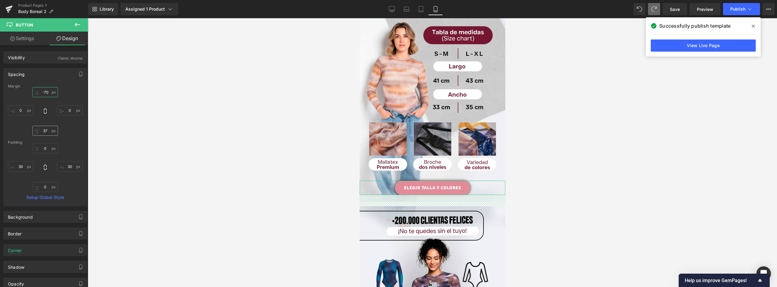
type input "-70"
click at [46, 131] on input "37" at bounding box center [44, 131] width 25 height 10
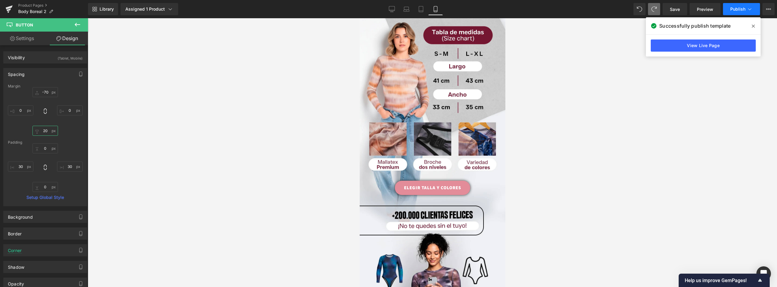
type input "20"
click at [387, 14] on button "Publish" at bounding box center [741, 9] width 37 height 12
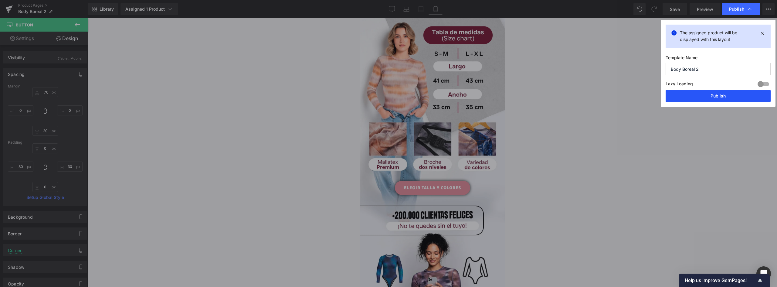
click at [387, 93] on button "Publish" at bounding box center [717, 96] width 105 height 12
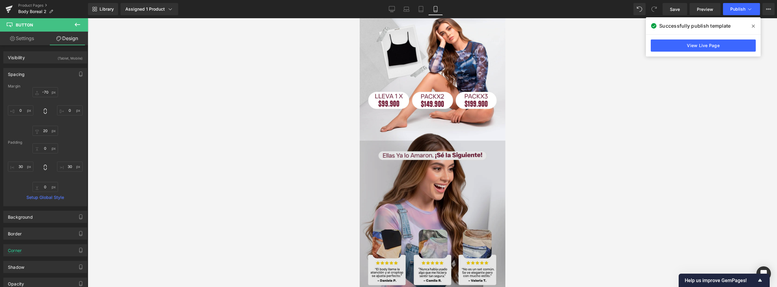
scroll to position [946, 0]
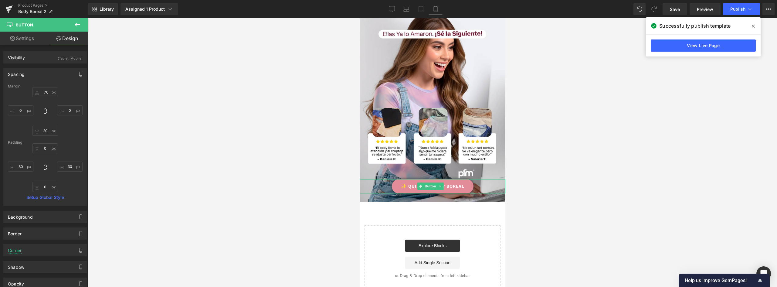
click at [387, 179] on link "✨ QUIERO MI BODY BOREAL" at bounding box center [432, 186] width 82 height 14
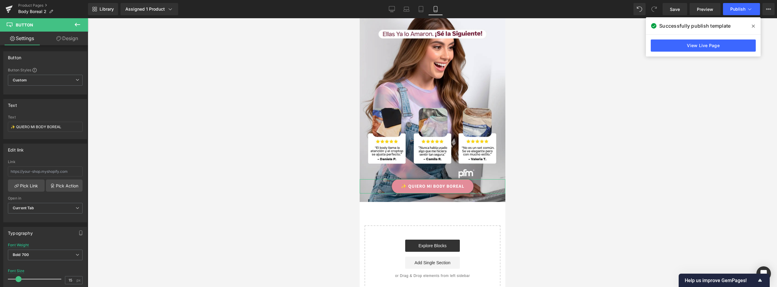
click at [68, 40] on link "Design" at bounding box center [67, 39] width 44 height 14
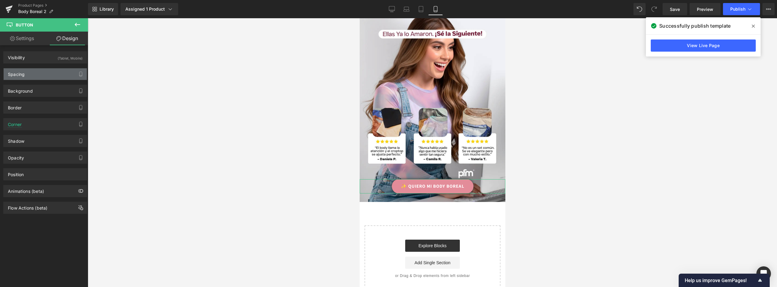
type input "-75"
type input "0"
type input "5"
type input "0"
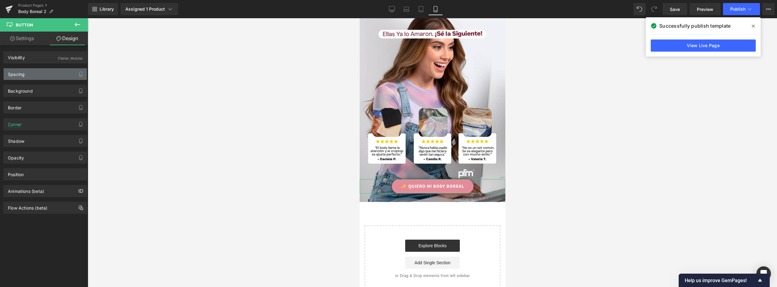
type input "30"
type input "0"
type input "30"
click at [37, 74] on div "Spacing" at bounding box center [45, 74] width 83 height 12
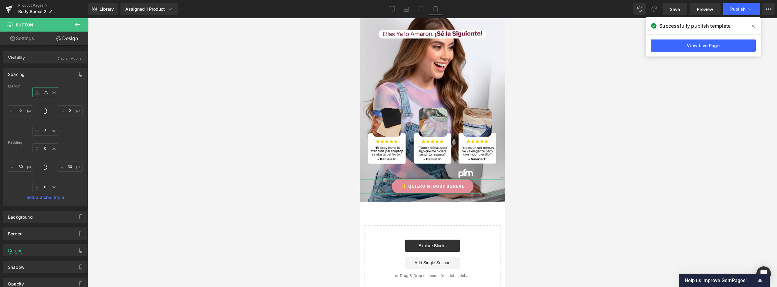
click at [47, 93] on input "-75" at bounding box center [44, 92] width 25 height 10
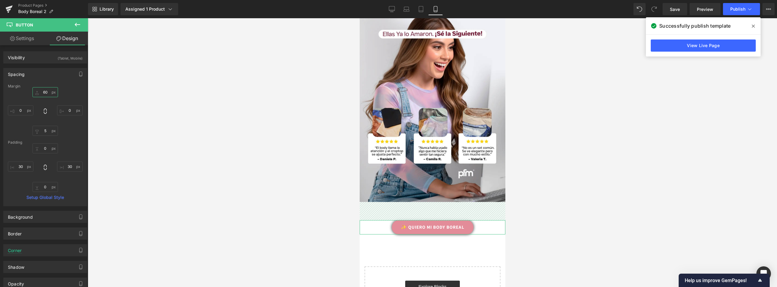
drag, startPoint x: 46, startPoint y: 91, endPoint x: 28, endPoint y: 91, distance: 18.5
click at [28, 91] on div "60 60 0px 0 5px 5 0px 0" at bounding box center [45, 111] width 75 height 49
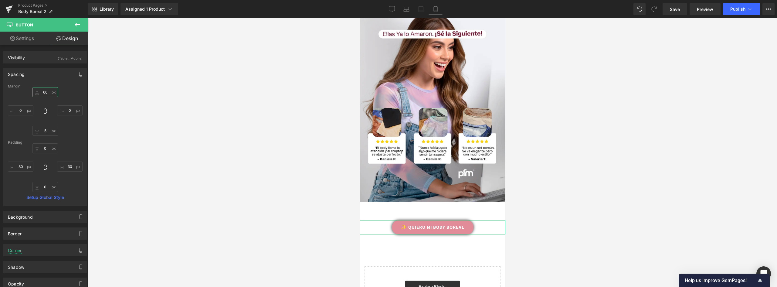
click at [48, 89] on input "60" at bounding box center [44, 92] width 25 height 10
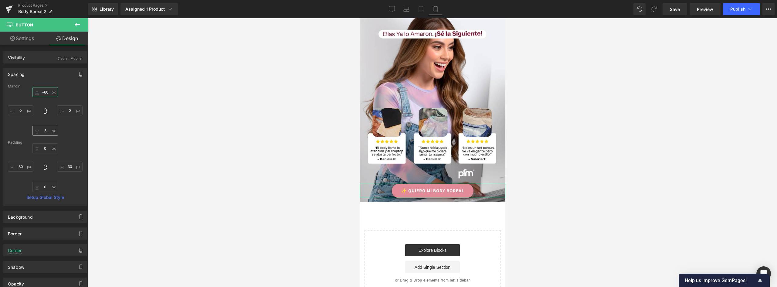
type input "-60"
click at [45, 132] on input "5" at bounding box center [44, 131] width 25 height 10
type input "0"
click at [387, 5] on button "Publish" at bounding box center [741, 9] width 37 height 12
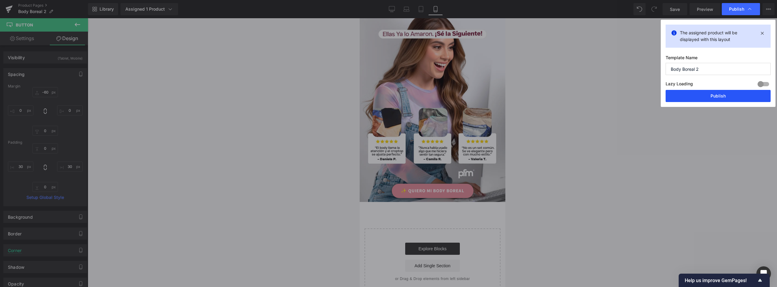
click at [387, 96] on button "Publish" at bounding box center [717, 96] width 105 height 12
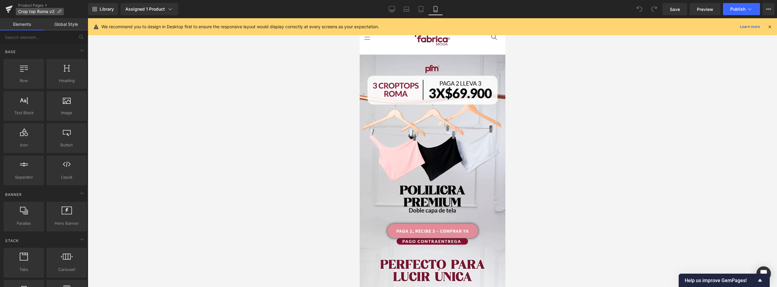
click at [39, 12] on span "Crop top Roma v2" at bounding box center [36, 11] width 36 height 5
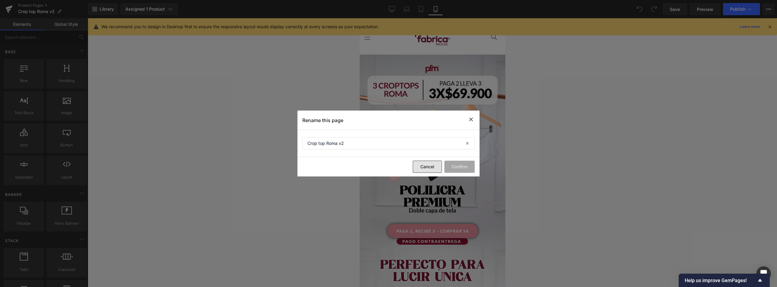
click at [431, 166] on button "Cancel" at bounding box center [427, 166] width 29 height 12
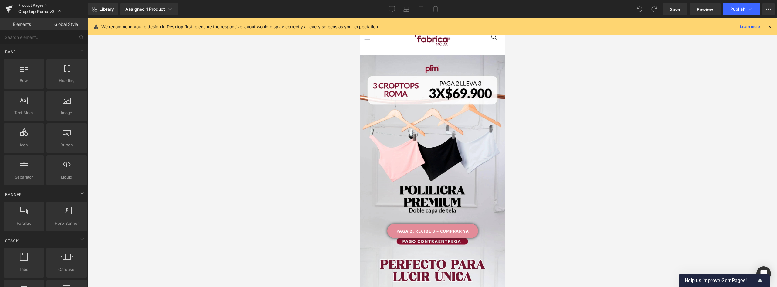
click at [37, 5] on link "Product Pages" at bounding box center [53, 5] width 70 height 5
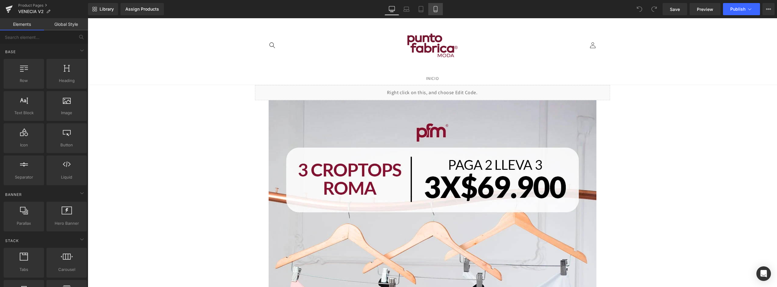
click at [436, 12] on link "Mobile" at bounding box center [435, 9] width 15 height 12
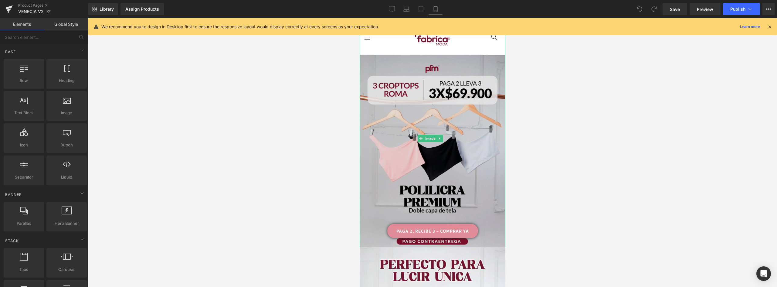
click at [420, 180] on img at bounding box center [432, 152] width 146 height 195
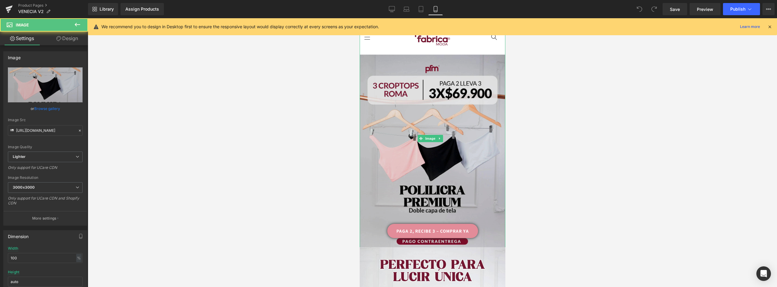
click at [432, 86] on img at bounding box center [432, 152] width 146 height 195
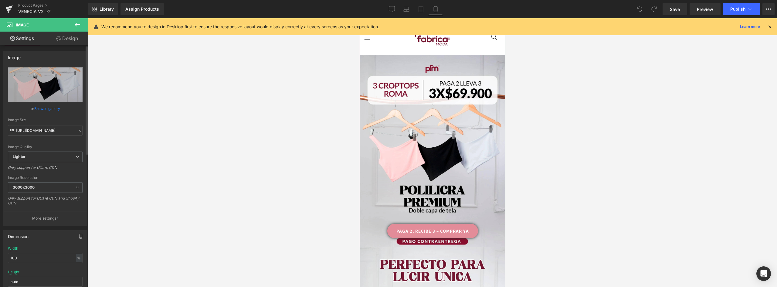
click at [50, 108] on link "Browse gallery" at bounding box center [47, 108] width 26 height 11
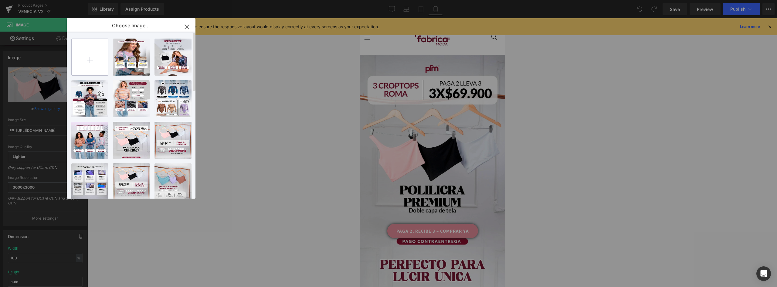
click at [87, 63] on input "file" at bounding box center [90, 57] width 36 height 36
click at [331, 0] on div "You are previewing how the will restyle your page. You can not edit Elements in…" at bounding box center [388, 0] width 777 height 0
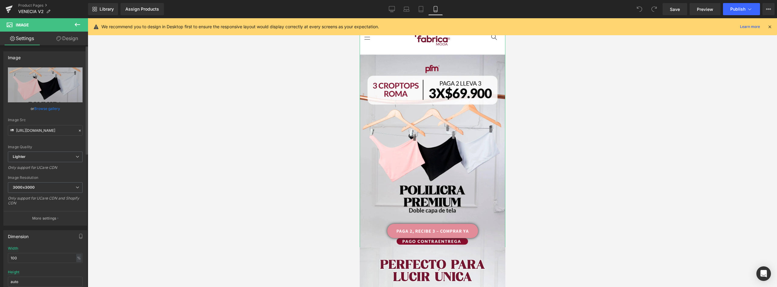
click at [45, 107] on link "Browse gallery" at bounding box center [47, 108] width 26 height 11
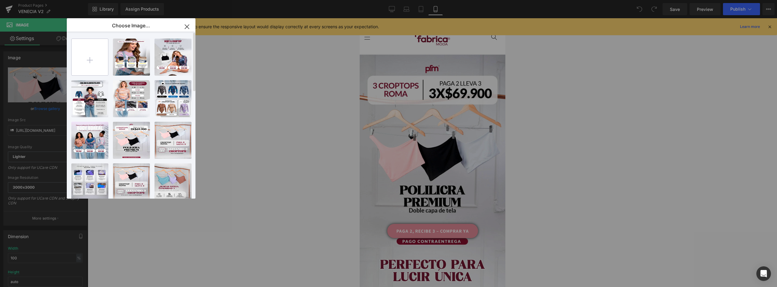
click at [91, 61] on input "file" at bounding box center [90, 57] width 36 height 36
type input "C:\fakepath\landing-[GEOGRAPHIC_DATA]-V2_01.webp"
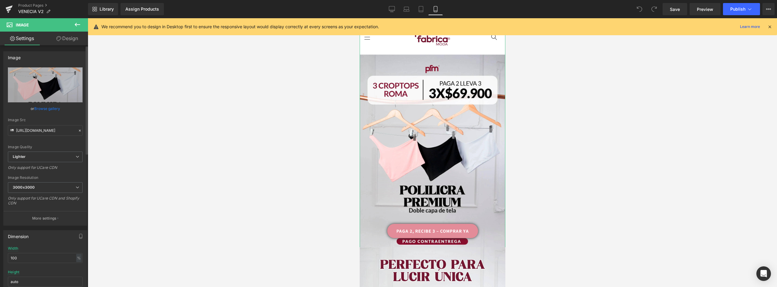
click at [46, 110] on link "Browse gallery" at bounding box center [47, 108] width 26 height 11
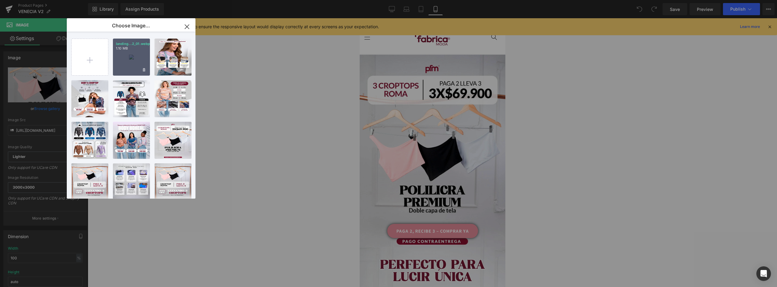
click at [133, 49] on p "1.10 MB" at bounding box center [131, 48] width 31 height 5
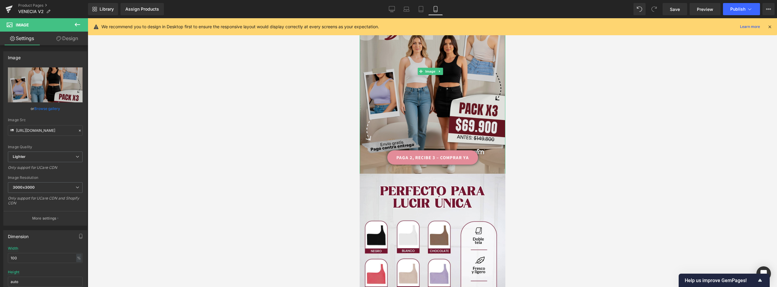
scroll to position [30, 0]
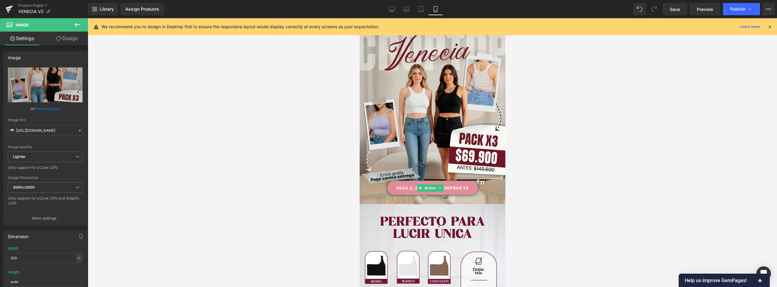
click at [467, 181] on link "PAGA 2, RECIBE 3 – COMPRAR YA" at bounding box center [432, 188] width 91 height 14
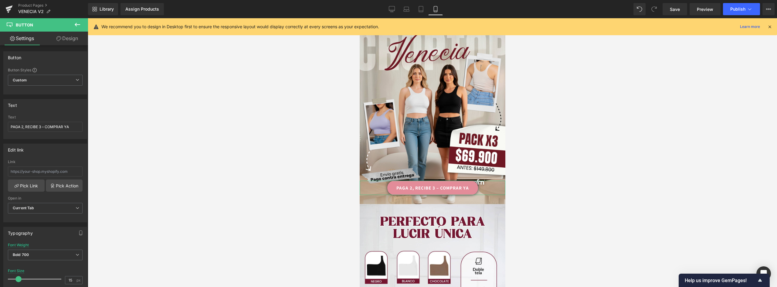
click at [71, 37] on link "Design" at bounding box center [67, 39] width 44 height 14
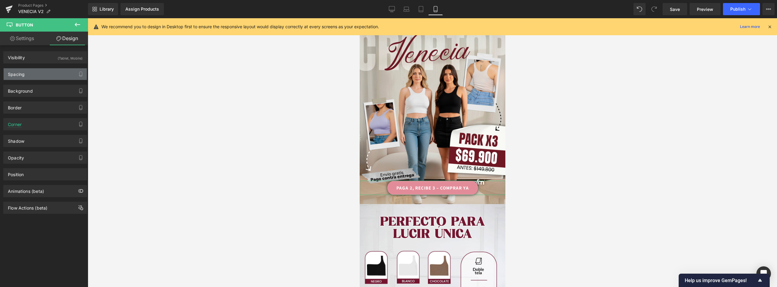
click at [22, 74] on div "Spacing" at bounding box center [16, 72] width 17 height 8
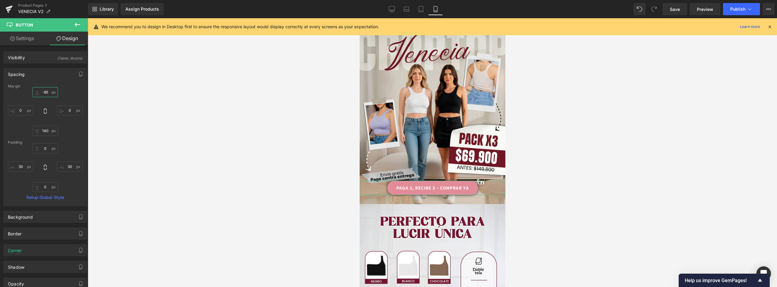
click at [46, 90] on input "-85" at bounding box center [44, 92] width 25 height 10
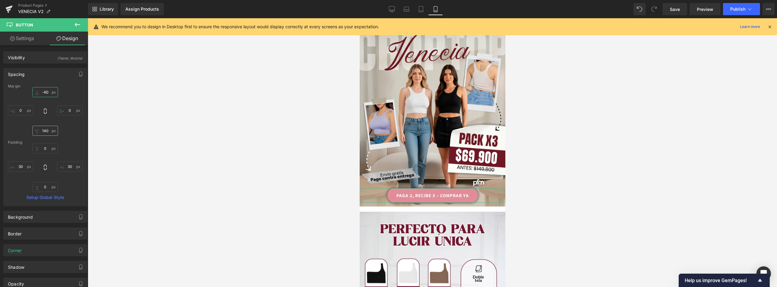
type input "-60"
click at [43, 130] on input "140" at bounding box center [44, 131] width 25 height 10
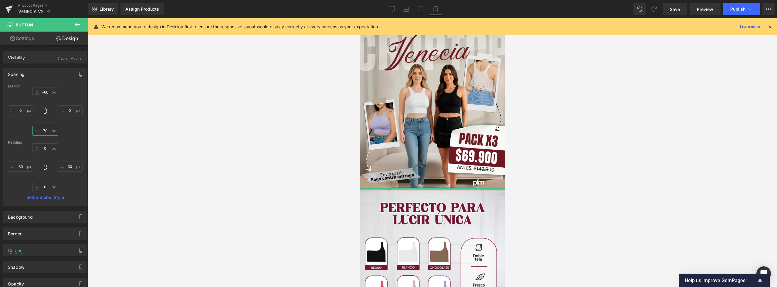
type input "7"
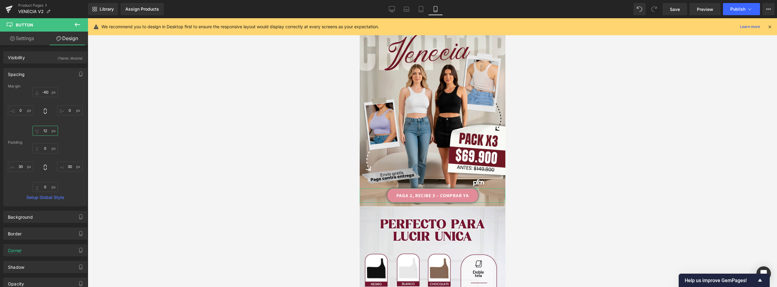
type input "122"
click at [455, 188] on link "PAGA 2, RECIBE 3 – COMPRAR YA" at bounding box center [432, 195] width 91 height 14
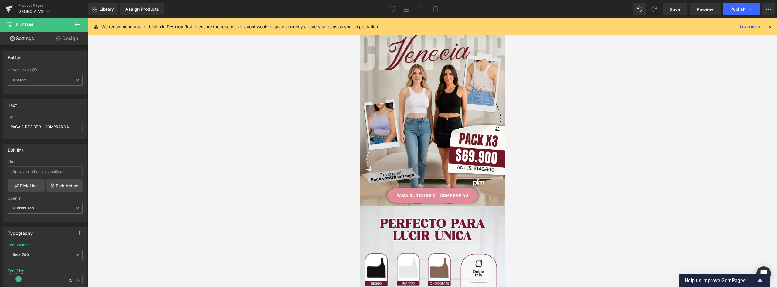
drag, startPoint x: 71, startPoint y: 125, endPoint x: -46, endPoint y: 125, distance: 117.1
click at [0, 125] on html "You are previewing how the will restyle your page. You can not edit Elements in…" at bounding box center [388, 143] width 777 height 287
type input "COMPRA CON ENVÍO GRATIS"
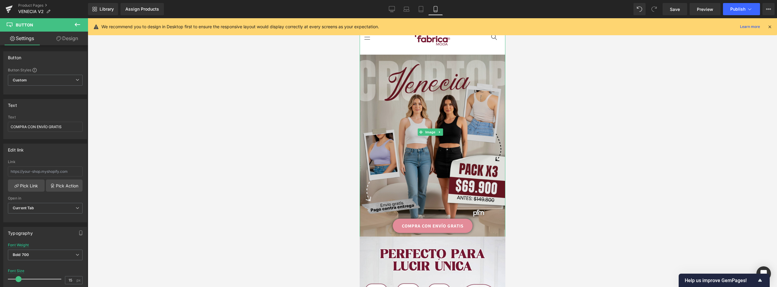
scroll to position [61, 0]
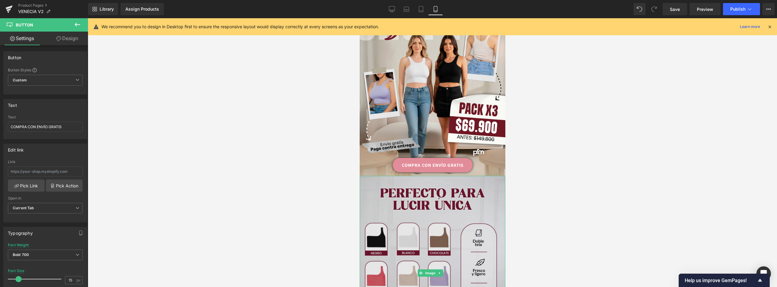
click at [456, 191] on img at bounding box center [432, 273] width 146 height 194
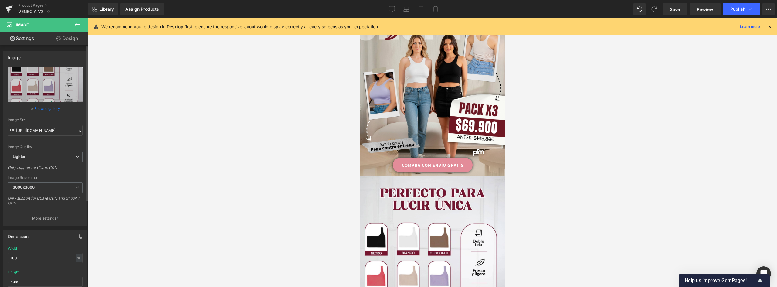
click at [53, 106] on link "Browse gallery" at bounding box center [47, 108] width 26 height 11
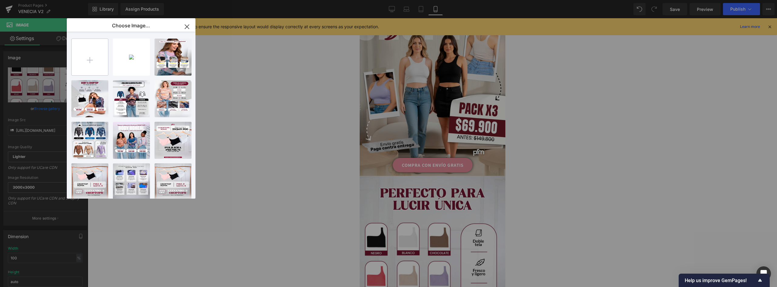
click at [89, 56] on input "file" at bounding box center [90, 57] width 36 height 36
click at [284, 0] on div "You are previewing how the will restyle your page. You can not edit Elements in…" at bounding box center [388, 0] width 777 height 0
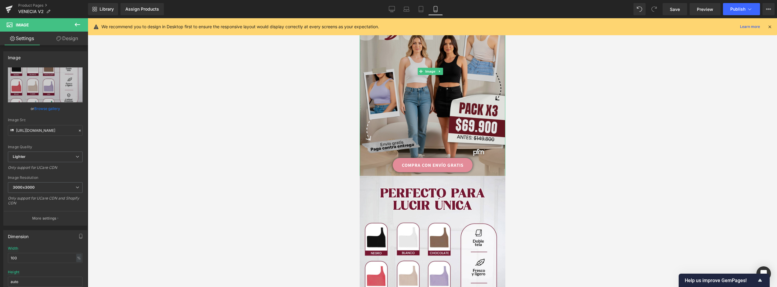
scroll to position [0, 0]
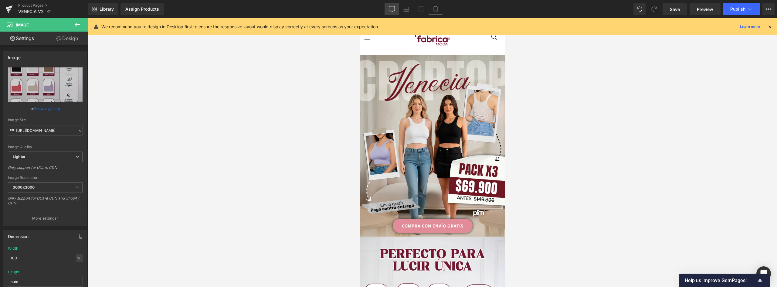
click at [392, 7] on icon at bounding box center [392, 9] width 6 height 6
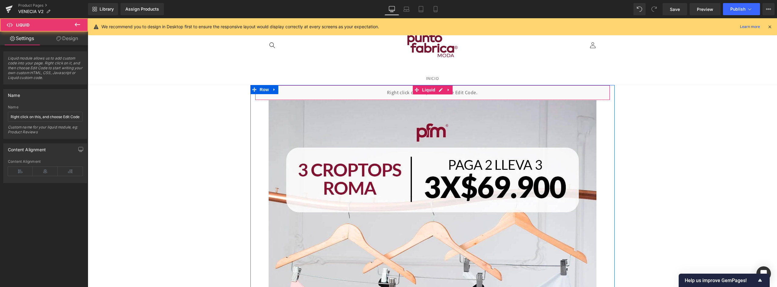
click at [470, 95] on div "Liquid" at bounding box center [432, 92] width 355 height 15
click at [448, 90] on icon at bounding box center [448, 89] width 4 height 5
click at [451, 90] on icon at bounding box center [452, 90] width 4 height 4
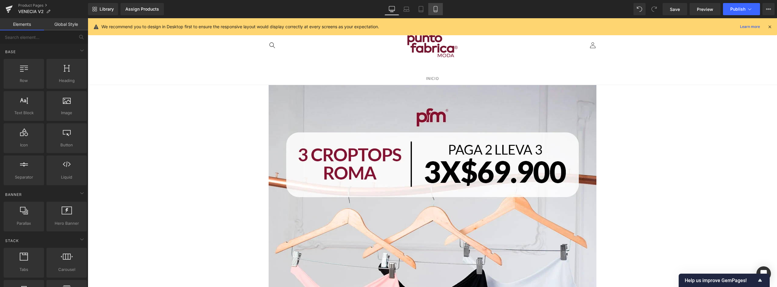
click at [432, 8] on link "Mobile" at bounding box center [435, 9] width 15 height 12
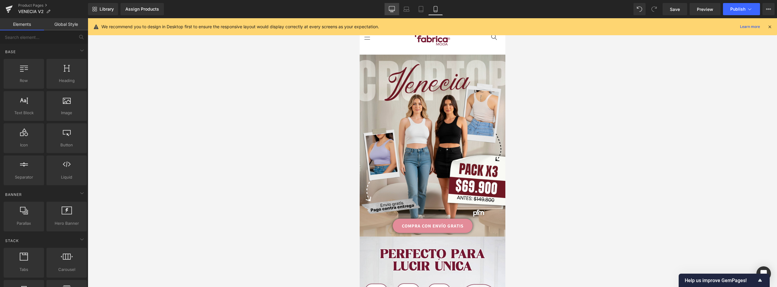
click at [394, 7] on icon at bounding box center [392, 9] width 6 height 6
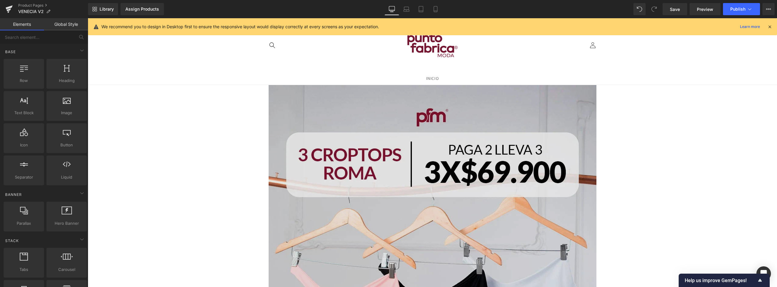
scroll to position [91, 0]
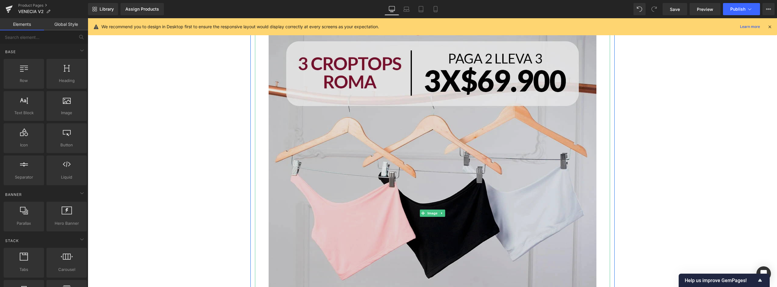
click at [461, 84] on img at bounding box center [433, 213] width 328 height 438
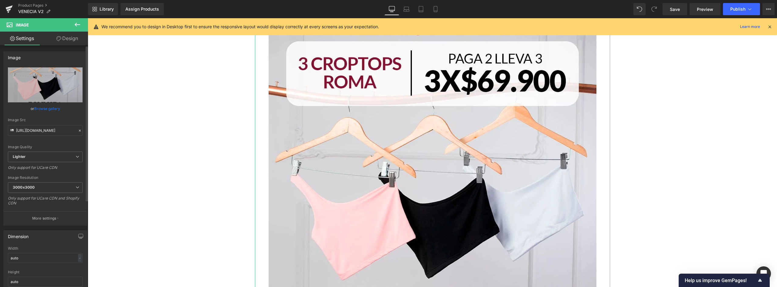
click at [49, 109] on link "Browse gallery" at bounding box center [47, 108] width 26 height 11
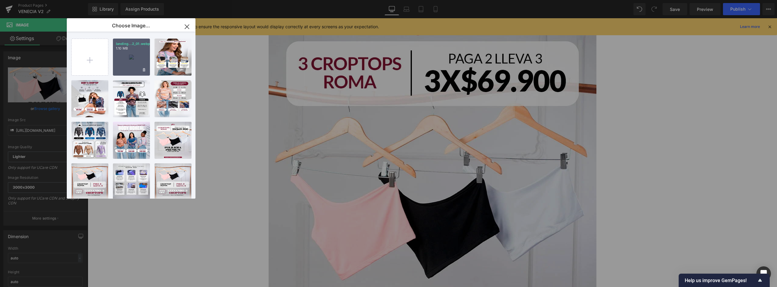
click at [136, 55] on div "landing...2_01.webp 1.10 MB" at bounding box center [131, 57] width 37 height 37
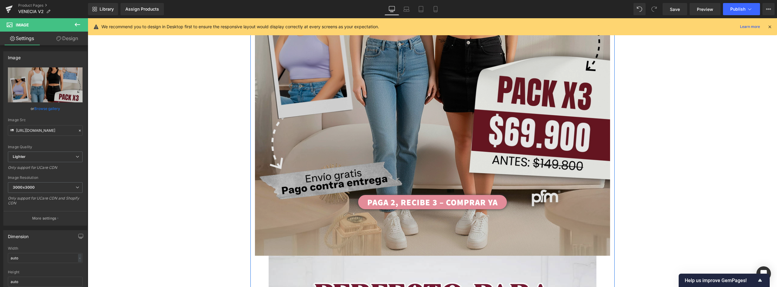
scroll to position [212, 0]
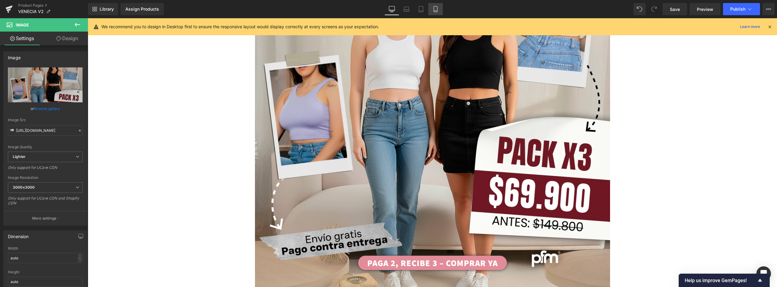
click at [437, 9] on icon at bounding box center [435, 9] width 6 height 6
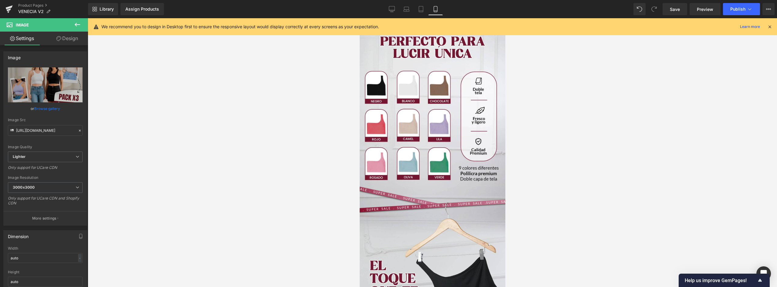
scroll to position [0, 0]
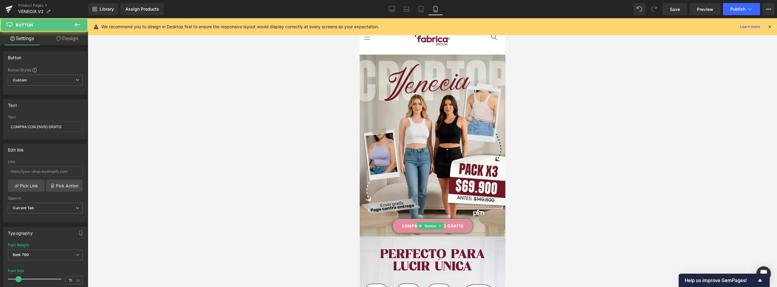
click at [458, 218] on link "COMPRA CON ENVÍO GRATIS" at bounding box center [432, 225] width 80 height 14
drag, startPoint x: 67, startPoint y: 127, endPoint x: -50, endPoint y: 124, distance: 117.2
click at [0, 124] on html "You are previewing how the will restyle your page. You can not edit Elements in…" at bounding box center [388, 143] width 777 height 287
drag, startPoint x: 390, startPoint y: 6, endPoint x: 395, endPoint y: 21, distance: 15.9
click at [390, 6] on icon at bounding box center [392, 9] width 6 height 6
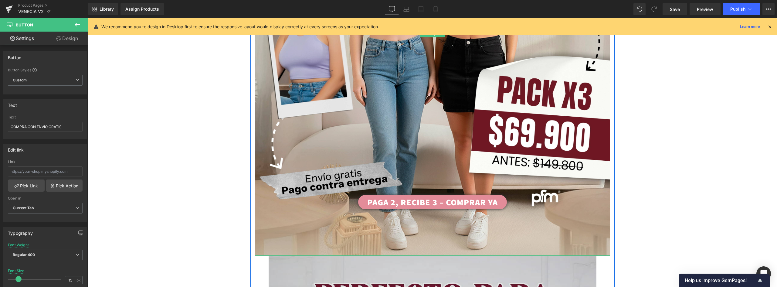
scroll to position [394, 0]
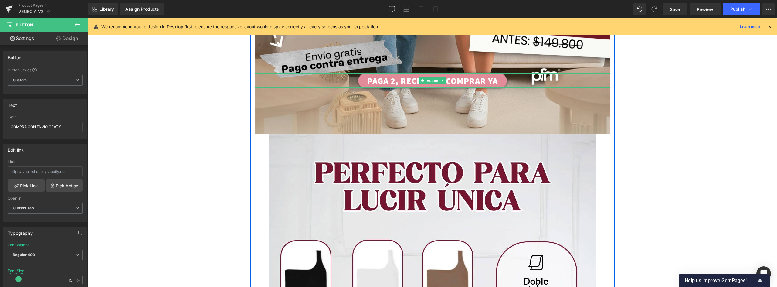
click at [494, 83] on link "PAGA 2, RECIBE 3 – COMPRAR YA" at bounding box center [432, 80] width 149 height 14
drag, startPoint x: 16, startPoint y: 125, endPoint x: -37, endPoint y: 125, distance: 53.1
click at [0, 125] on html "You are previewing how the will restyle your page. You can not edit Elements in…" at bounding box center [388, 143] width 777 height 287
paste input "COMPRA CON ENVÍO GRATIS"
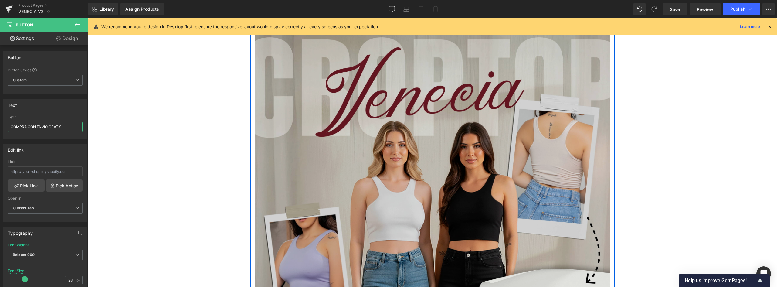
scroll to position [0, 0]
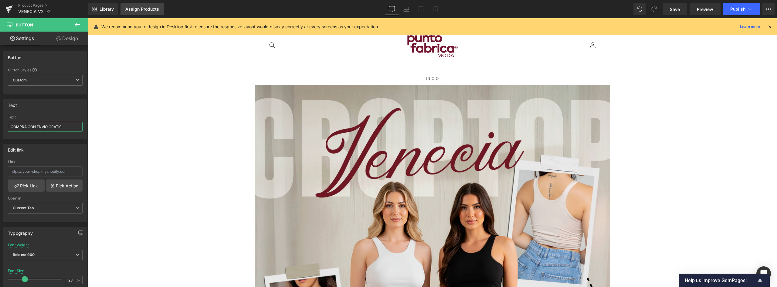
type input "COMPRA CON ENVÍO GRATIS"
click at [146, 7] on div "Assign Products" at bounding box center [142, 9] width 34 height 5
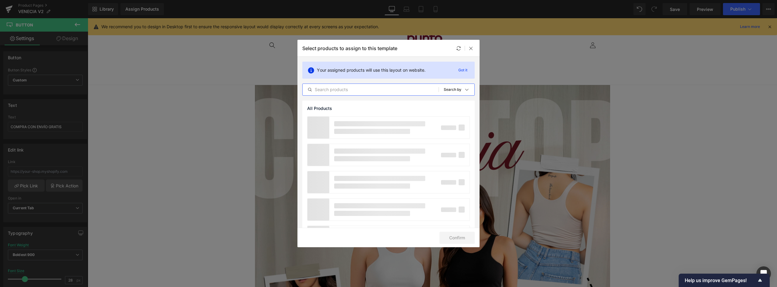
click at [356, 90] on input "text" at bounding box center [370, 89] width 136 height 7
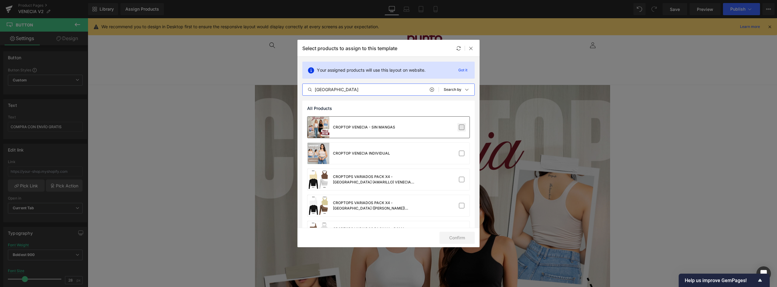
type input "[GEOGRAPHIC_DATA]"
click at [459, 129] on label at bounding box center [461, 126] width 5 height 5
click at [461, 127] on input "checkbox" at bounding box center [461, 127] width 0 height 0
click at [463, 237] on button "Confirm" at bounding box center [456, 237] width 35 height 12
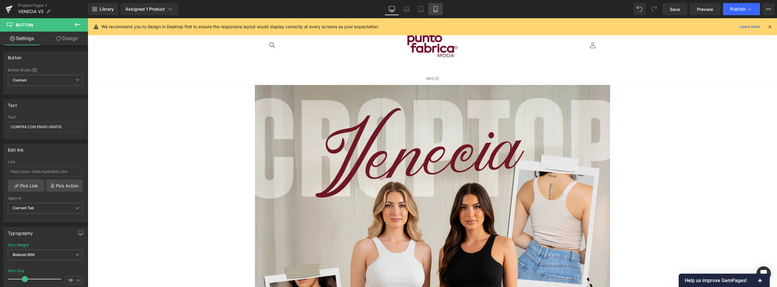
click at [435, 10] on icon at bounding box center [435, 9] width 6 height 6
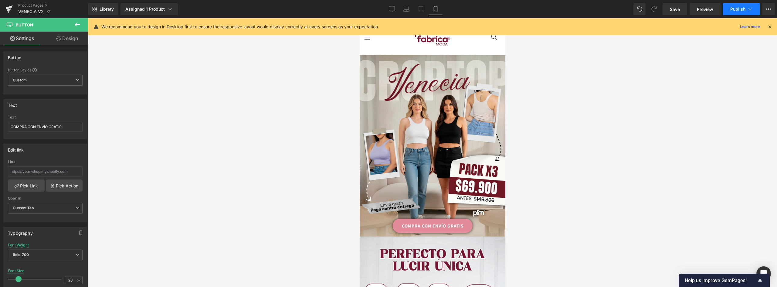
click at [733, 10] on span "Publish" at bounding box center [737, 9] width 15 height 5
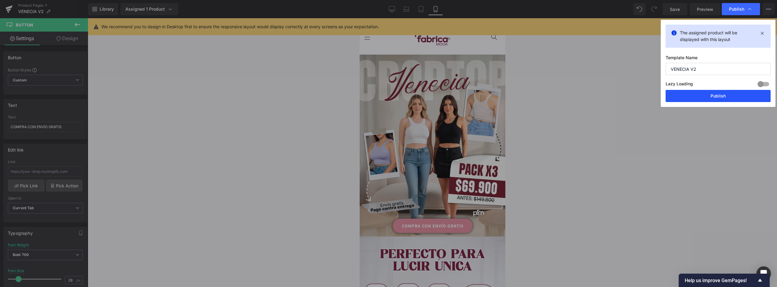
click at [720, 96] on button "Publish" at bounding box center [717, 96] width 105 height 12
